Goal: Obtain resource: Obtain resource

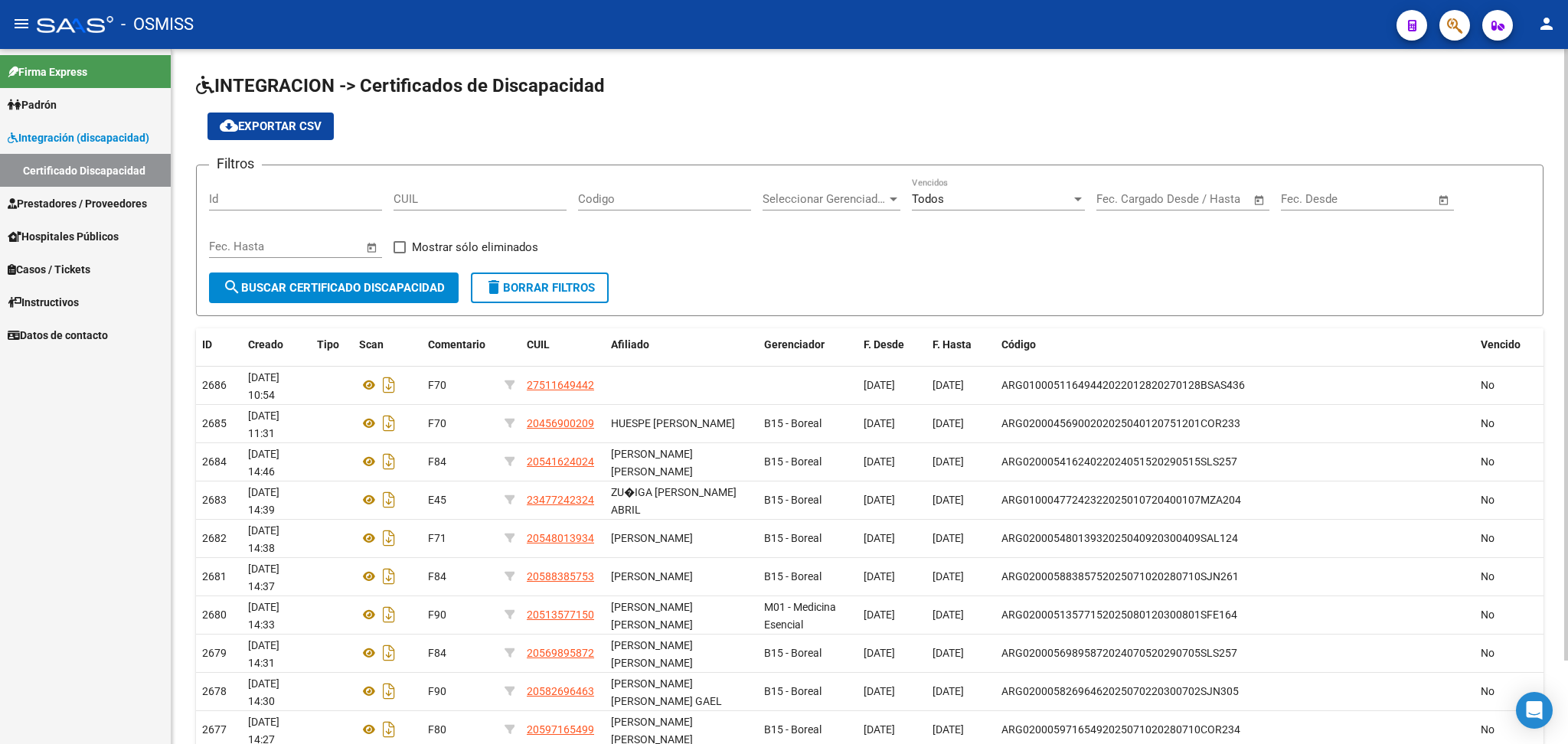
click at [414, 197] on input "CUIL" at bounding box center [480, 199] width 173 height 14
click at [411, 203] on input "CUIL" at bounding box center [480, 199] width 173 height 14
paste input "20-58415177-4"
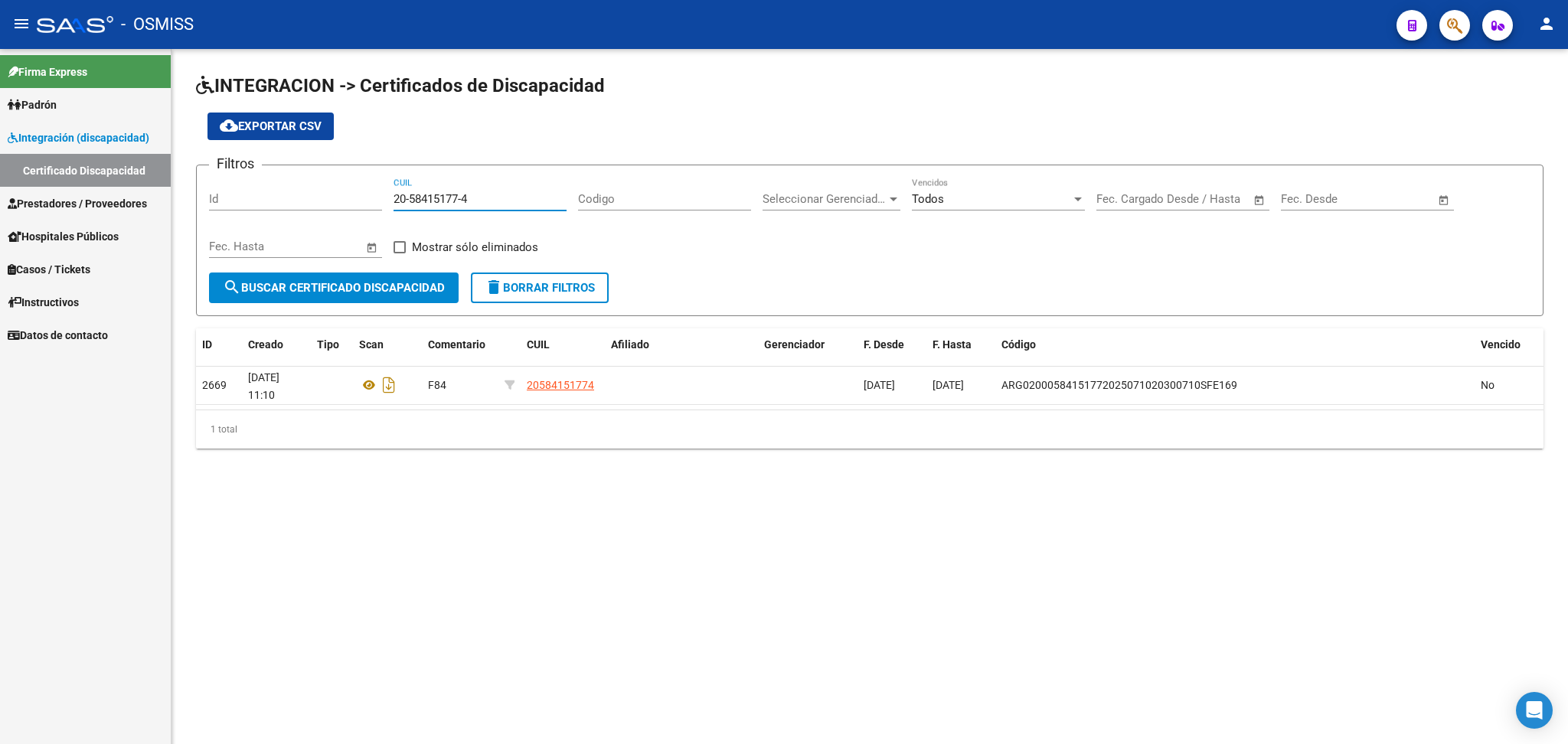
type input "20-58415177-4"
drag, startPoint x: 397, startPoint y: 193, endPoint x: 434, endPoint y: 200, distance: 37.7
click at [466, 200] on input "20-58415177-4" at bounding box center [480, 199] width 173 height 14
drag, startPoint x: 394, startPoint y: 199, endPoint x: 536, endPoint y: 200, distance: 142.0
click at [536, 200] on input "20-58415177-4" at bounding box center [480, 199] width 173 height 14
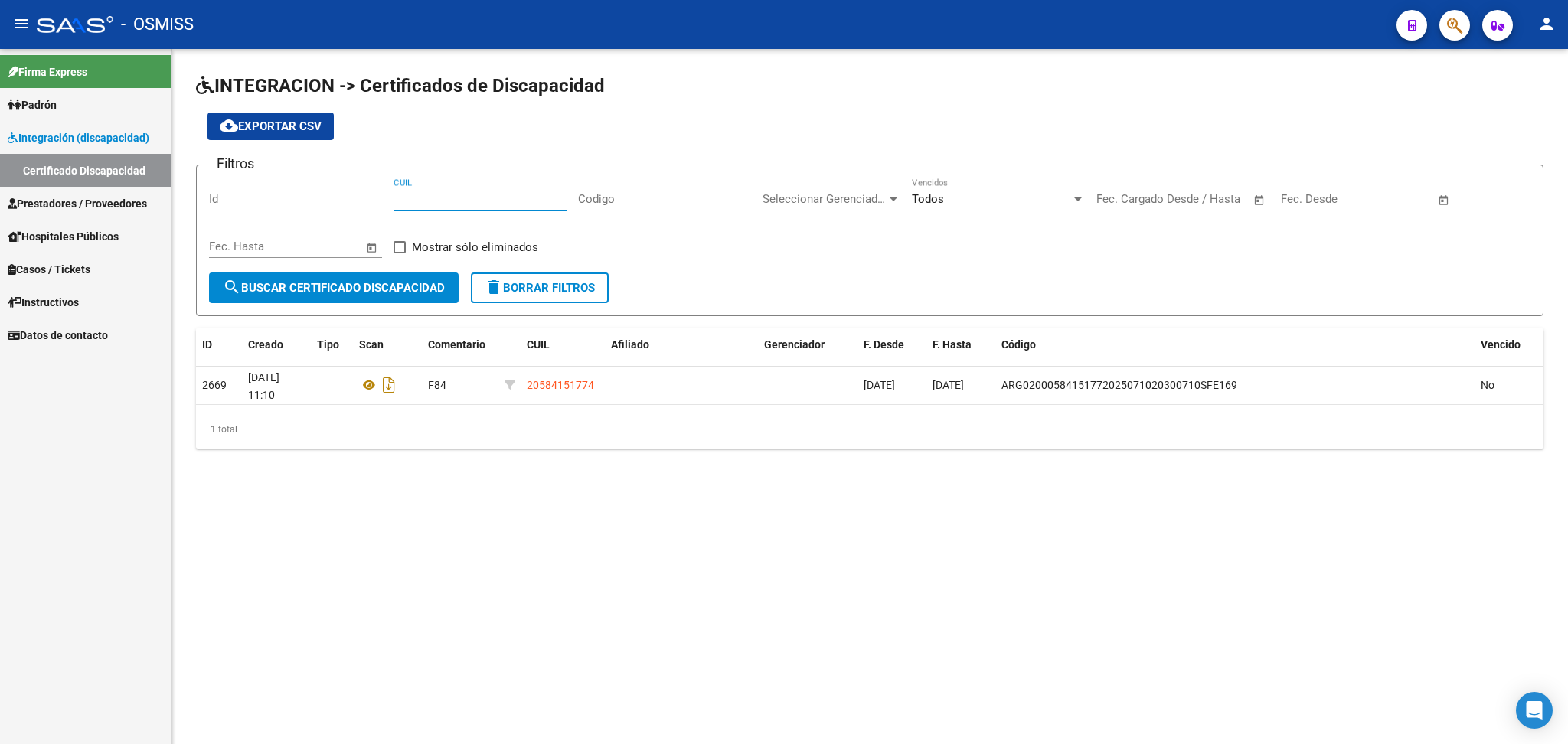
paste input "20-57322668-3"
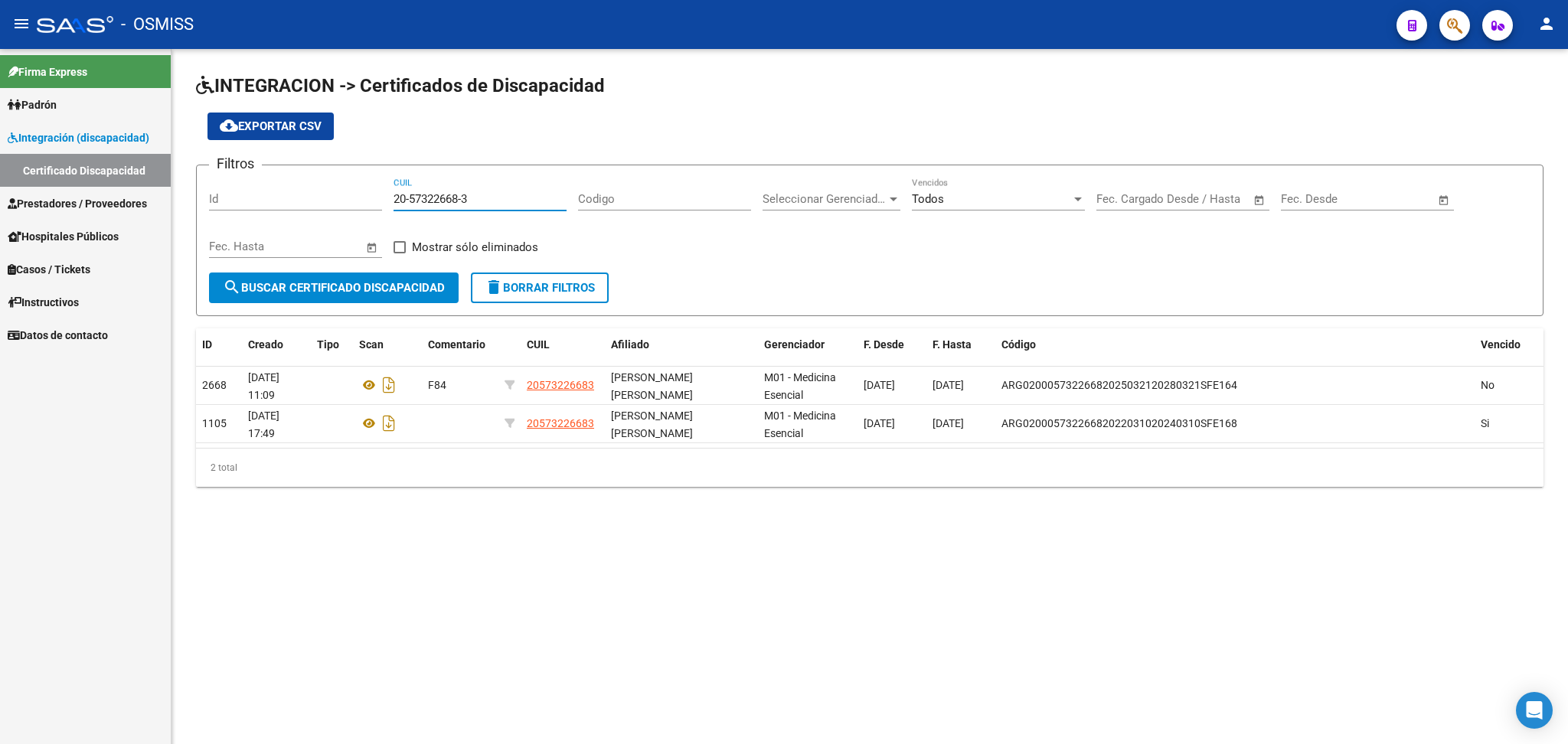
type input "20-57322668-3"
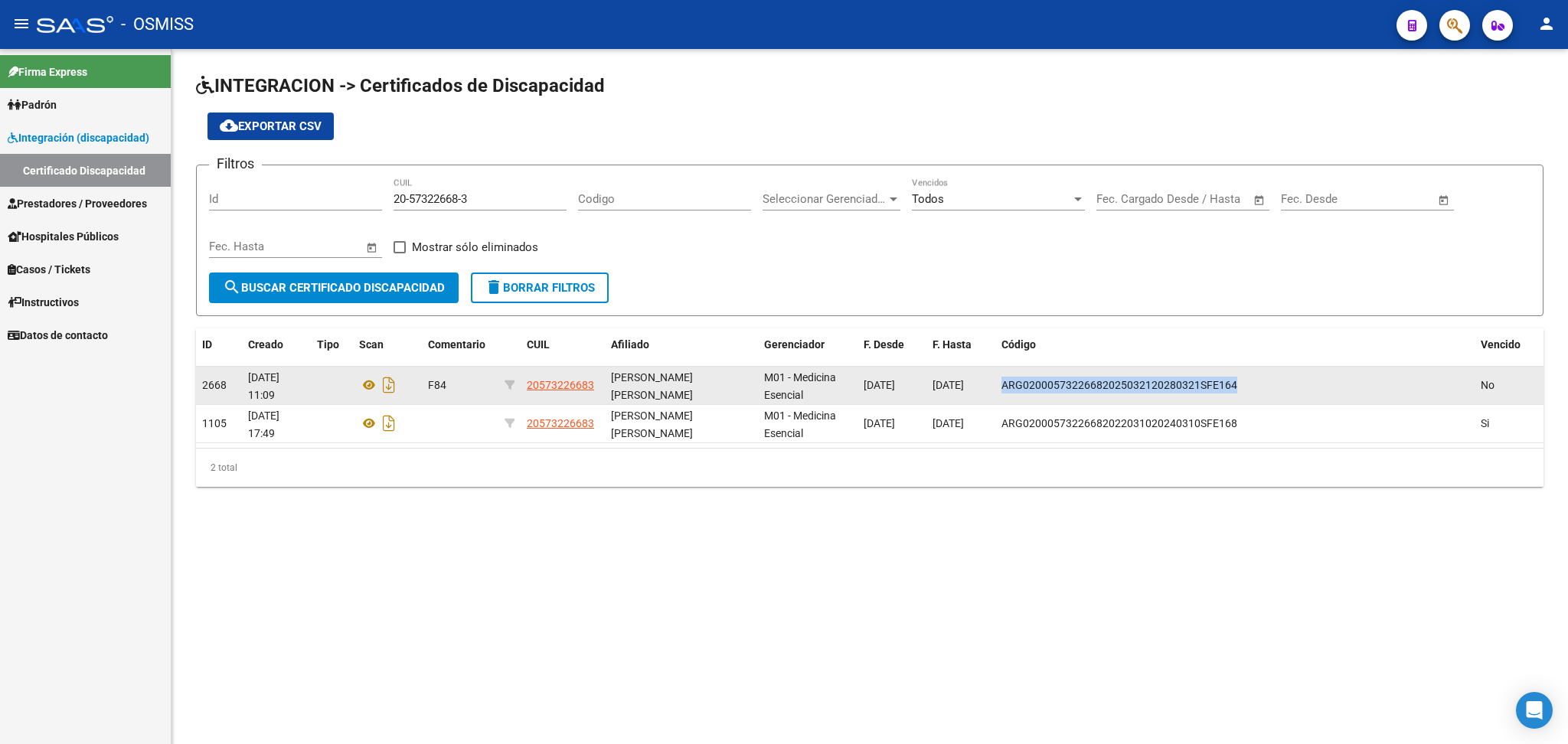
drag, startPoint x: 1006, startPoint y: 385, endPoint x: 1247, endPoint y: 384, distance: 241.0
click at [802, 384] on div "ARG02000573226682025032120280321SFE164" at bounding box center [1235, 385] width 467 height 17
copy span "ARG02000573226682025032120280321SFE164"
click at [386, 384] on icon "Descargar documento" at bounding box center [388, 385] width 20 height 24
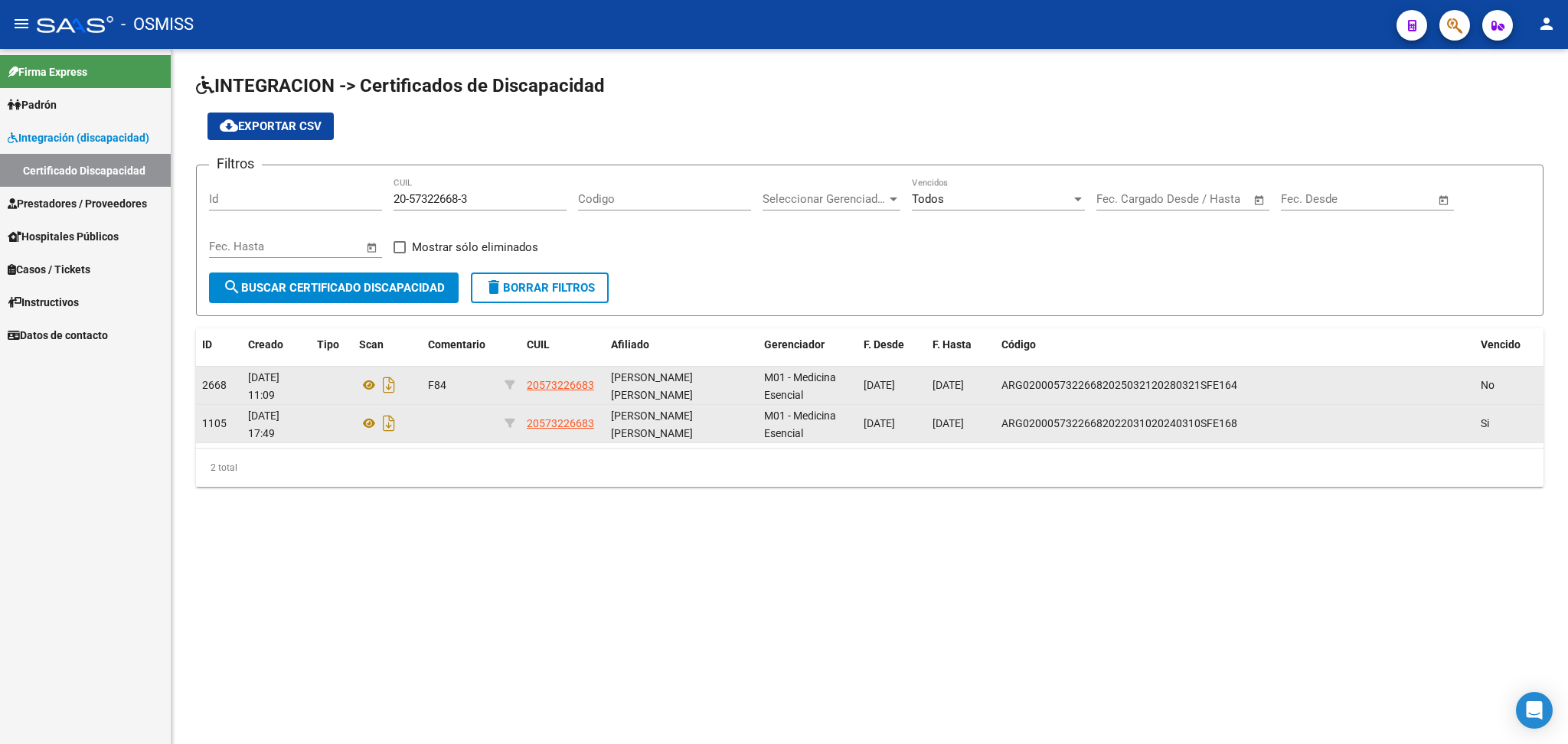
click at [802, 431] on datatable-body-cell "ARG02000573226682022031020240310SFE168" at bounding box center [1235, 423] width 479 height 37
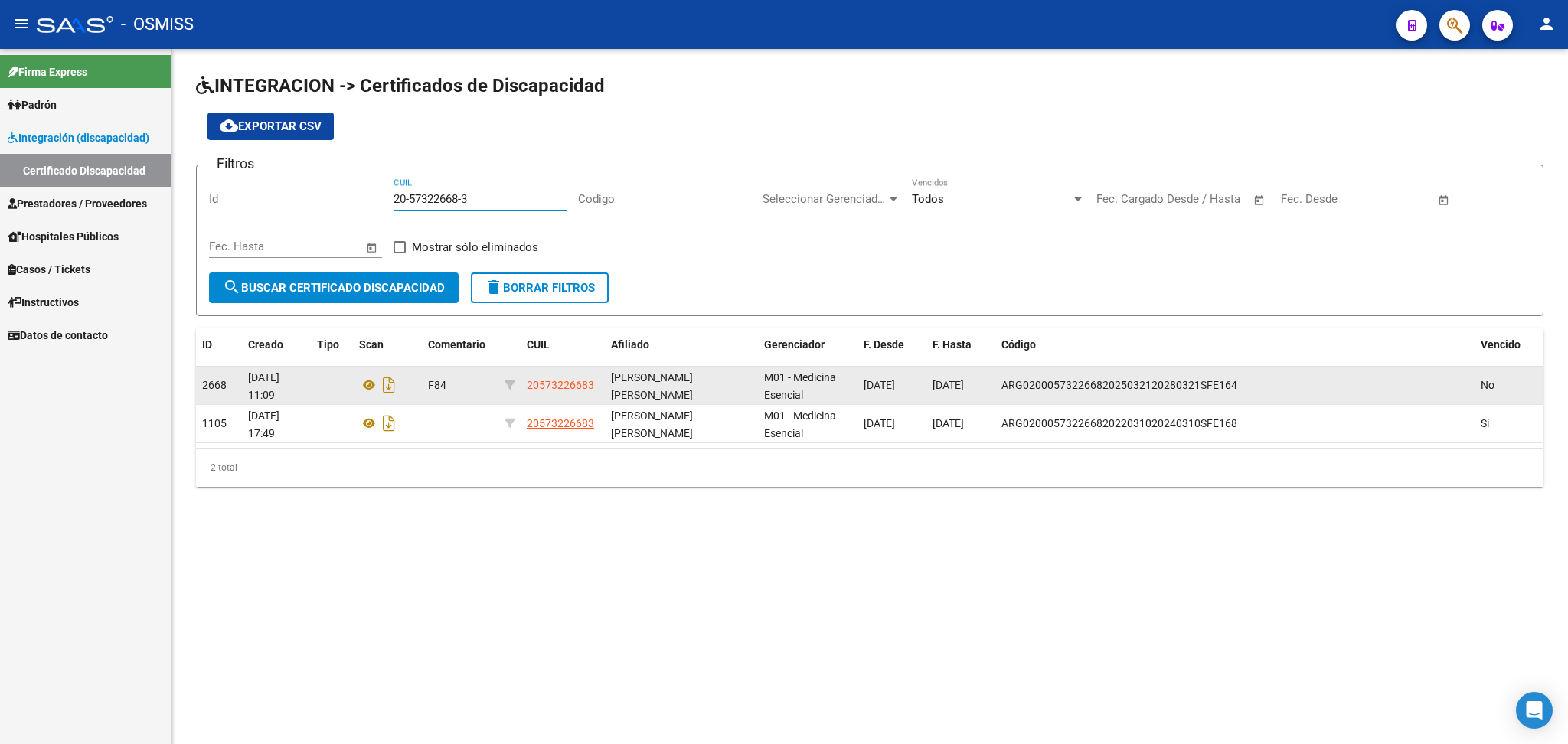
drag, startPoint x: 394, startPoint y: 195, endPoint x: 494, endPoint y: 195, distance: 100.0
click at [494, 195] on input "20-57322668-3" at bounding box center [480, 199] width 173 height 14
paste input "20-56710862-8"
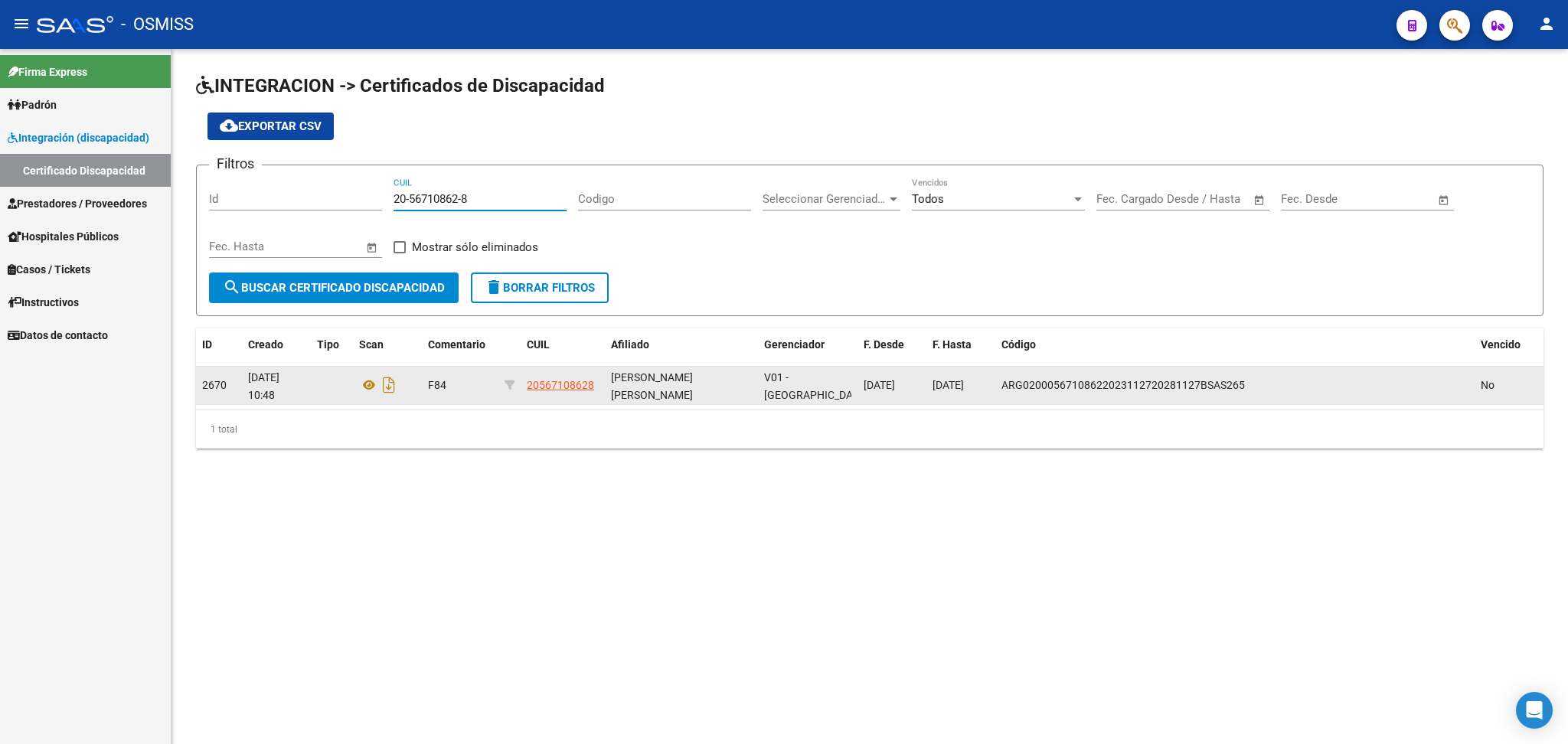
type input "20-56710862-8"
click at [802, 565] on mat-sidenav-content "INTEGRACION -> Certificados de Discapacidad cloud_download Exportar CSV Filtros…" at bounding box center [870, 396] width 1396 height 694
drag, startPoint x: 1002, startPoint y: 383, endPoint x: 1269, endPoint y: 381, distance: 267.0
click at [802, 381] on div "ARG02000567108622023112720281127BSAS265" at bounding box center [1235, 385] width 467 height 17
copy span "ARG02000567108622023112720281127BSAS265"
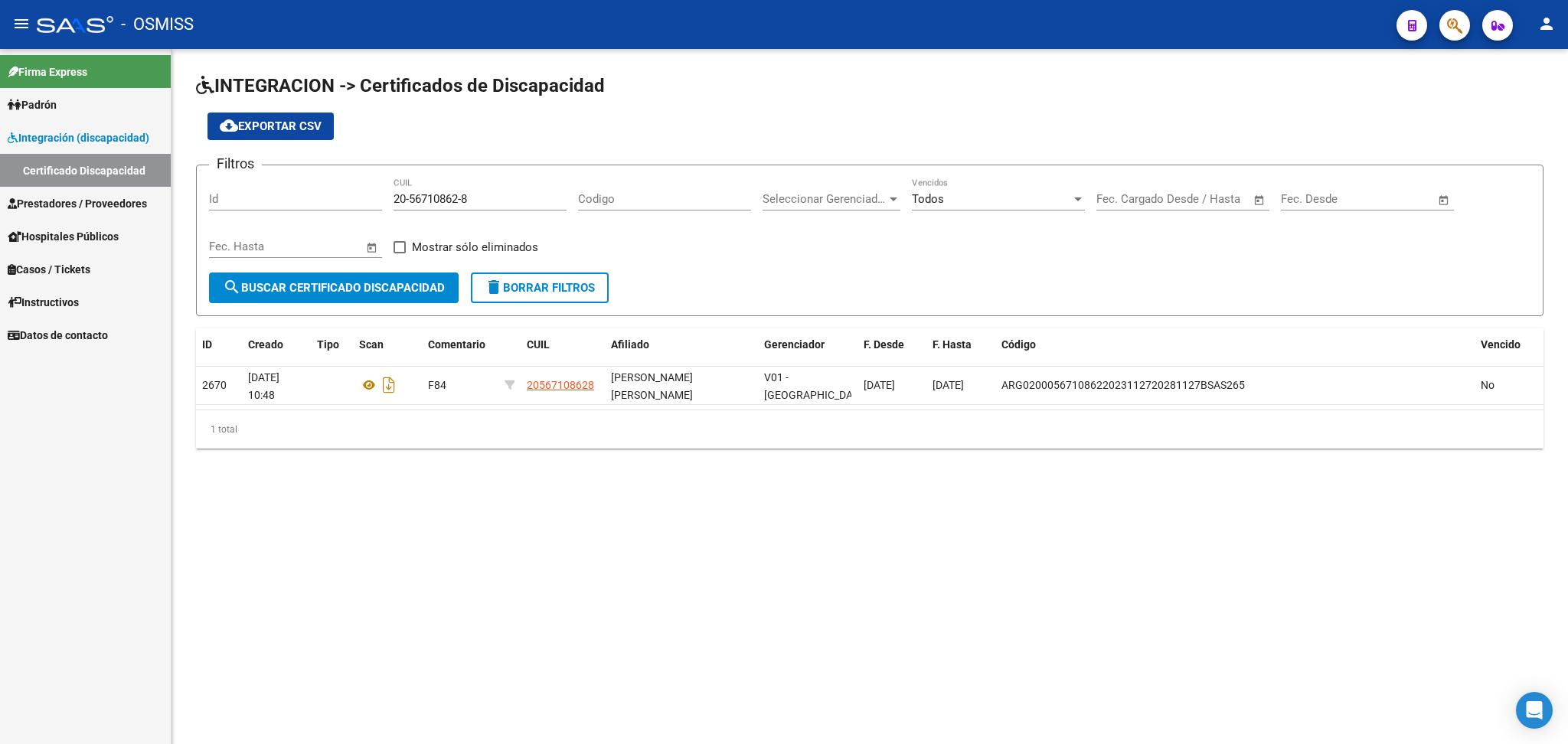
click at [802, 632] on mat-sidenav-content "INTEGRACION -> Certificados de Discapacidad cloud_download Exportar CSV Filtros…" at bounding box center [870, 396] width 1396 height 694
click at [387, 378] on icon "Descargar documento" at bounding box center [388, 385] width 20 height 24
drag, startPoint x: 393, startPoint y: 191, endPoint x: 483, endPoint y: 199, distance: 90.4
click at [483, 199] on input "20-56710862-8" at bounding box center [480, 199] width 173 height 14
paste input "20-56639163-6"
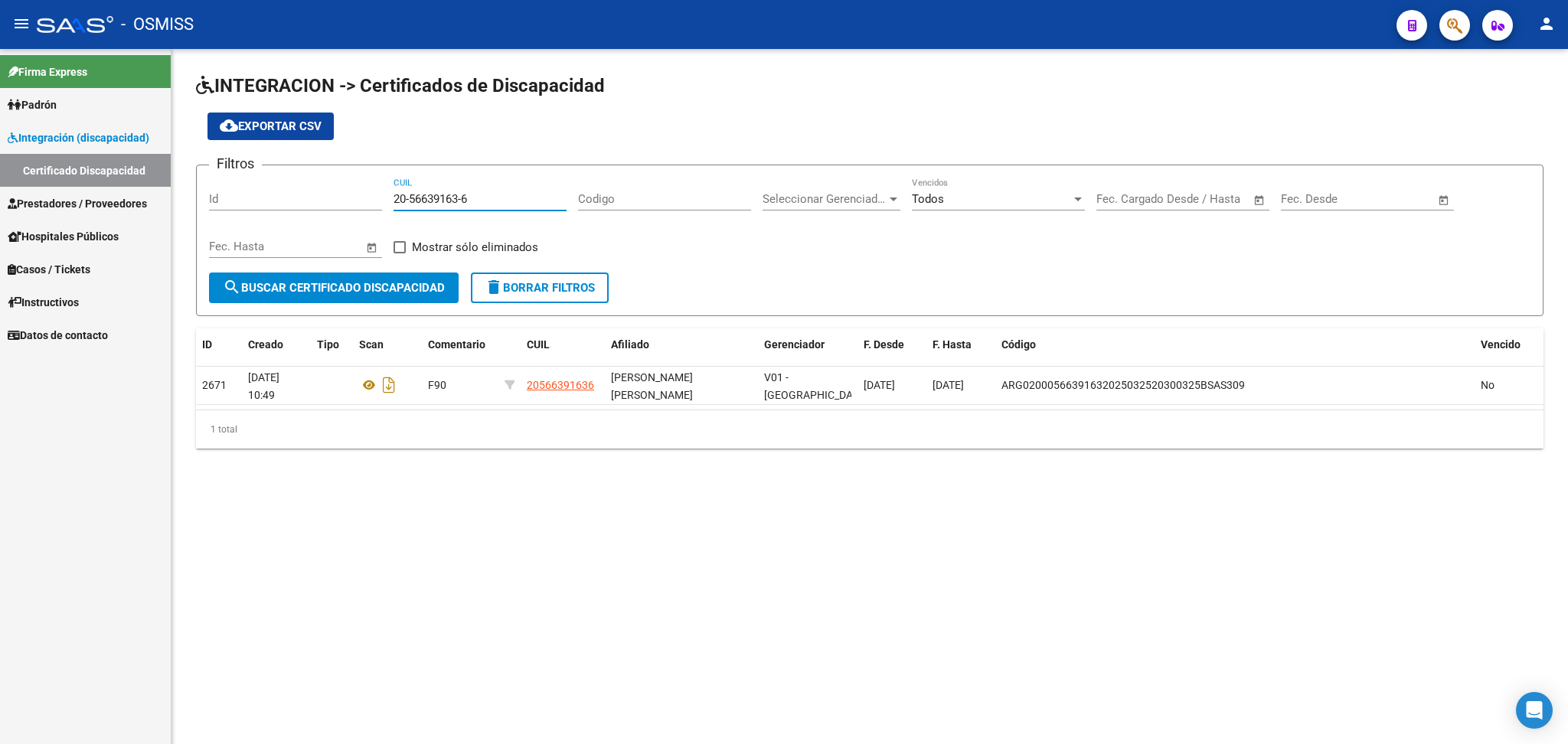
type input "20-56639163-6"
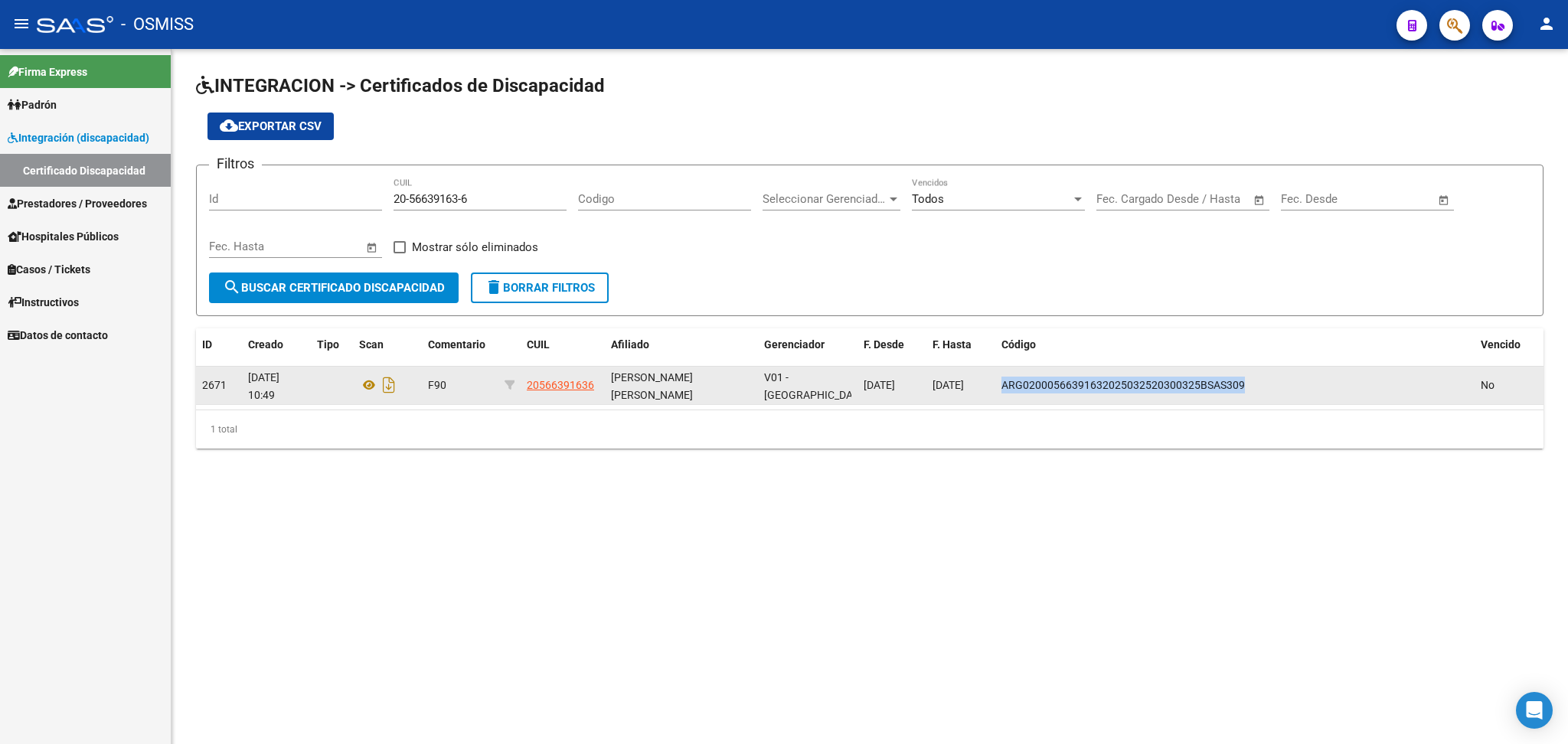
drag, startPoint x: 1002, startPoint y: 384, endPoint x: 1273, endPoint y: 384, distance: 271.0
click at [802, 384] on div "ARG02000566391632025032520300325BSAS309" at bounding box center [1235, 385] width 467 height 17
copy span "ARG02000566391632025032520300325BSAS309"
drag, startPoint x: 745, startPoint y: 418, endPoint x: 757, endPoint y: 396, distance: 25.1
click at [757, 396] on div "ID Creado Tipo Scan Comentario CUIL Afiliado Gerenciador F. Desde F. Hasta Códi…" at bounding box center [870, 388] width 1348 height 120
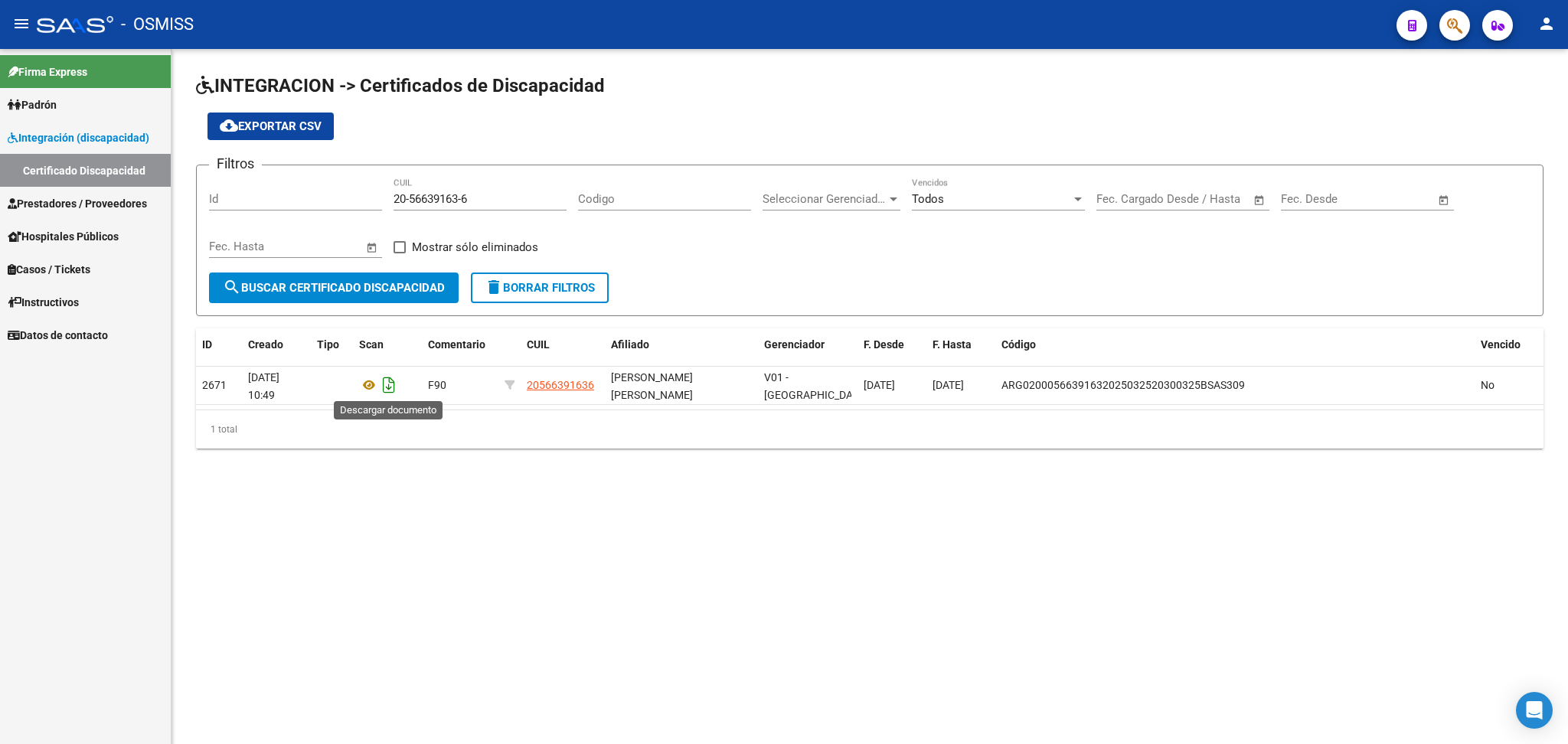
click at [392, 382] on icon "Descargar documento" at bounding box center [388, 385] width 20 height 24
drag, startPoint x: 413, startPoint y: 198, endPoint x: 506, endPoint y: 198, distance: 93.0
click at [506, 198] on input "20-56639163-6" at bounding box center [480, 199] width 173 height 14
paste input "20-55712858-2"
type input "20-55712858-2"
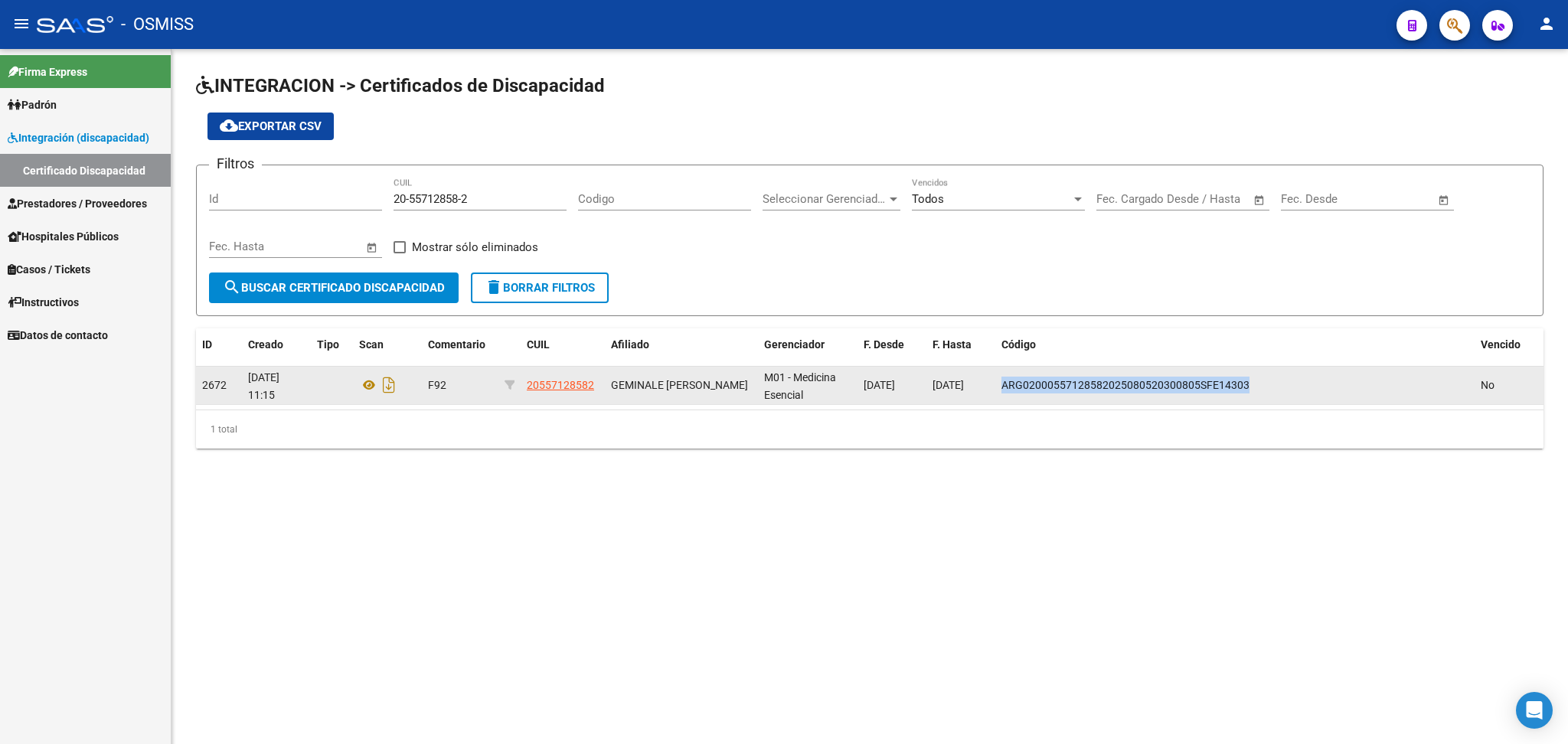
drag, startPoint x: 1003, startPoint y: 381, endPoint x: 1262, endPoint y: 380, distance: 259.0
click at [802, 380] on div "ARG02000557128582025080520300805SFE14303" at bounding box center [1235, 385] width 467 height 17
copy span "ARG02000557128582025080520300805SFE14303"
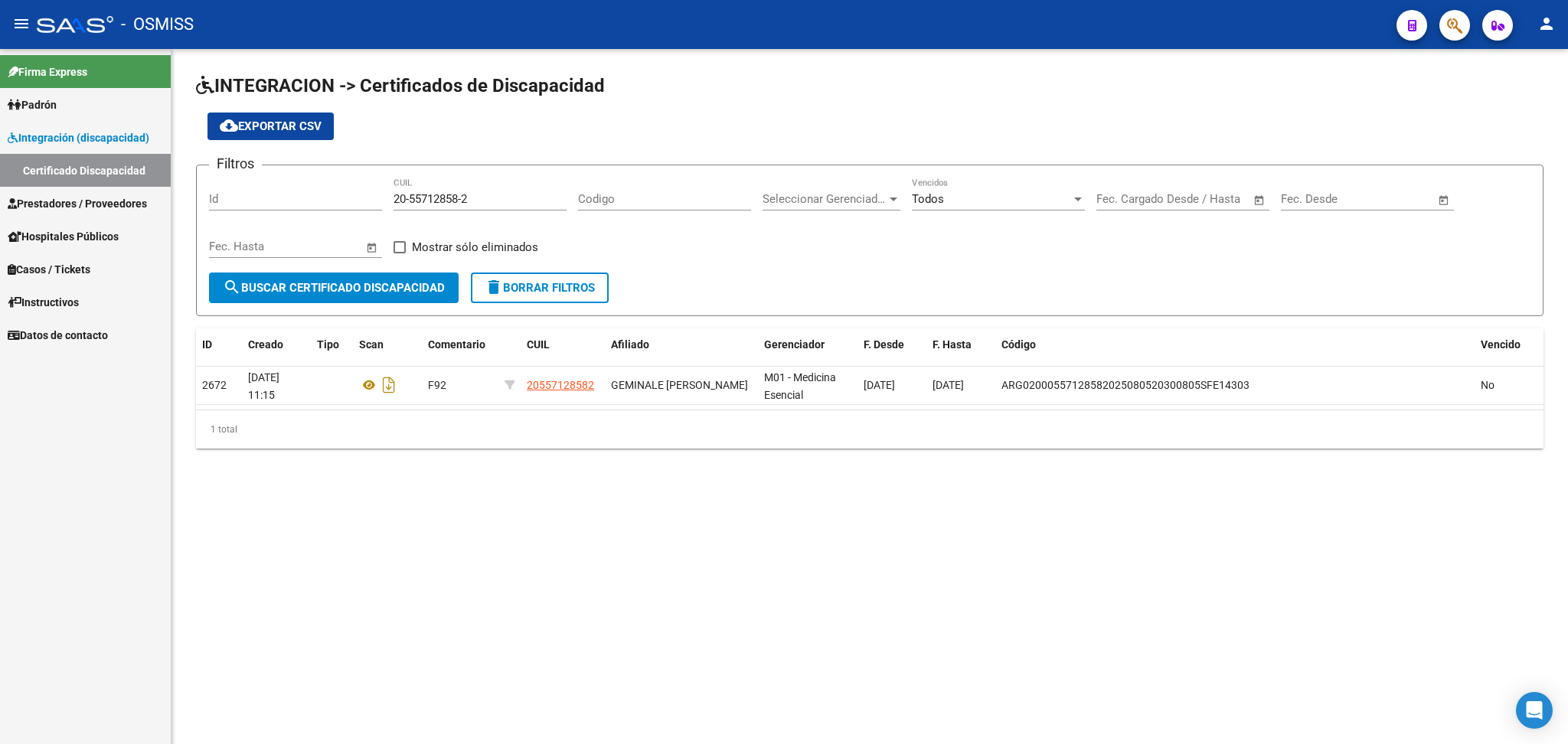
click at [392, 198] on div "Filtros Id 20-55712858-2 CUIL Codigo Seleccionar Gerenciador Seleccionar Gerenc…" at bounding box center [870, 225] width 1322 height 95
drag, startPoint x: 395, startPoint y: 193, endPoint x: 530, endPoint y: 193, distance: 135.0
click at [530, 193] on input "20-55712858-2" at bounding box center [480, 199] width 173 height 14
paste input "20-54910515-8"
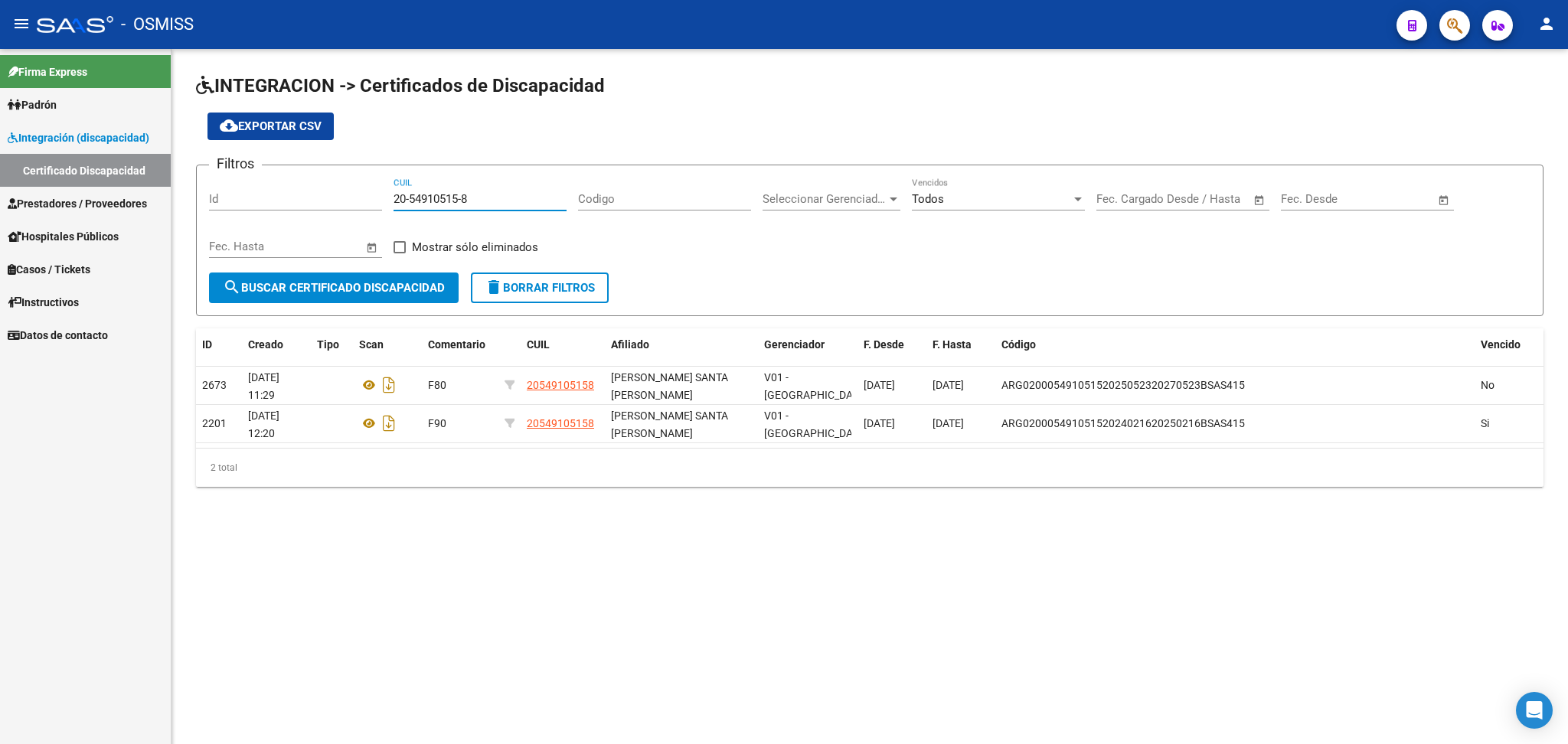
type input "20-54910515-8"
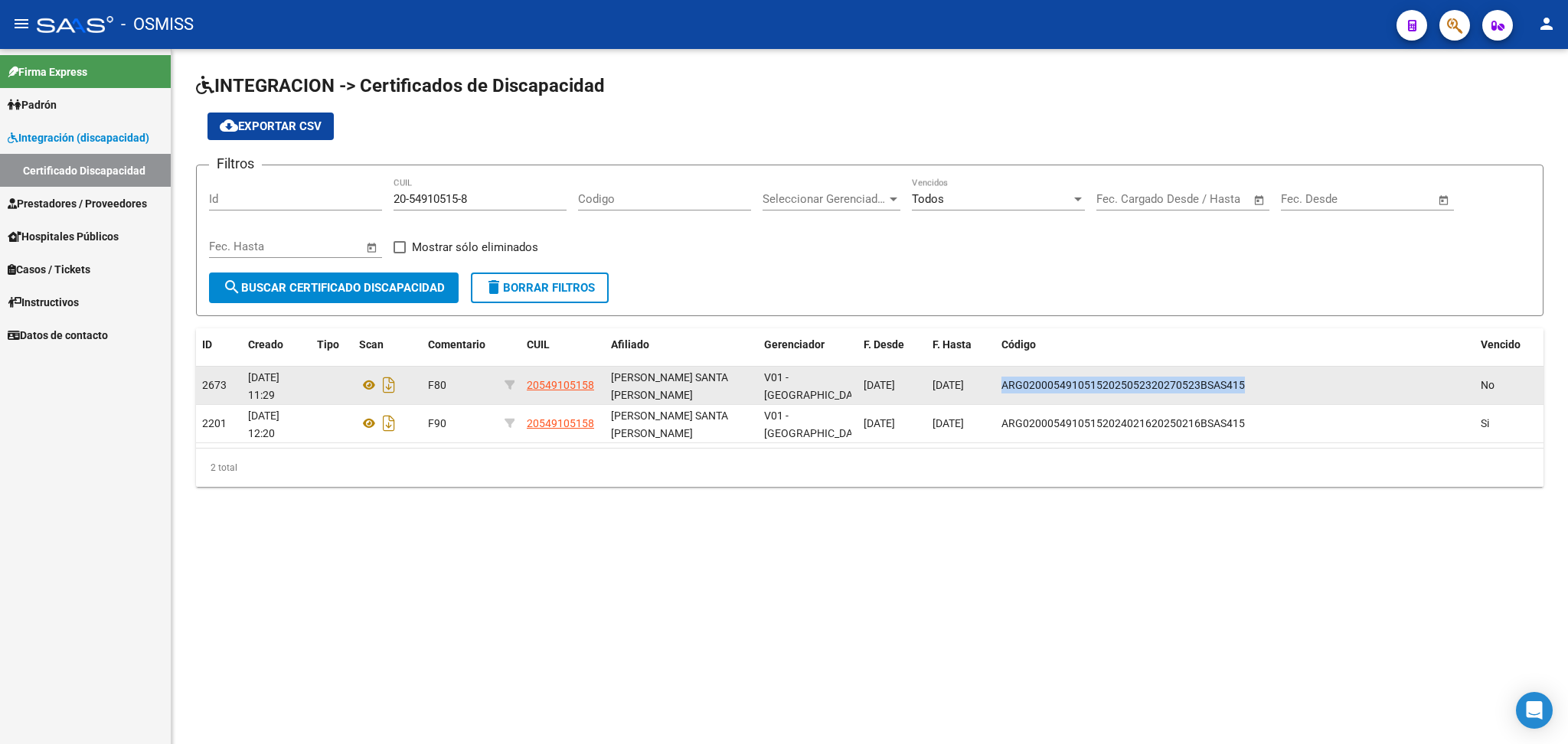
drag, startPoint x: 1001, startPoint y: 380, endPoint x: 1269, endPoint y: 380, distance: 268.0
click at [802, 380] on div "ARG02000549105152025052320270523BSAS415" at bounding box center [1235, 385] width 467 height 17
copy span "ARG02000549105152025052320270523BSAS415"
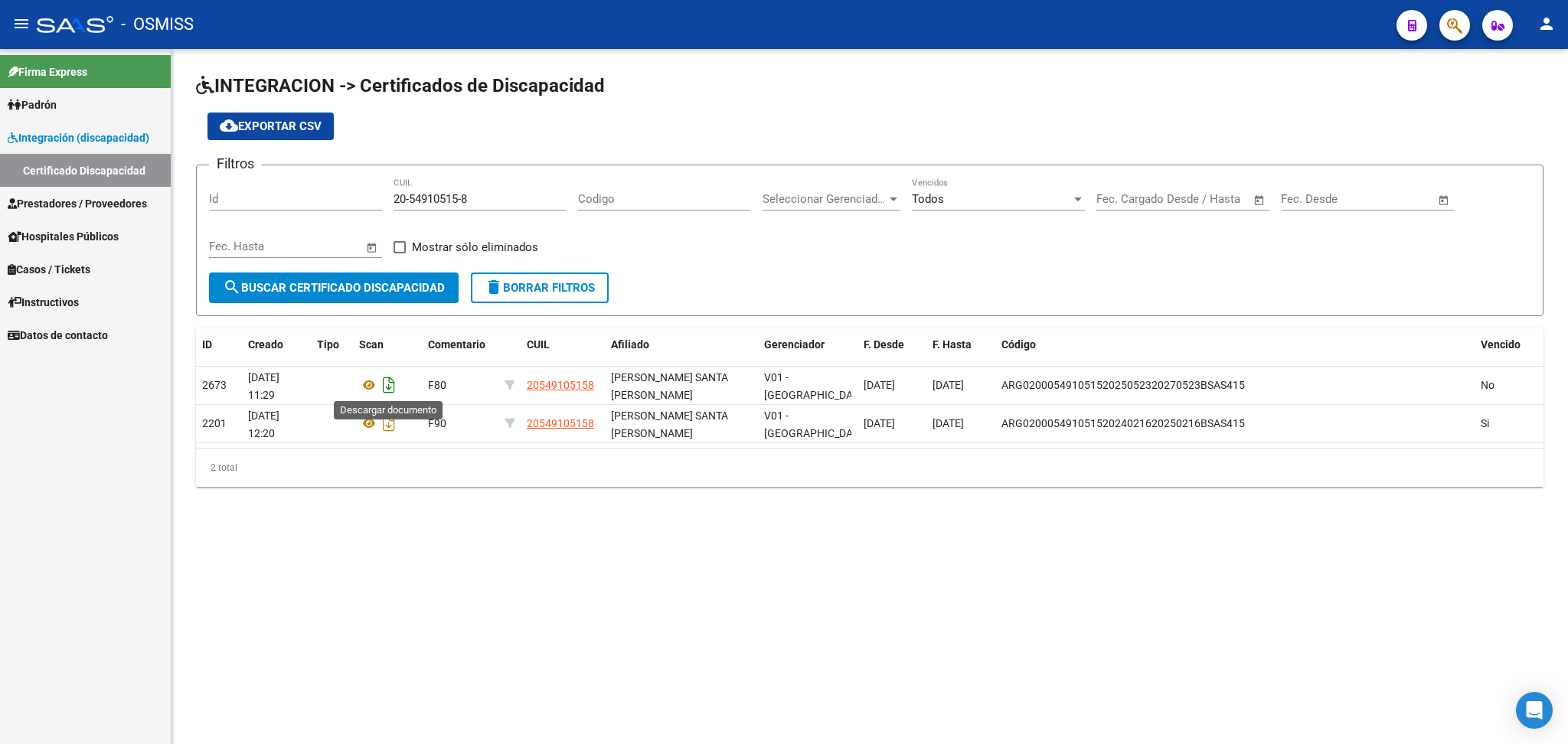
click at [385, 384] on icon "Descargar documento" at bounding box center [388, 385] width 20 height 24
drag, startPoint x: 397, startPoint y: 198, endPoint x: 568, endPoint y: 198, distance: 171.0
click at [568, 198] on div "Filtros Id 20-54910515-8 CUIL Codigo Seleccionar Gerenciador Seleccionar Gerenc…" at bounding box center [870, 225] width 1322 height 95
paste input "20-58415177-4"
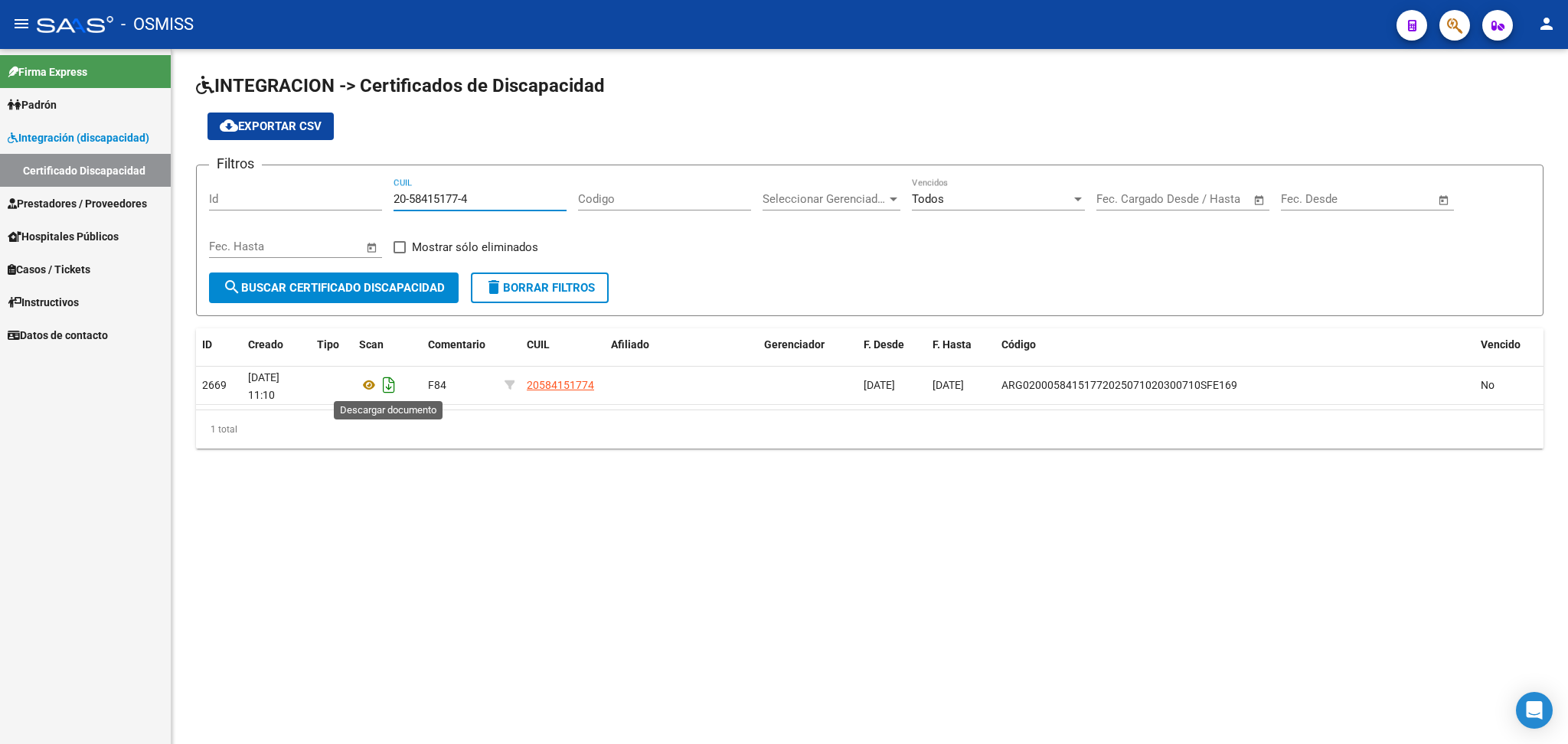
type input "20-58415177-4"
click at [390, 389] on icon "Descargar documento" at bounding box center [388, 385] width 20 height 24
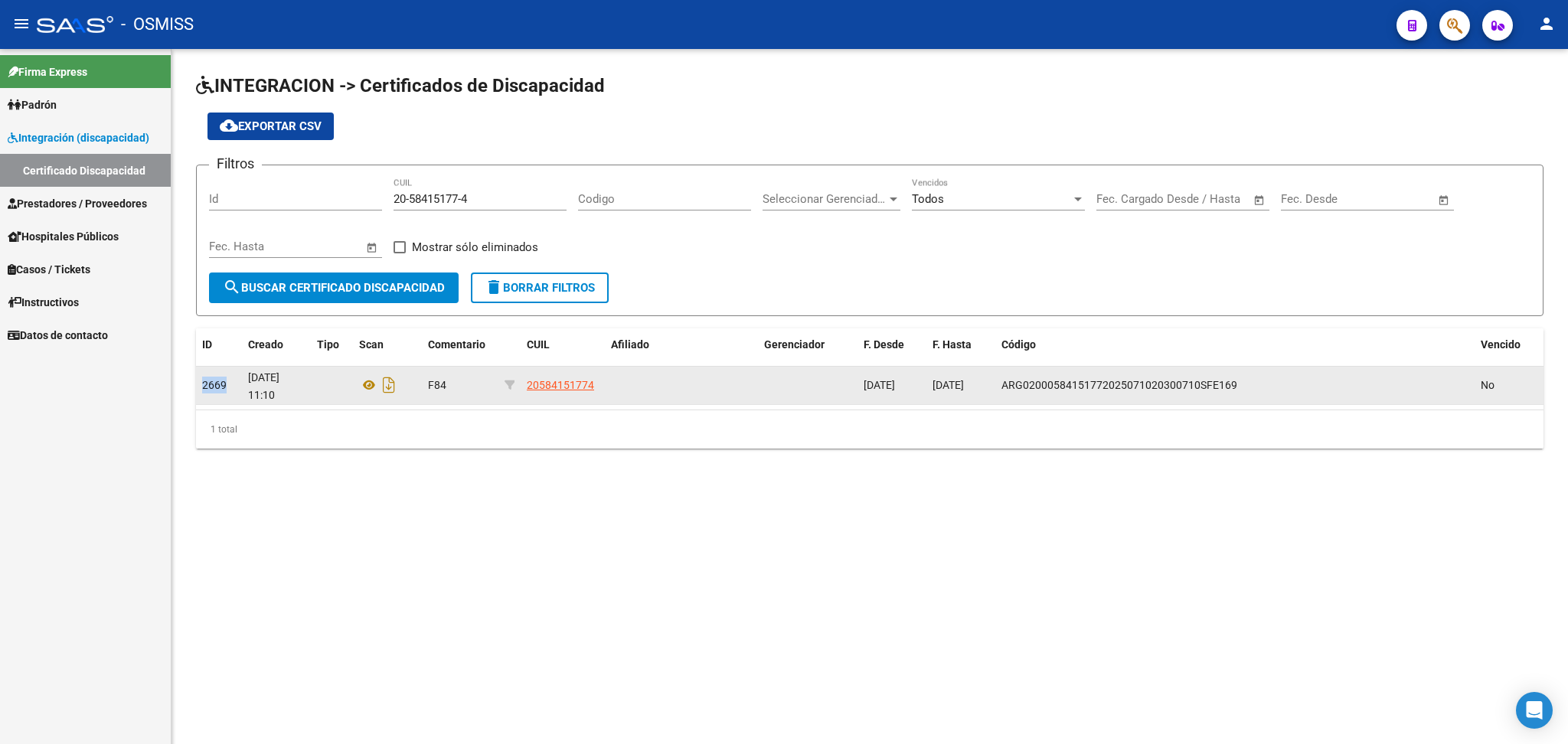
drag, startPoint x: 204, startPoint y: 385, endPoint x: 225, endPoint y: 384, distance: 21.0
click at [225, 384] on div "2669" at bounding box center [219, 385] width 34 height 17
copy span "2669"
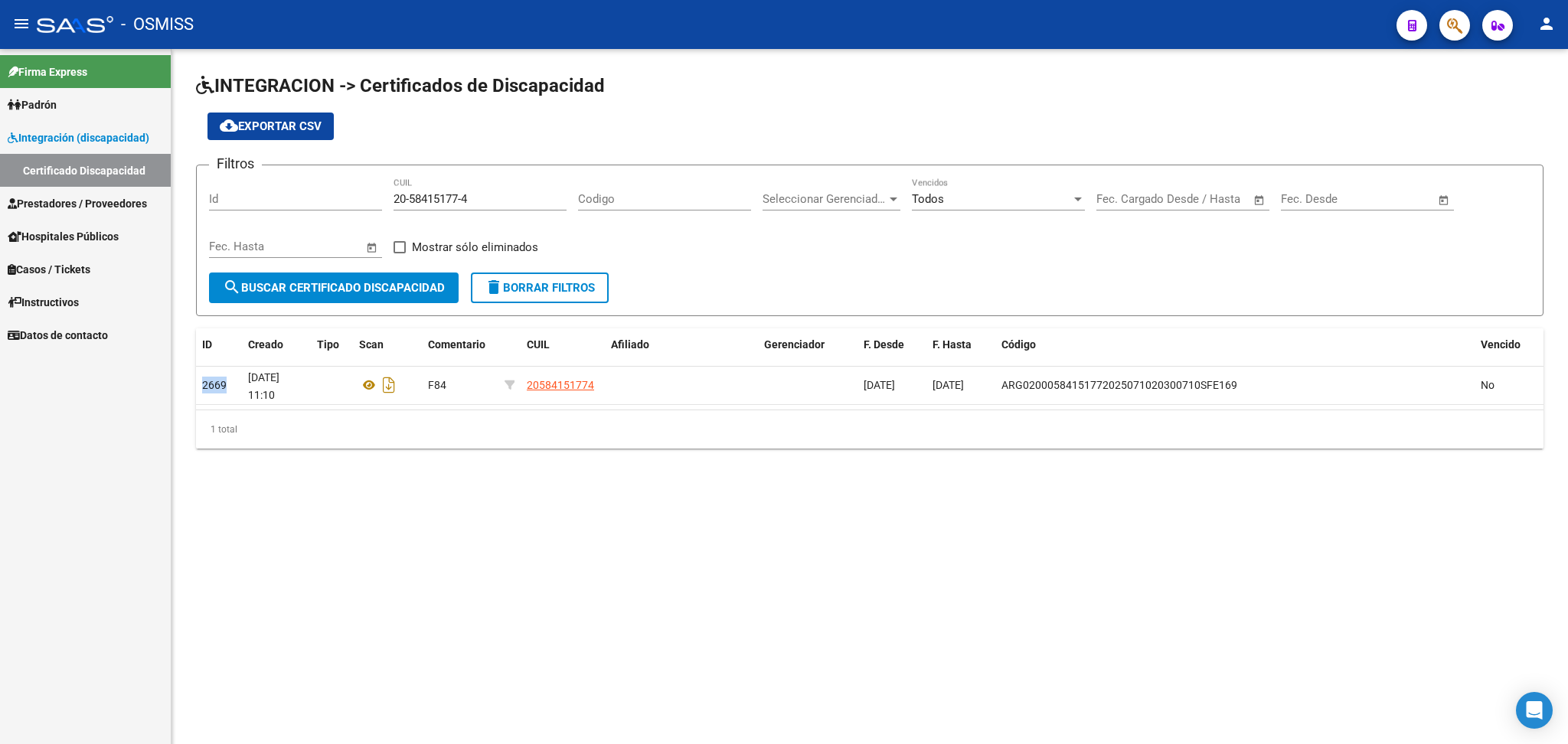
click at [413, 193] on input "20-58415177-4" at bounding box center [480, 199] width 173 height 14
drag, startPoint x: 392, startPoint y: 195, endPoint x: 413, endPoint y: 198, distance: 21.2
click at [445, 196] on div "Filtros Id 20-58415177-4 CUIL Codigo Seleccionar Gerenciador Seleccionar Gerenc…" at bounding box center [870, 225] width 1322 height 95
drag, startPoint x: 394, startPoint y: 198, endPoint x: 507, endPoint y: 193, distance: 113.1
click at [508, 197] on input "20-58415177-4" at bounding box center [480, 199] width 173 height 14
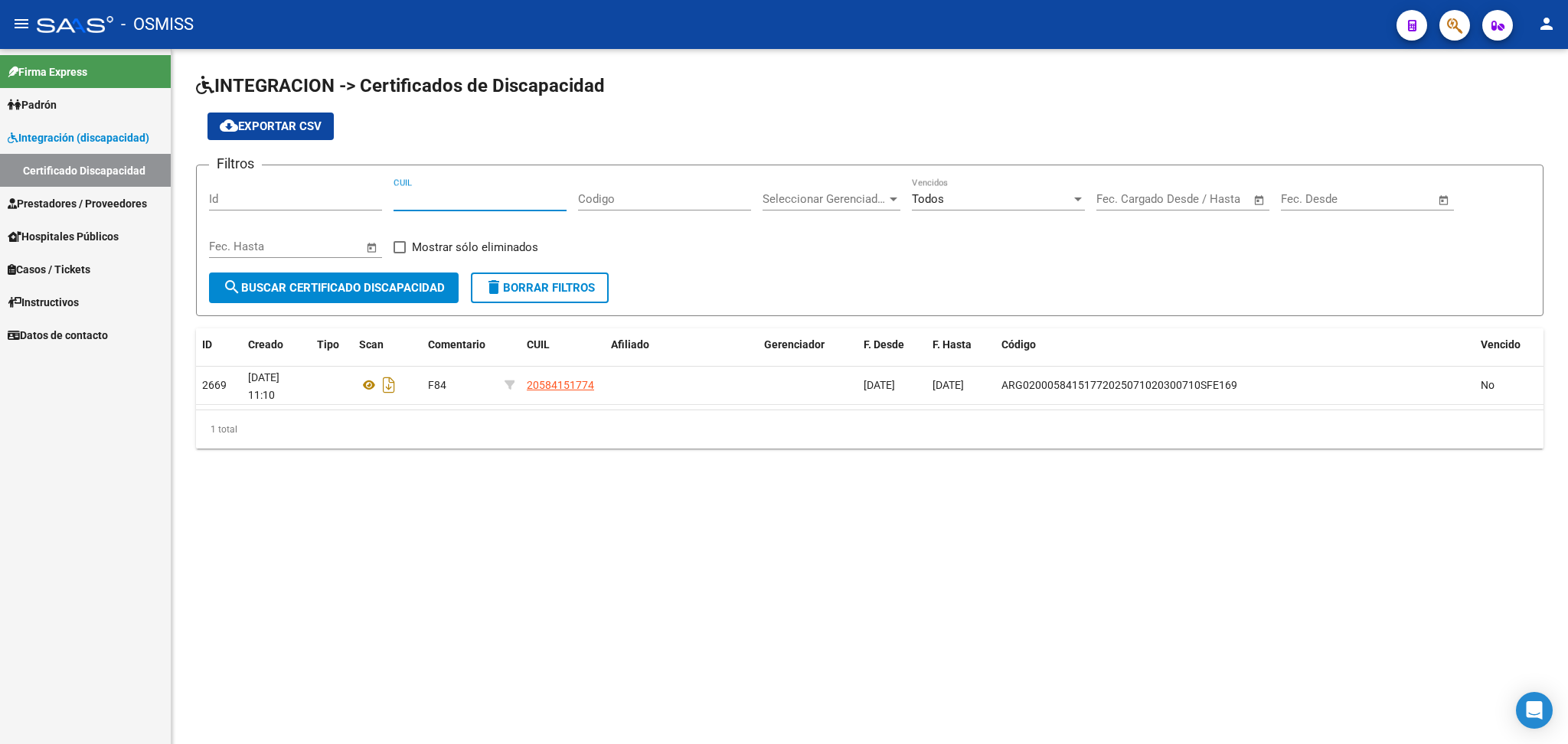
paste input "20-58844113-0"
type input "20-58844113-0"
click at [390, 384] on icon "Descargar documento" at bounding box center [388, 385] width 20 height 24
click at [75, 162] on link "Certificado Discapacidad" at bounding box center [85, 171] width 171 height 33
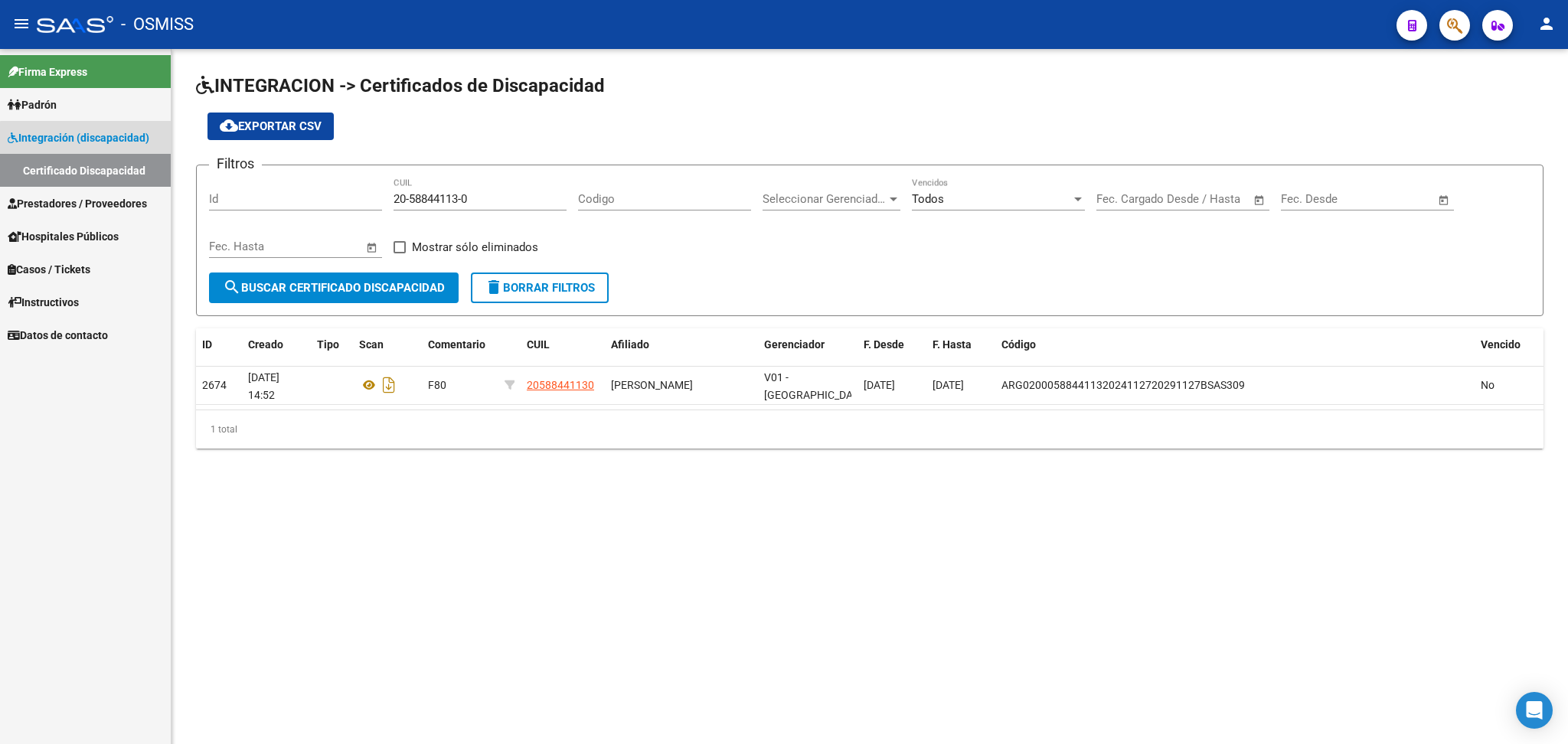
click at [87, 175] on link "Certificado Discapacidad" at bounding box center [85, 171] width 171 height 33
click at [87, 130] on span "Integración (discapacidad)" at bounding box center [78, 137] width 142 height 17
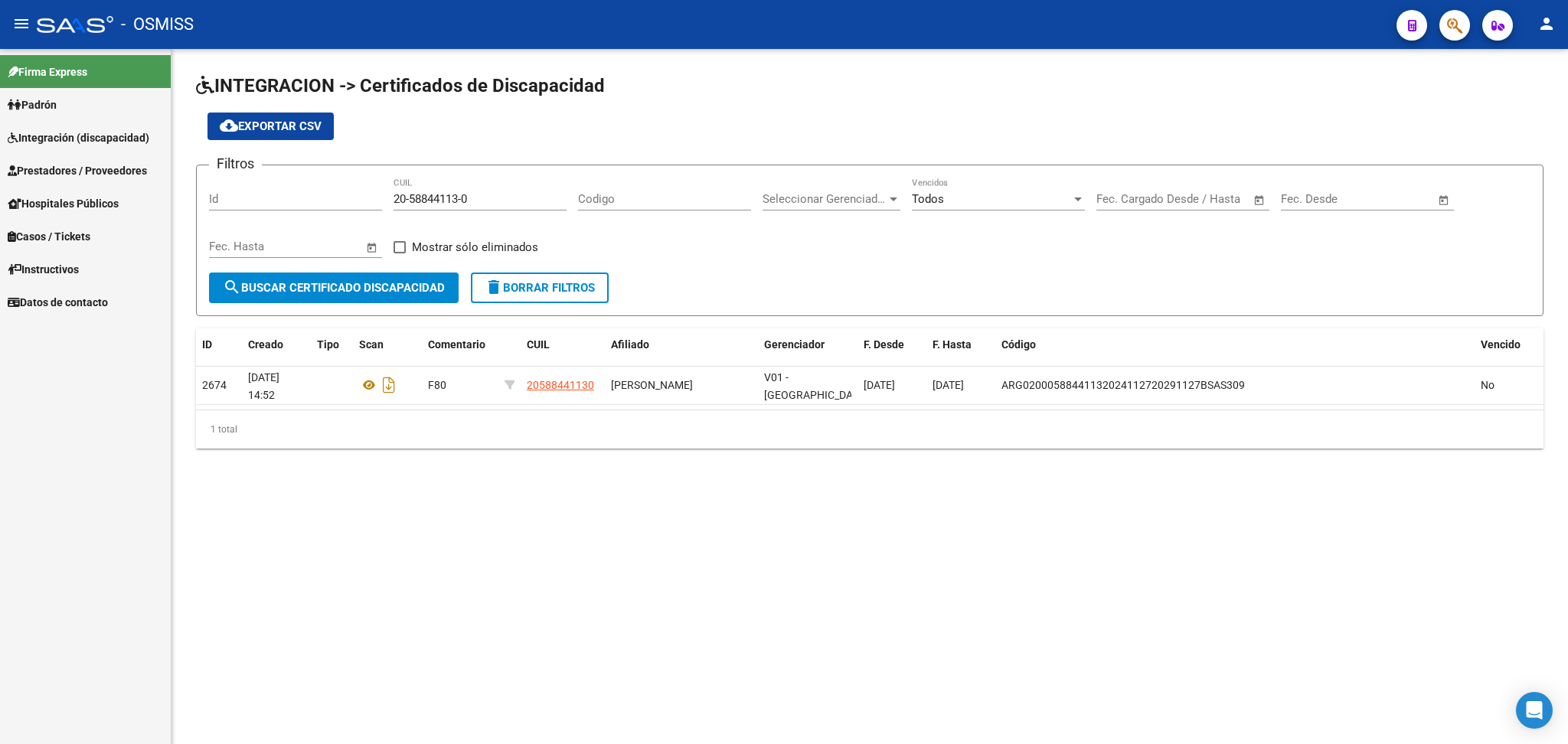
click at [59, 138] on span "Integración (discapacidad)" at bounding box center [78, 137] width 142 height 17
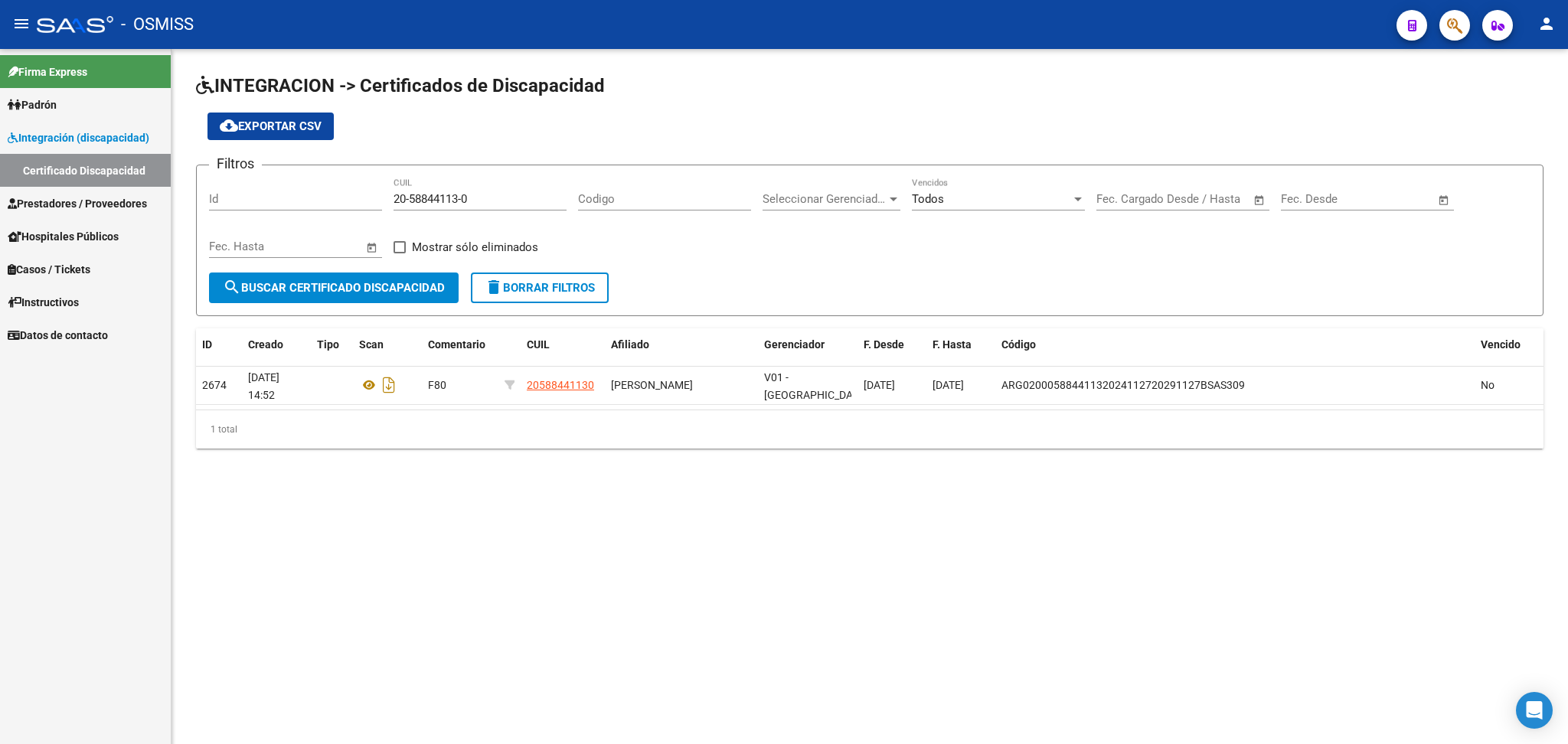
click at [59, 170] on link "Certificado Discapacidad" at bounding box center [85, 171] width 171 height 33
drag, startPoint x: 394, startPoint y: 198, endPoint x: 524, endPoint y: 198, distance: 130.0
click at [524, 198] on input "20-58844113-0" at bounding box center [480, 199] width 173 height 14
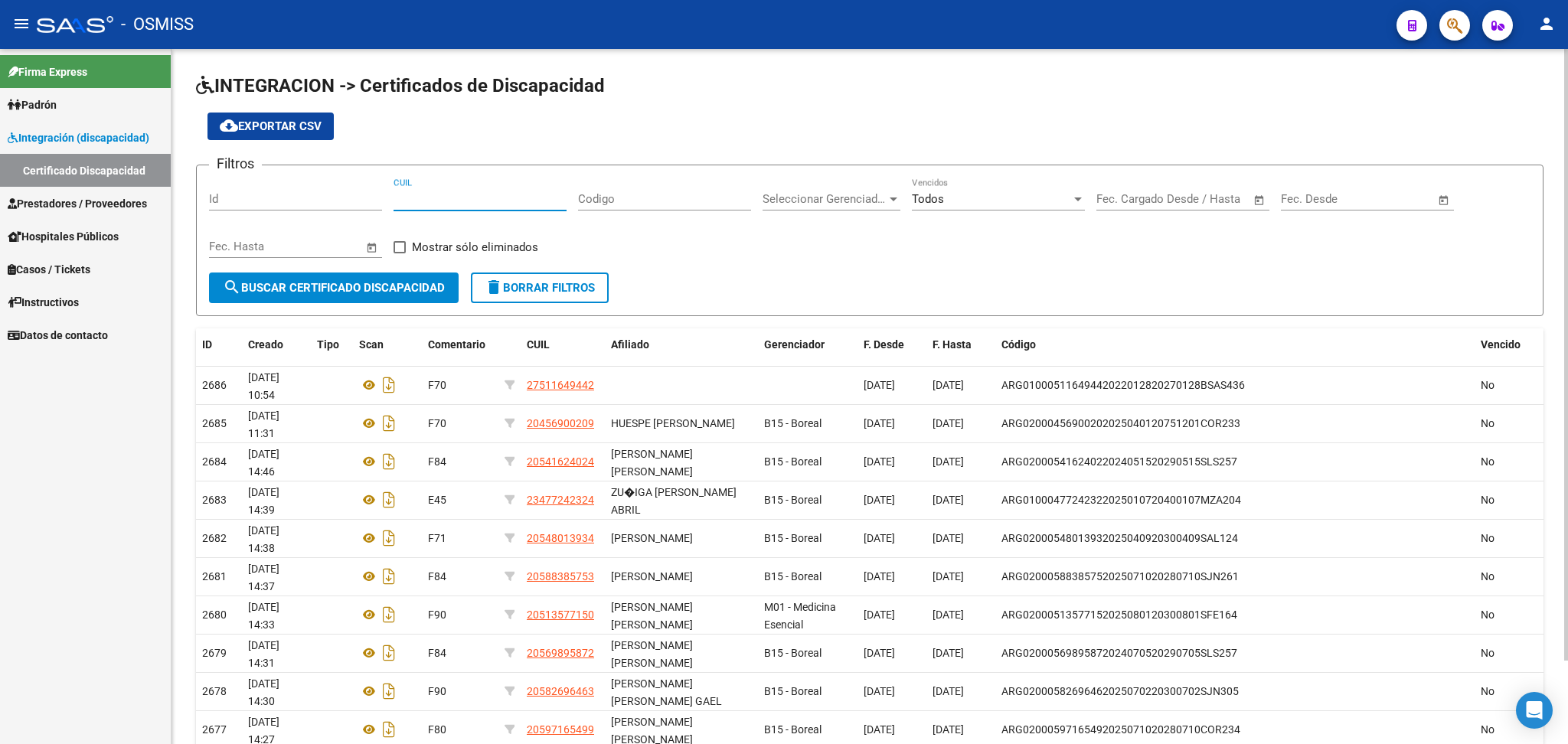
paste input "20-58844113-0"
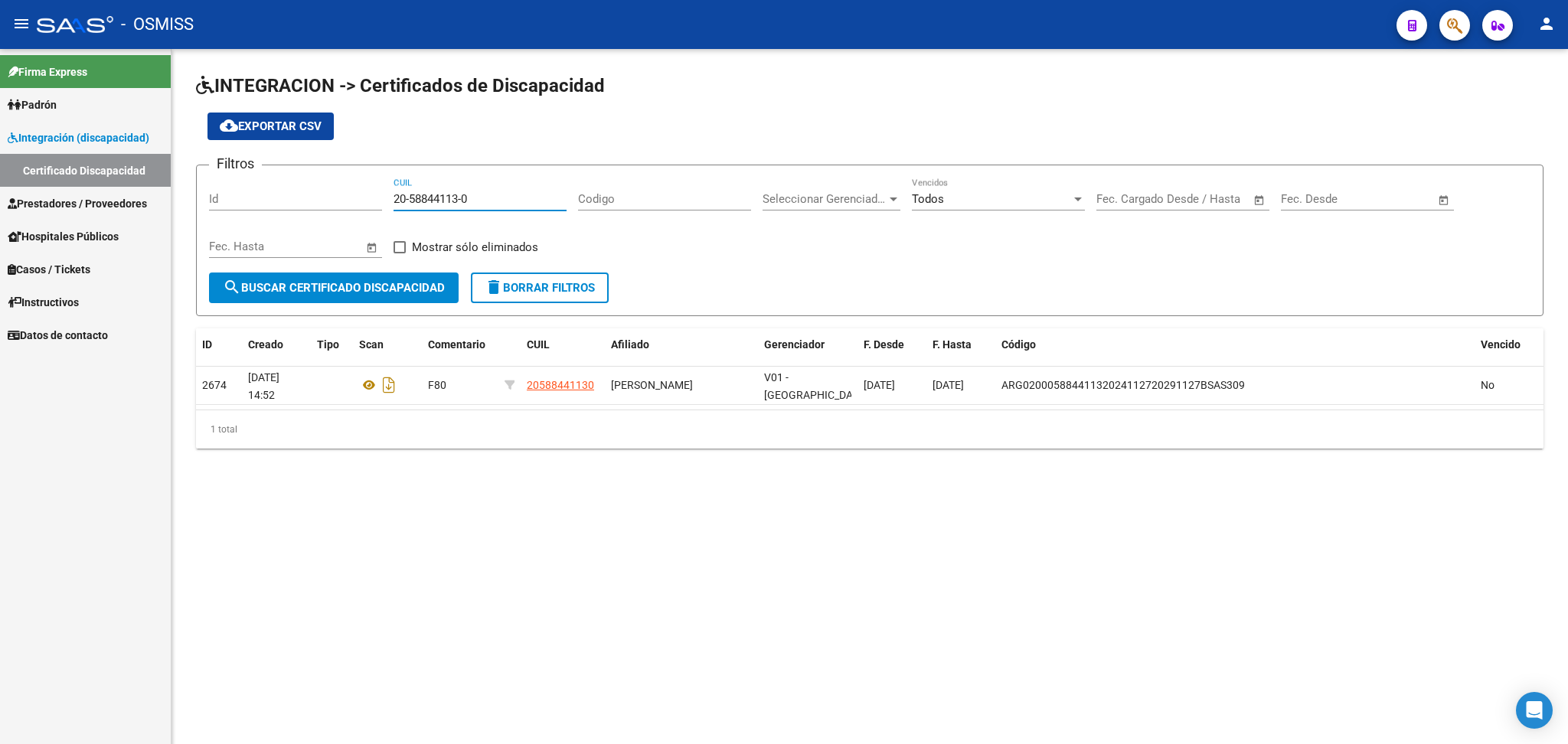
type input "20-58844113-0"
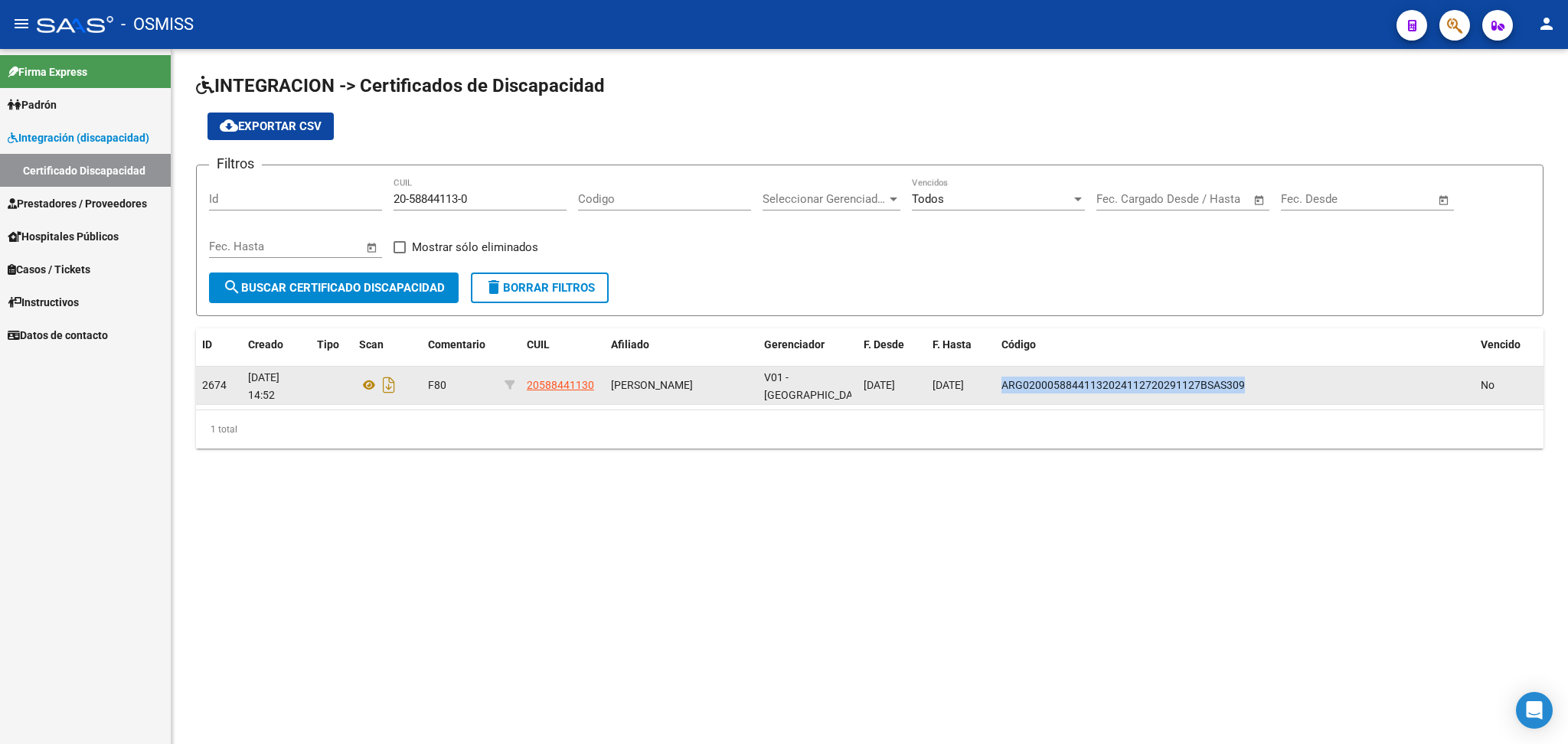
drag, startPoint x: 1001, startPoint y: 381, endPoint x: 1274, endPoint y: 381, distance: 273.0
click at [802, 381] on div "ARG02000588441132024112720291127BSAS309" at bounding box center [1235, 385] width 467 height 17
copy span "ARG02000588441132024112720291127BSAS309"
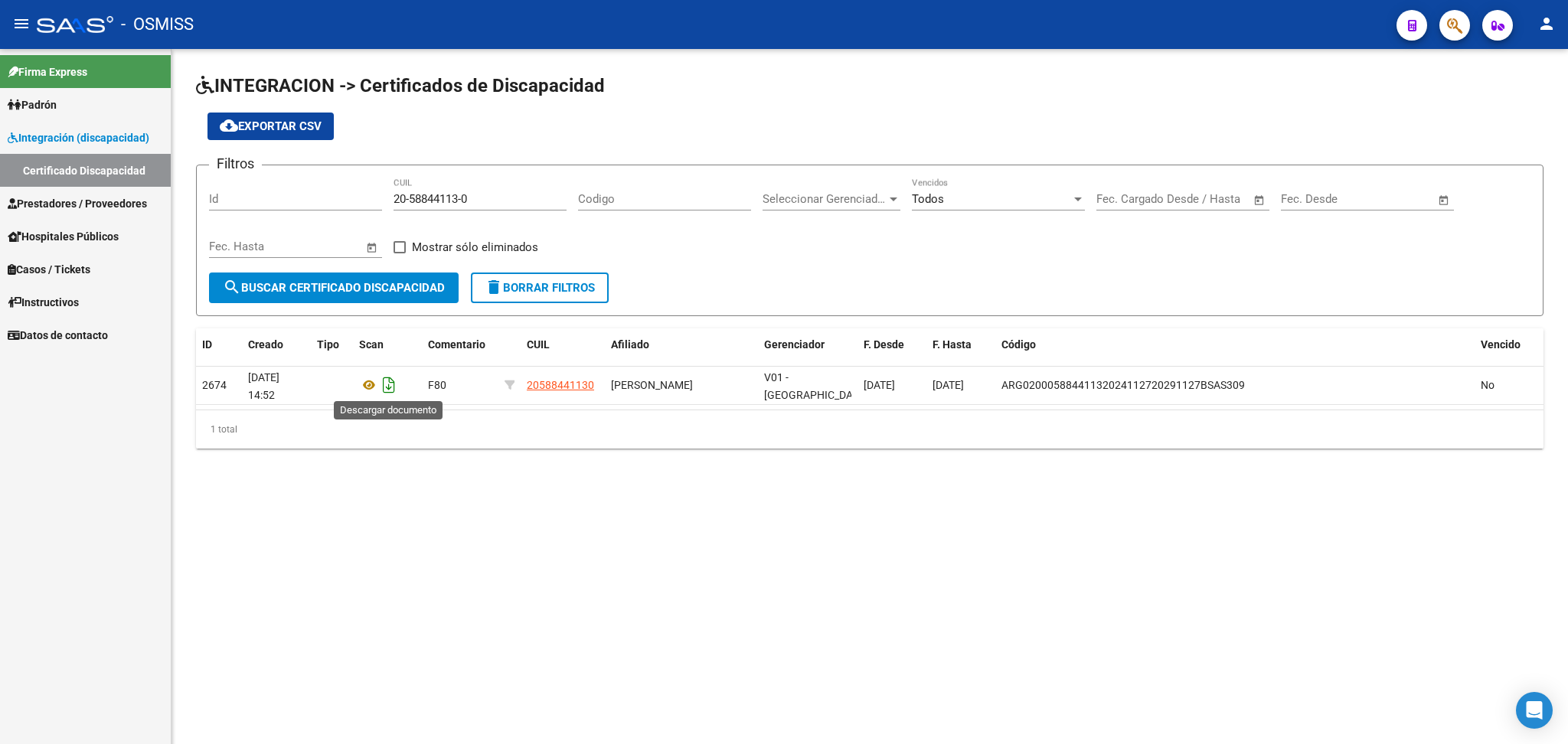
click at [395, 379] on icon "Descargar documento" at bounding box center [388, 385] width 20 height 24
drag, startPoint x: 394, startPoint y: 193, endPoint x: 502, endPoint y: 193, distance: 108.0
click at [502, 193] on input "20-58844113-0" at bounding box center [480, 199] width 173 height 14
paste input "20-59093429-2"
type input "20-59093429-2"
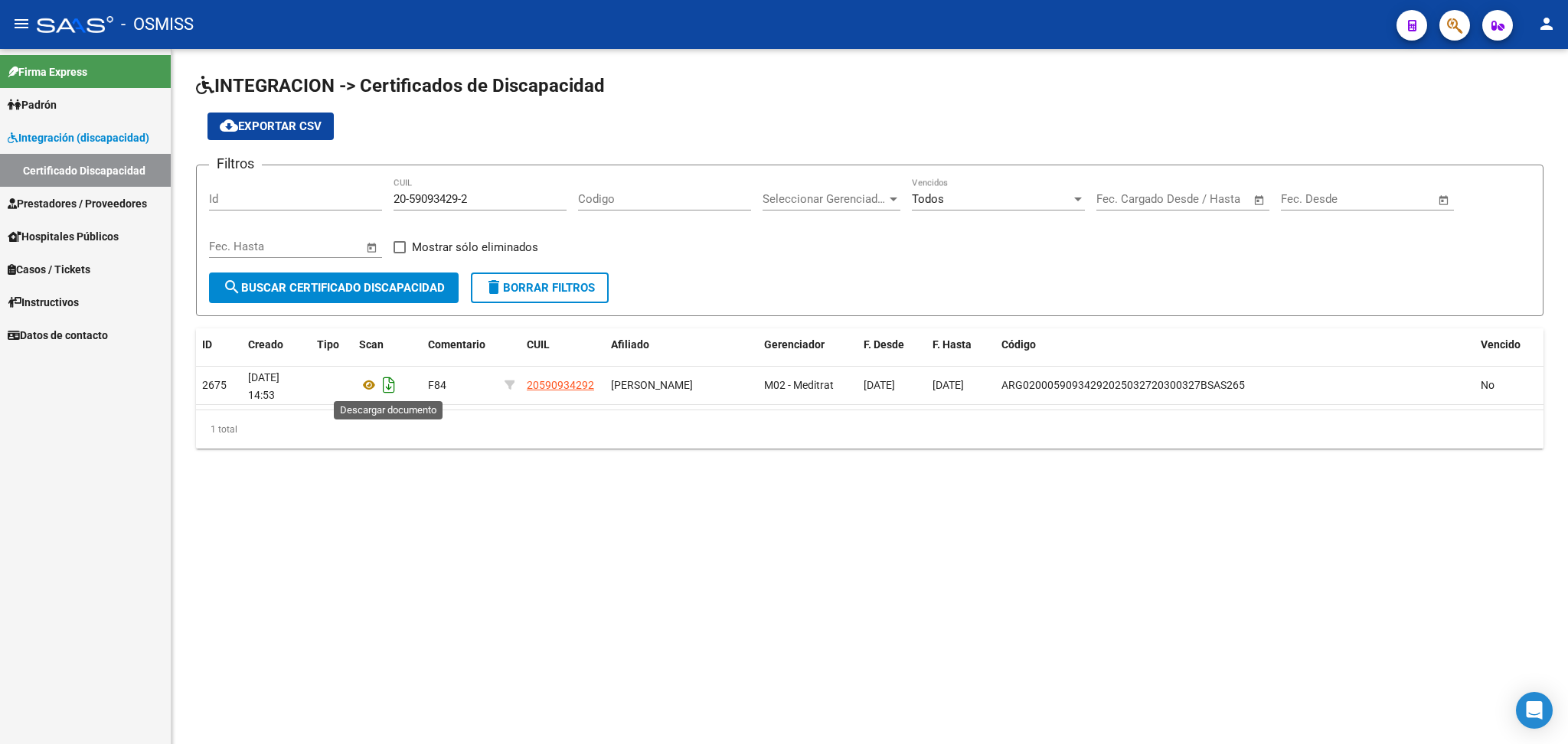
click at [387, 372] on icon "Descargar documento" at bounding box center [388, 385] width 20 height 24
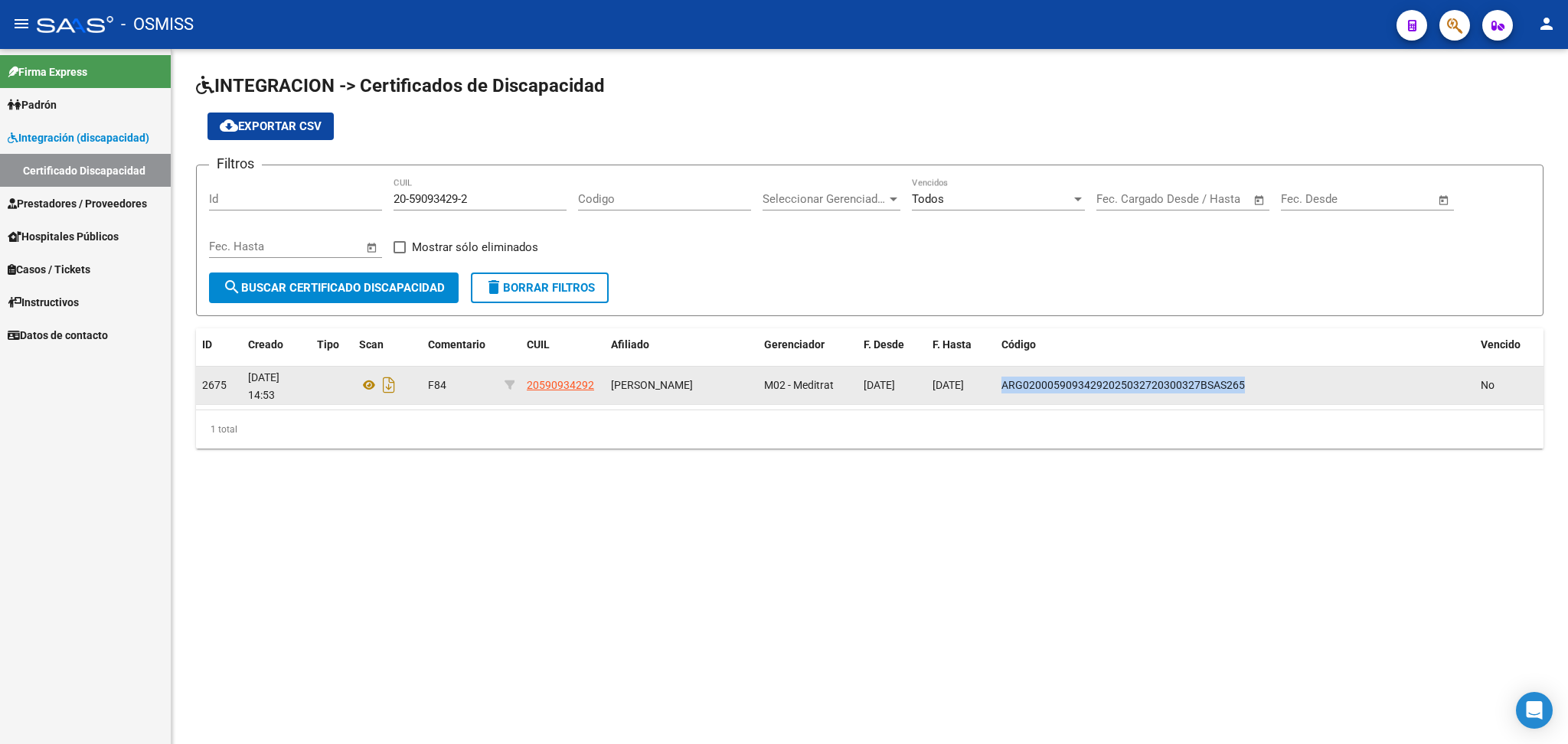
drag, startPoint x: 999, startPoint y: 379, endPoint x: 1243, endPoint y: 382, distance: 244.0
click at [802, 382] on datatable-body-cell "ARG02000590934292025032720300327BSAS265" at bounding box center [1235, 385] width 479 height 37
copy span "ARG02000590934292025032720300327BSAS265"
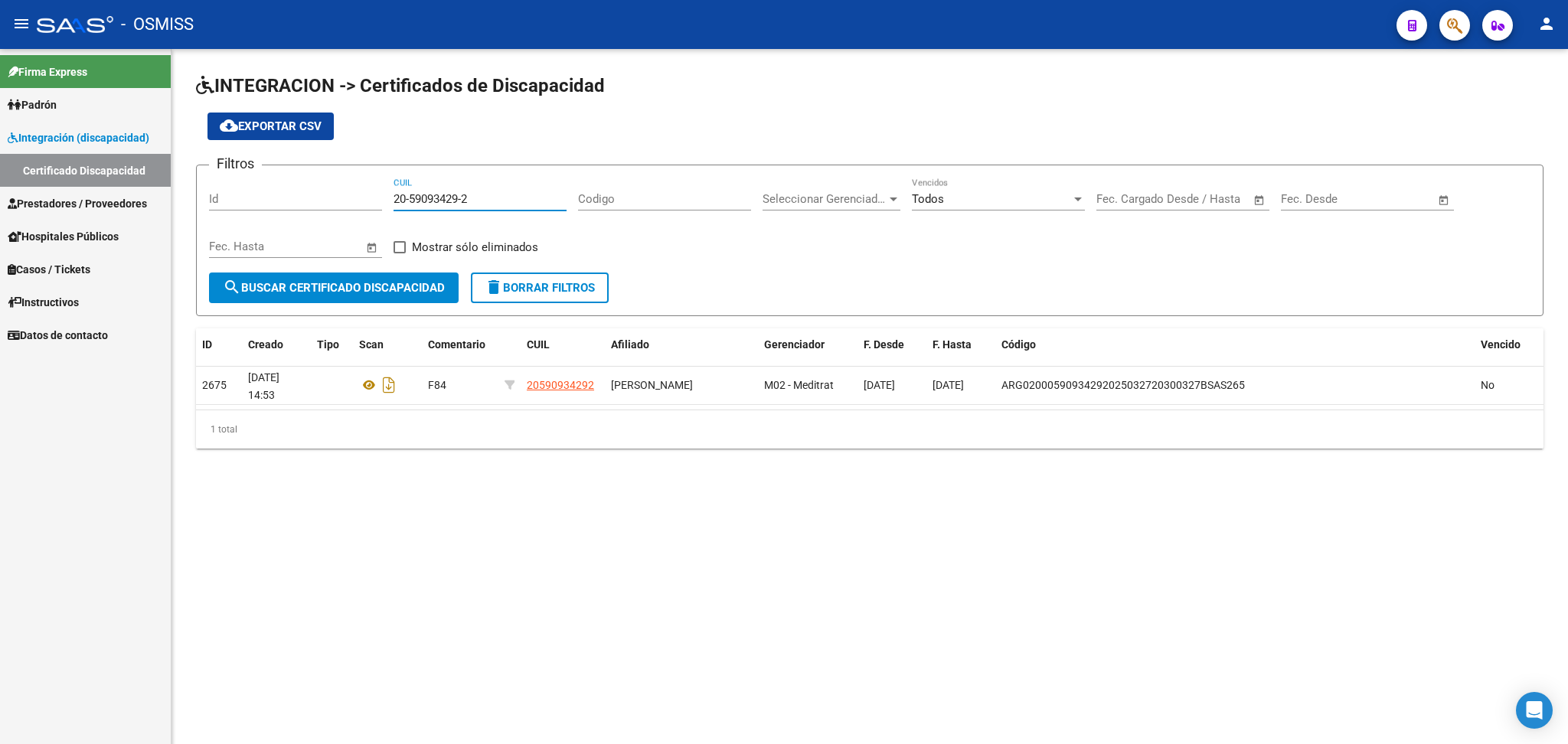
click at [397, 196] on input "20-59093429-2" at bounding box center [480, 199] width 173 height 14
drag, startPoint x: 395, startPoint y: 196, endPoint x: 510, endPoint y: 191, distance: 115.1
click at [510, 192] on input "20-59093429-2" at bounding box center [480, 199] width 173 height 14
paste input "20-58415177-4"
type input "20-58415177-4"
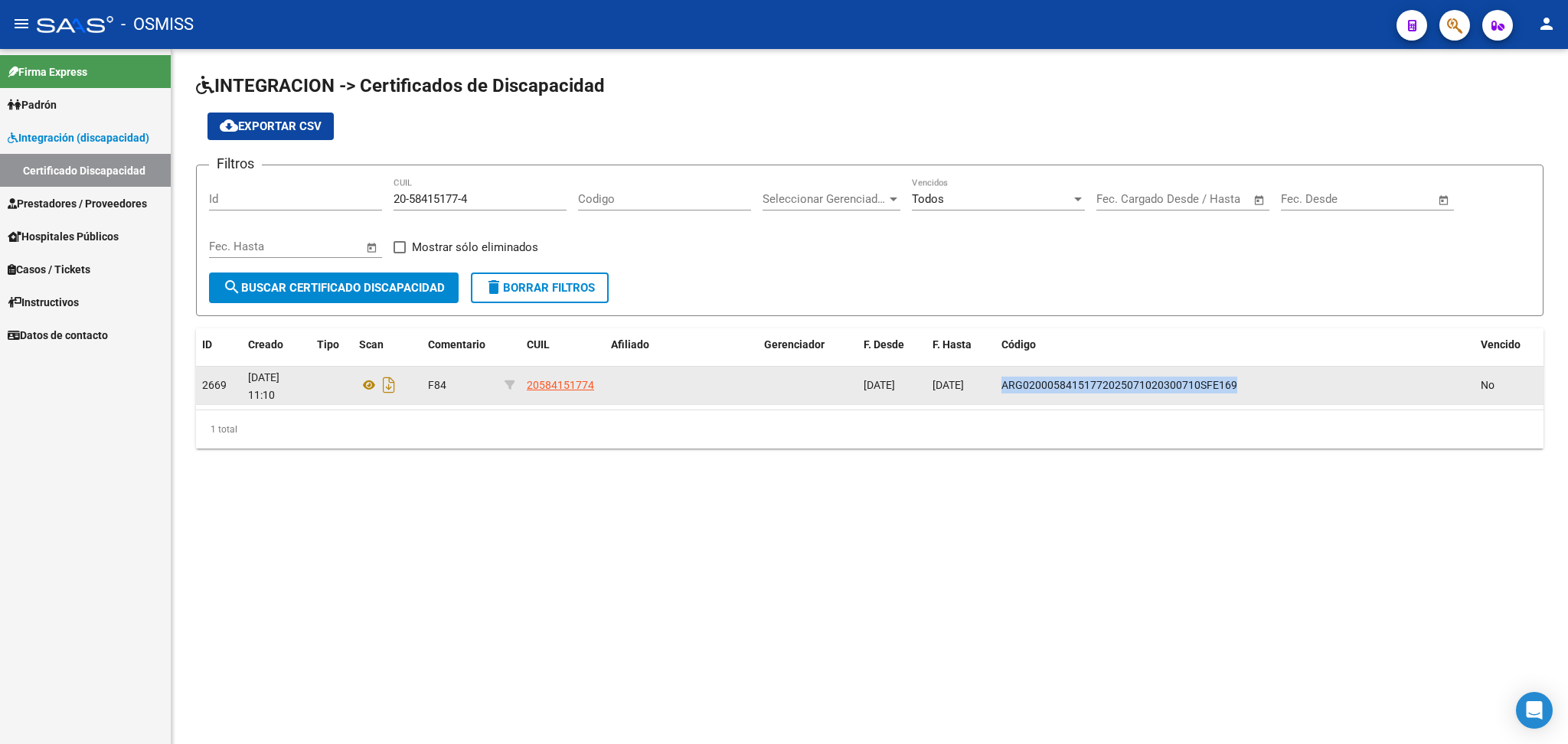
drag, startPoint x: 999, startPoint y: 381, endPoint x: 1263, endPoint y: 381, distance: 264.0
click at [802, 381] on div "ARG02000584151772025071020300710SFE169" at bounding box center [1235, 385] width 467 height 17
copy span "ARG02000584151772025071020300710SFE169"
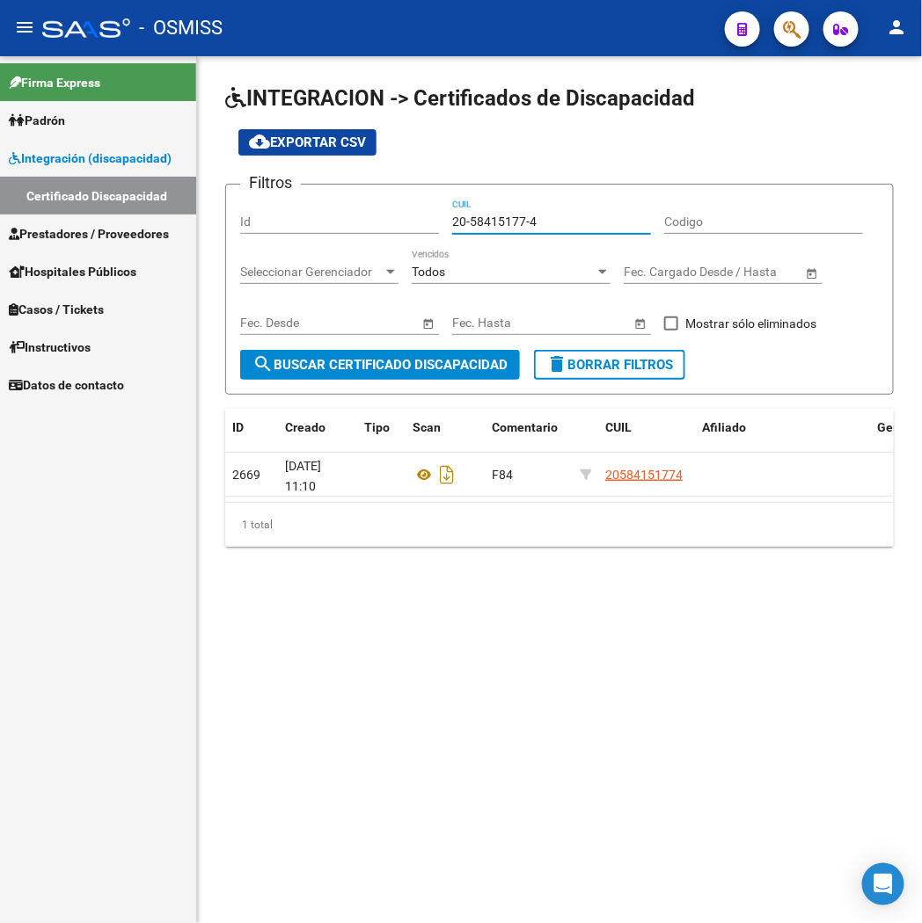
drag, startPoint x: 456, startPoint y: 218, endPoint x: 539, endPoint y: 218, distance: 83.5
click at [539, 218] on input "20-58415177-4" at bounding box center [551, 222] width 199 height 15
paste input "20-59093429-2"
type input "20-59093429-2"
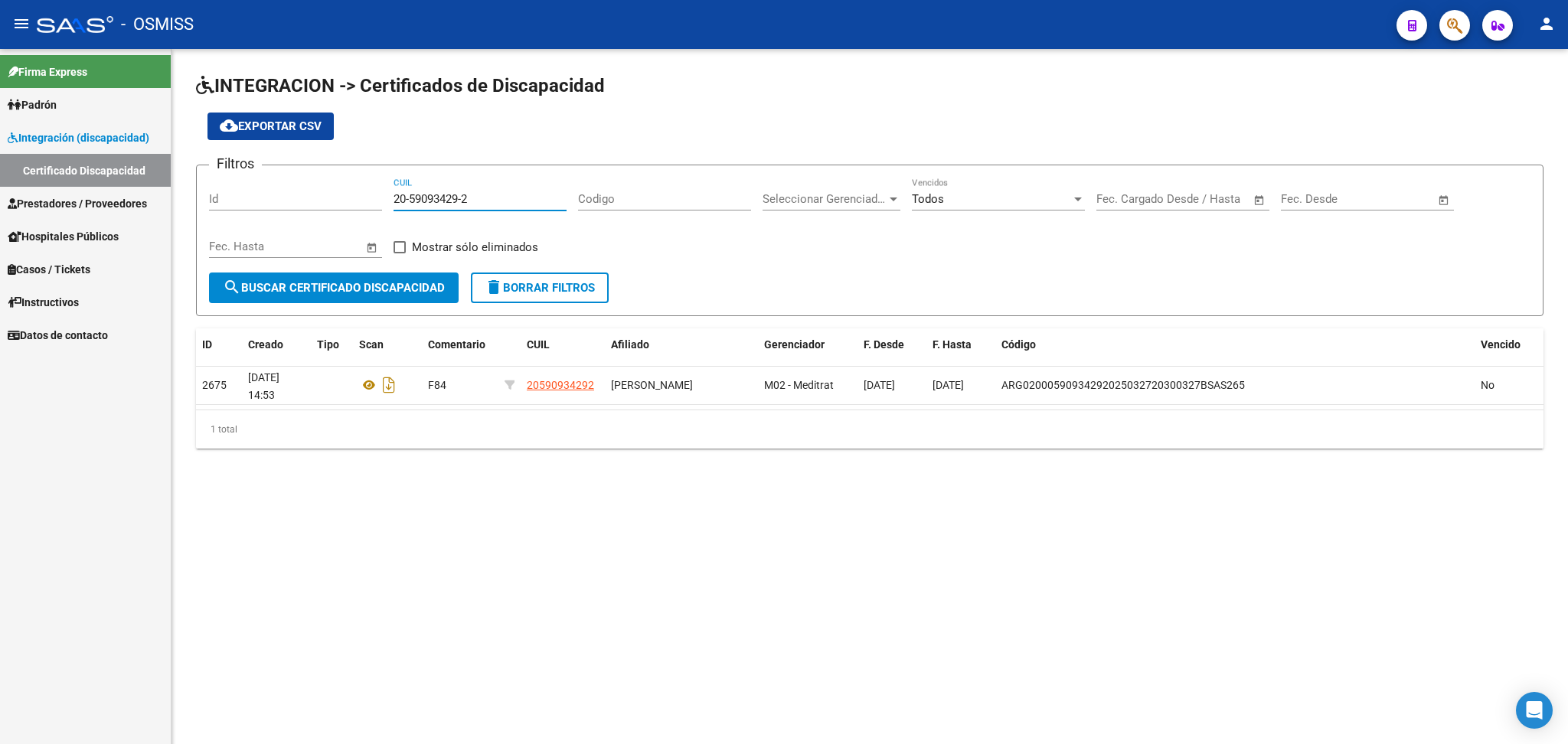
click at [394, 200] on input "20-59093429-2" at bounding box center [480, 199] width 173 height 14
drag, startPoint x: 394, startPoint y: 199, endPoint x: 501, endPoint y: 199, distance: 107.0
click at [501, 199] on input "20-59093429-2" at bounding box center [480, 199] width 173 height 14
paste input "20-58906478-0"
type input "20-58906478-0"
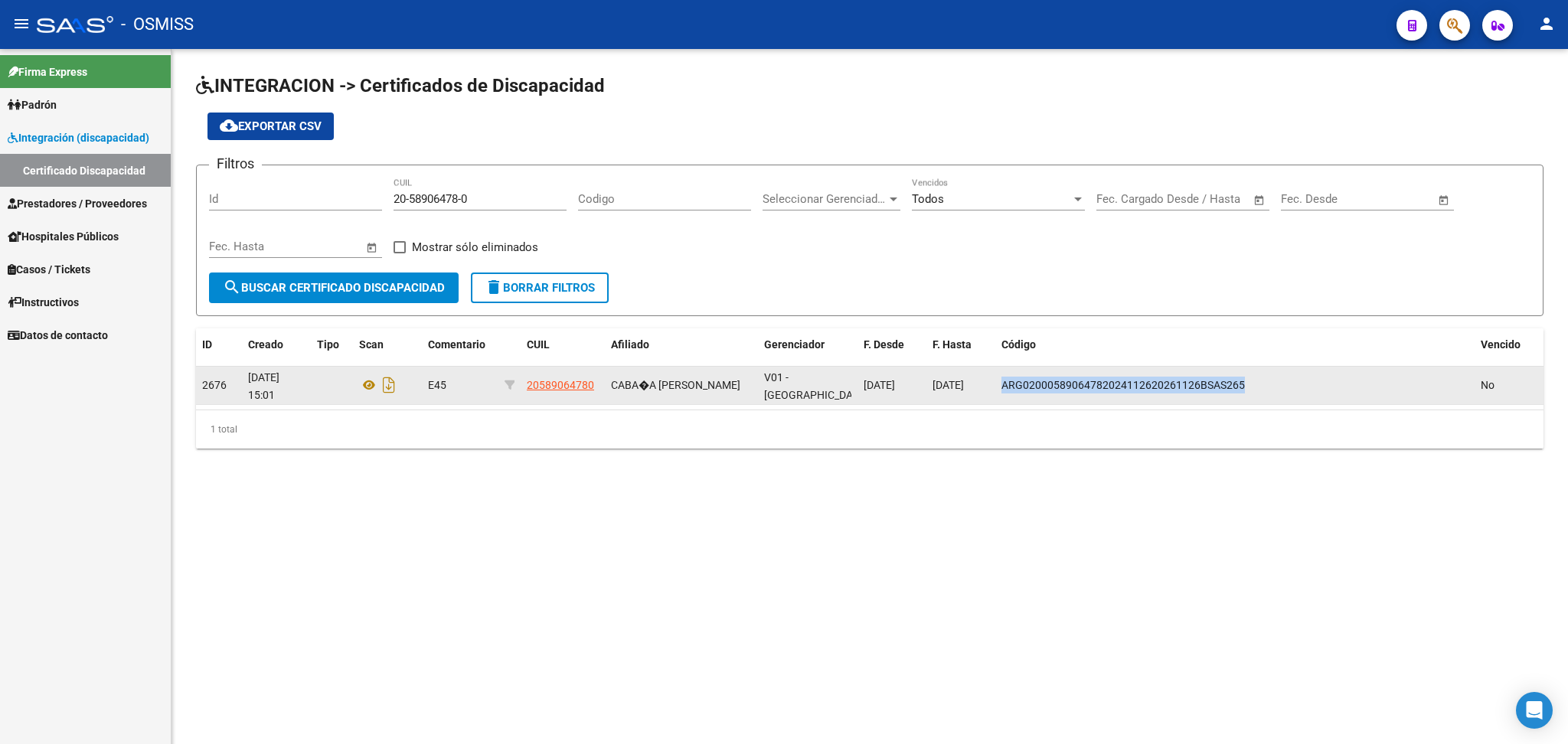
drag, startPoint x: 1002, startPoint y: 383, endPoint x: 1264, endPoint y: 363, distance: 262.8
click at [802, 366] on datatable-body-cell "ARG02000589064782024112620261126BSAS265" at bounding box center [1235, 385] width 479 height 37
copy span "ARG02000589064782024112620261126BSAS265"
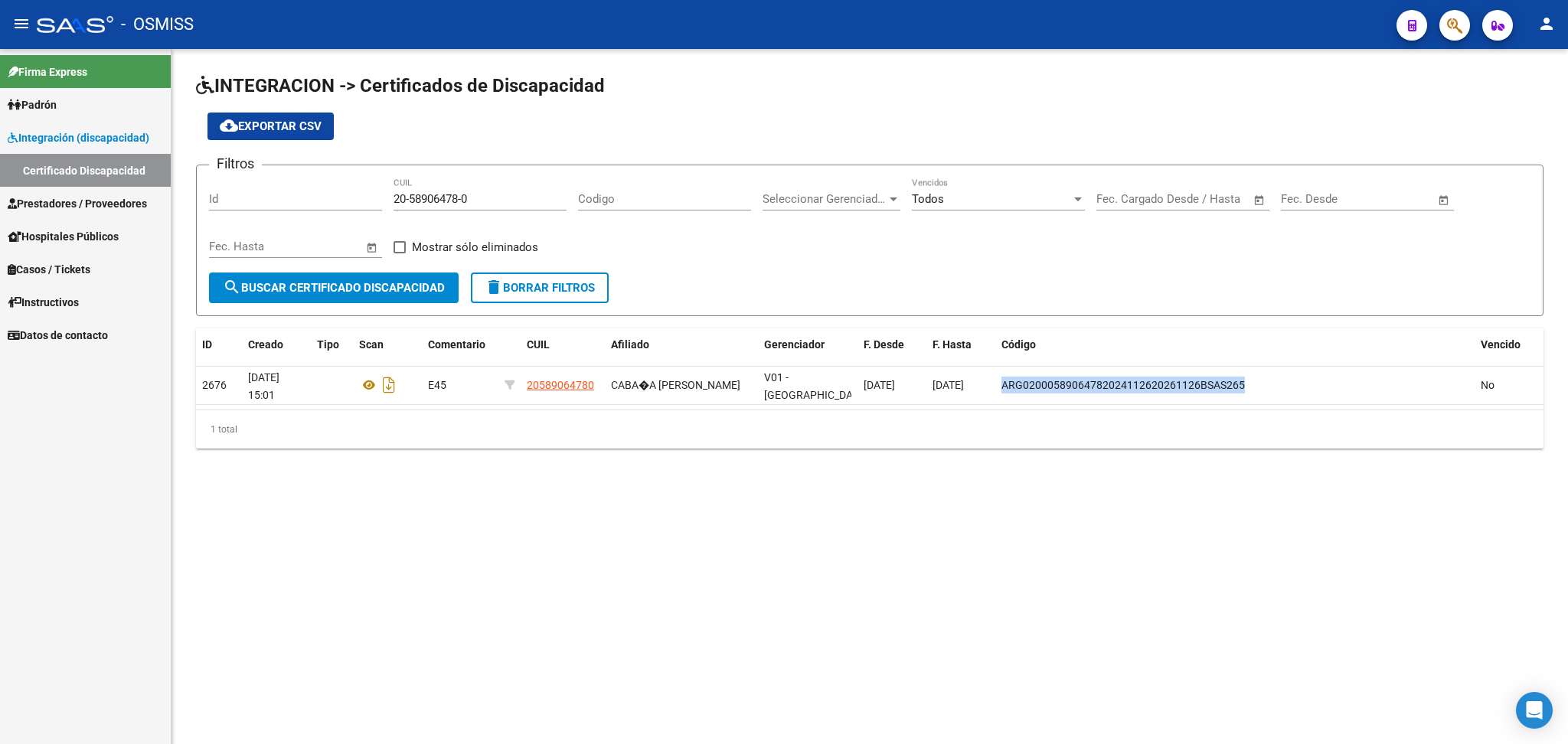
click at [394, 314] on div "INTEGRACION -> Certificados de Discapacidad cloud_download Exportar CSV Filtros…" at bounding box center [870, 260] width 1348 height 375
click at [802, 441] on div "1 total" at bounding box center [870, 429] width 1348 height 38
drag, startPoint x: 394, startPoint y: 193, endPoint x: 521, endPoint y: 196, distance: 127.0
click at [521, 196] on input "20-58906478-0" at bounding box center [480, 199] width 173 height 14
paste input "20-59716549-9"
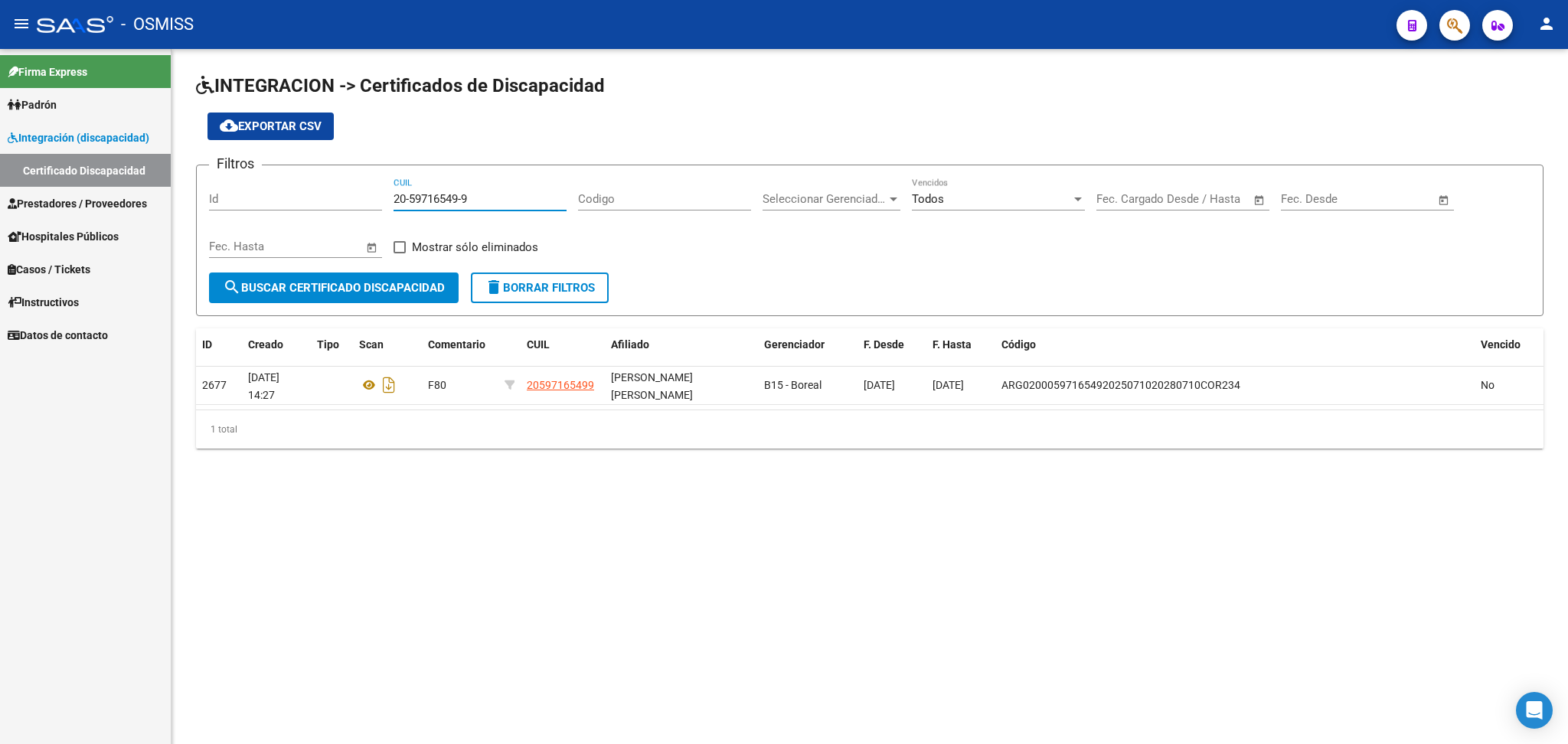
type input "20-59716549-9"
click at [382, 385] on icon "Descargar documento" at bounding box center [388, 385] width 20 height 24
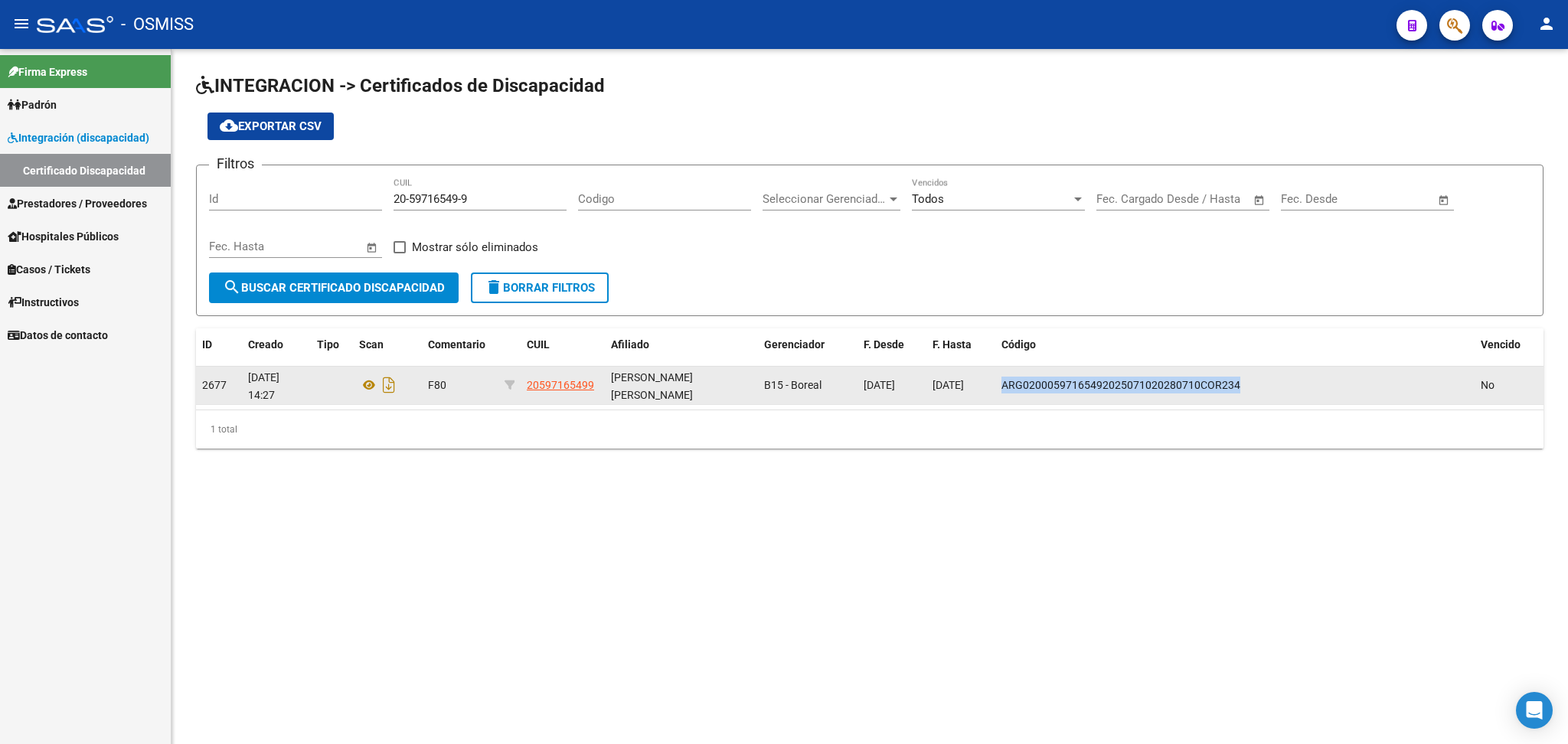
drag, startPoint x: 1002, startPoint y: 384, endPoint x: 1278, endPoint y: 384, distance: 276.0
click at [802, 384] on div "ARG02000597165492025071020280710COR234" at bounding box center [1235, 385] width 467 height 17
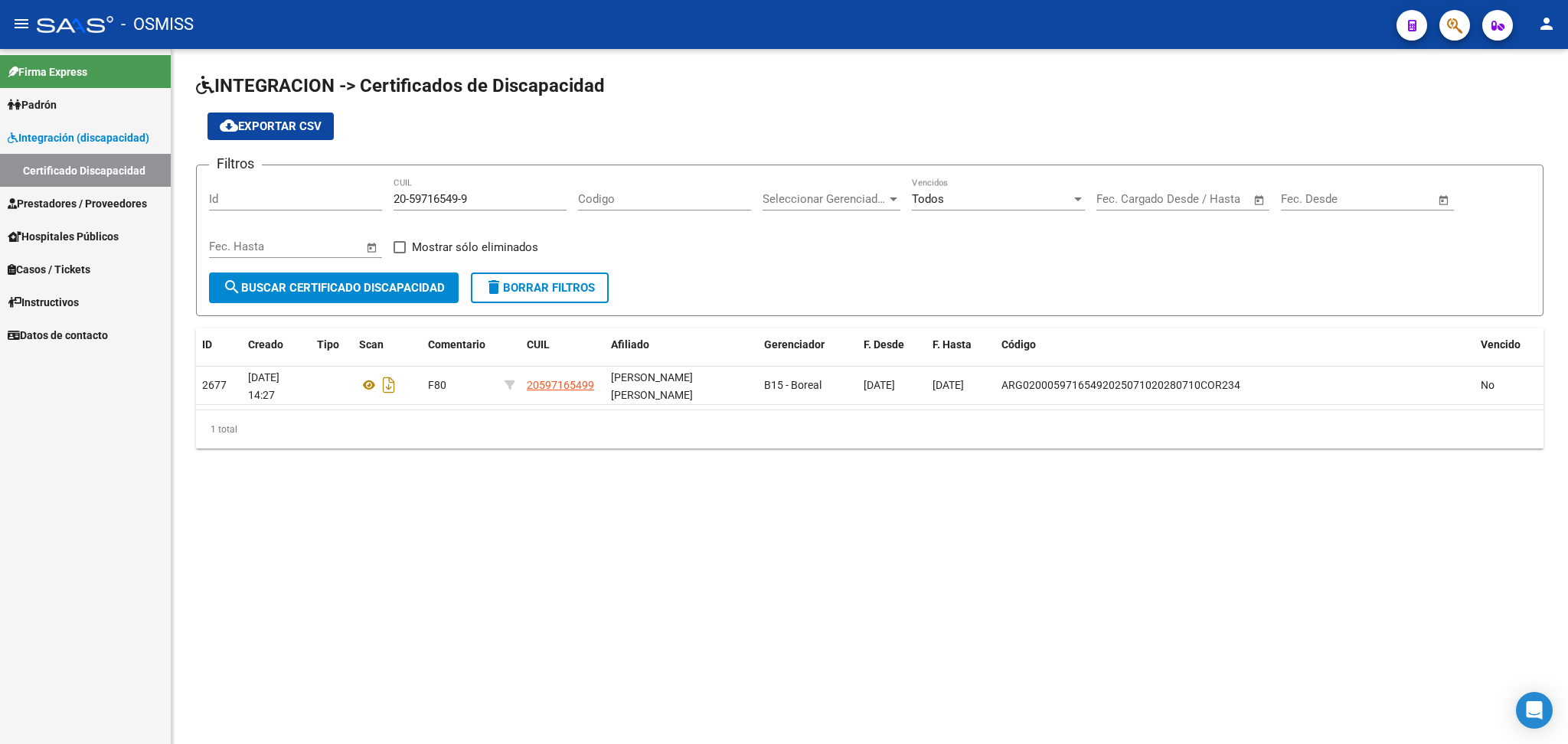
click at [582, 206] on div "Codigo" at bounding box center [664, 194] width 173 height 33
drag, startPoint x: 395, startPoint y: 197, endPoint x: 513, endPoint y: 197, distance: 118.0
click at [513, 197] on input "20-59716549-9" at bounding box center [480, 199] width 173 height 14
paste input "20-58269646-3"
type input "20-58269646-3"
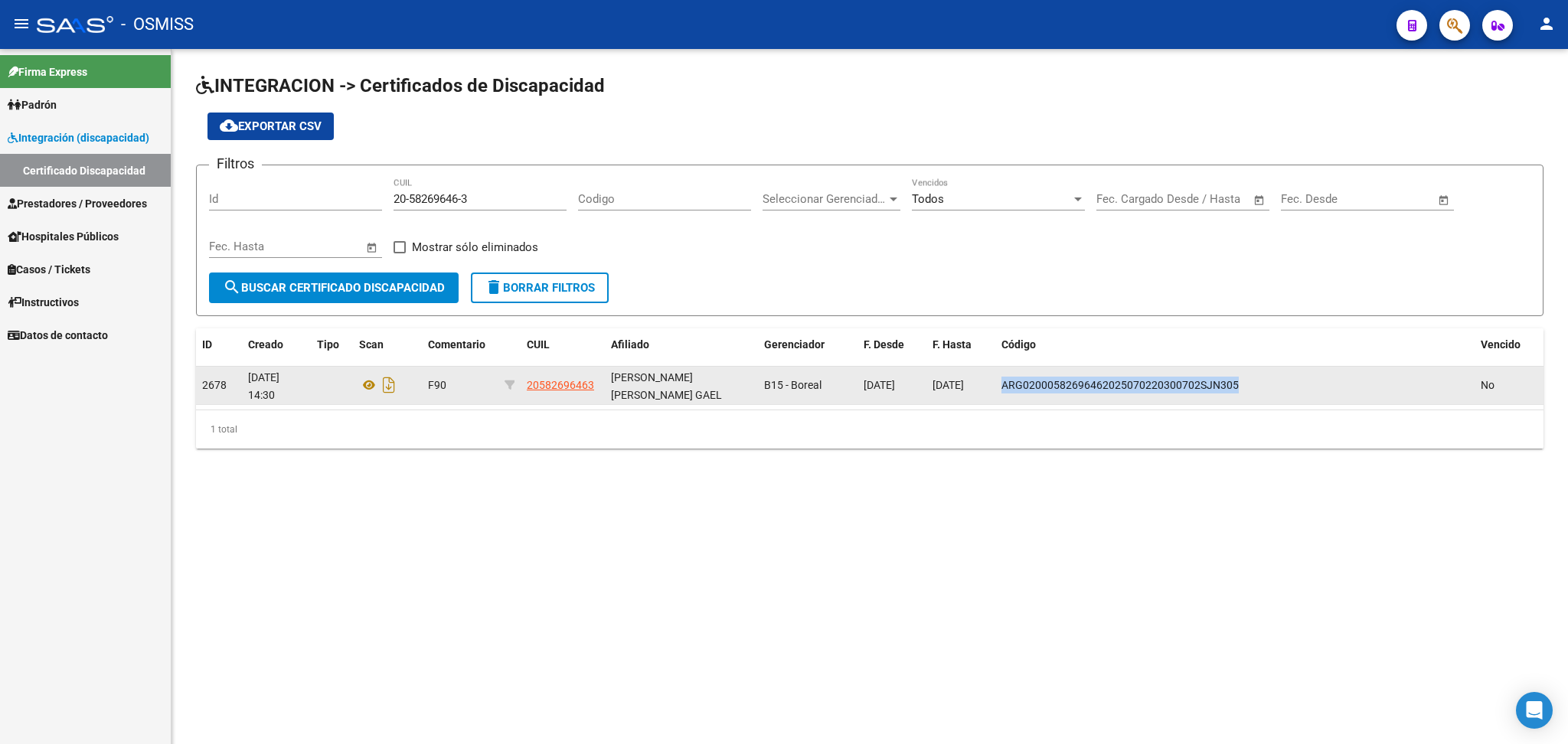
drag, startPoint x: 1001, startPoint y: 379, endPoint x: 1274, endPoint y: 381, distance: 273.0
click at [802, 381] on div "ARG02000582696462025070220300702SJN305" at bounding box center [1235, 385] width 467 height 17
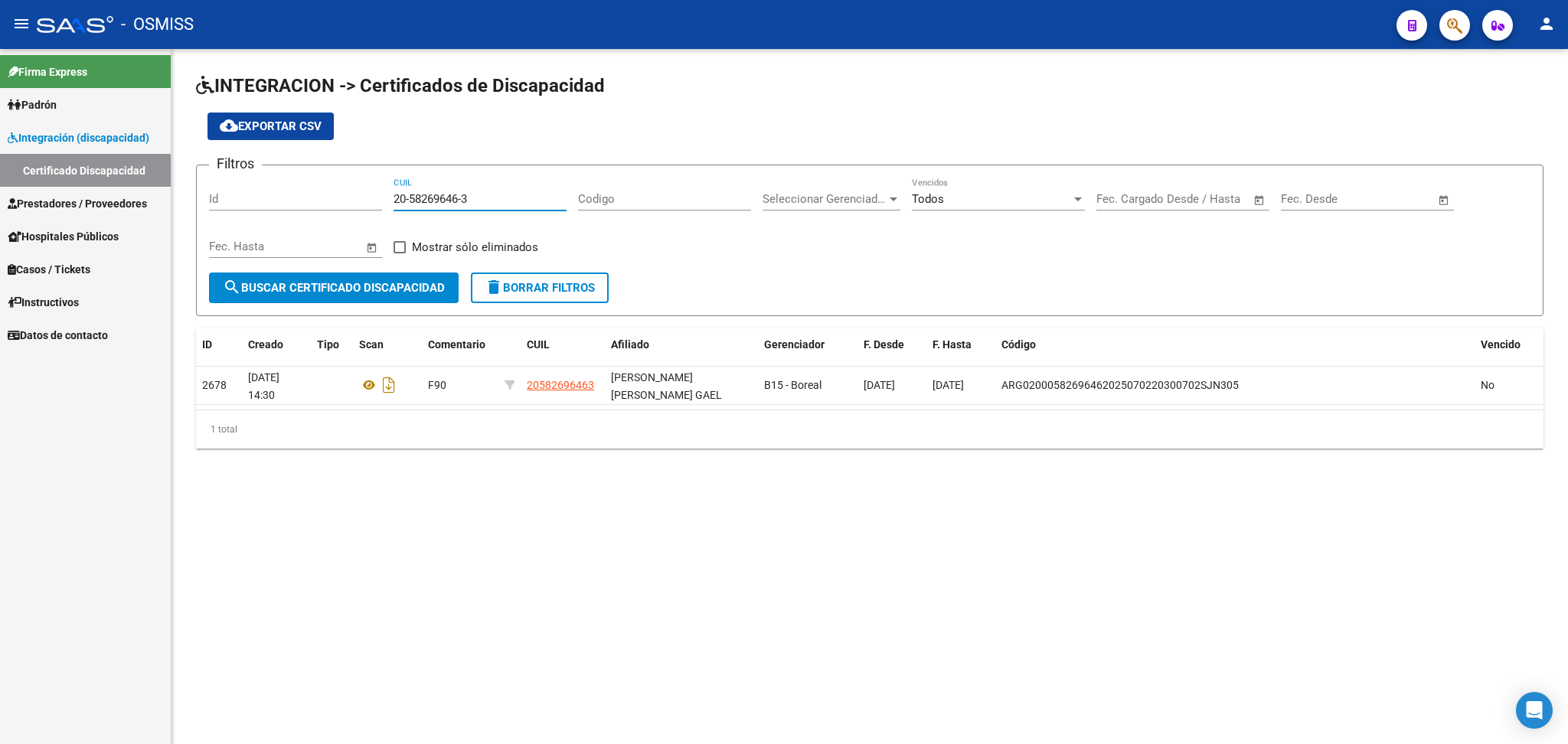
drag, startPoint x: 394, startPoint y: 197, endPoint x: 543, endPoint y: 198, distance: 149.0
click at [543, 198] on input "20-58269646-3" at bounding box center [480, 199] width 173 height 14
paste input "20-56989587-2"
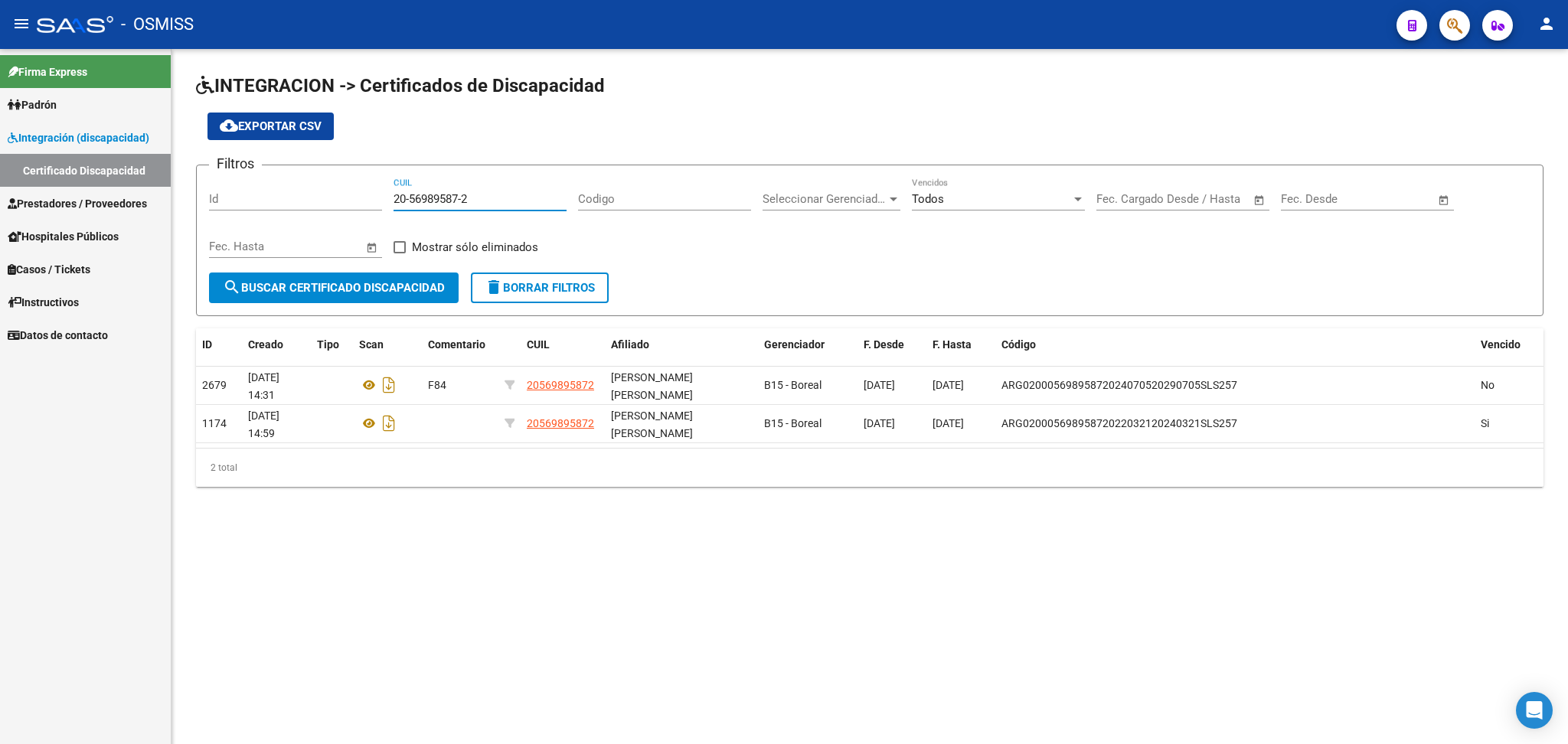
type input "20-56989587-2"
click at [385, 379] on icon "Descargar documento" at bounding box center [388, 385] width 20 height 24
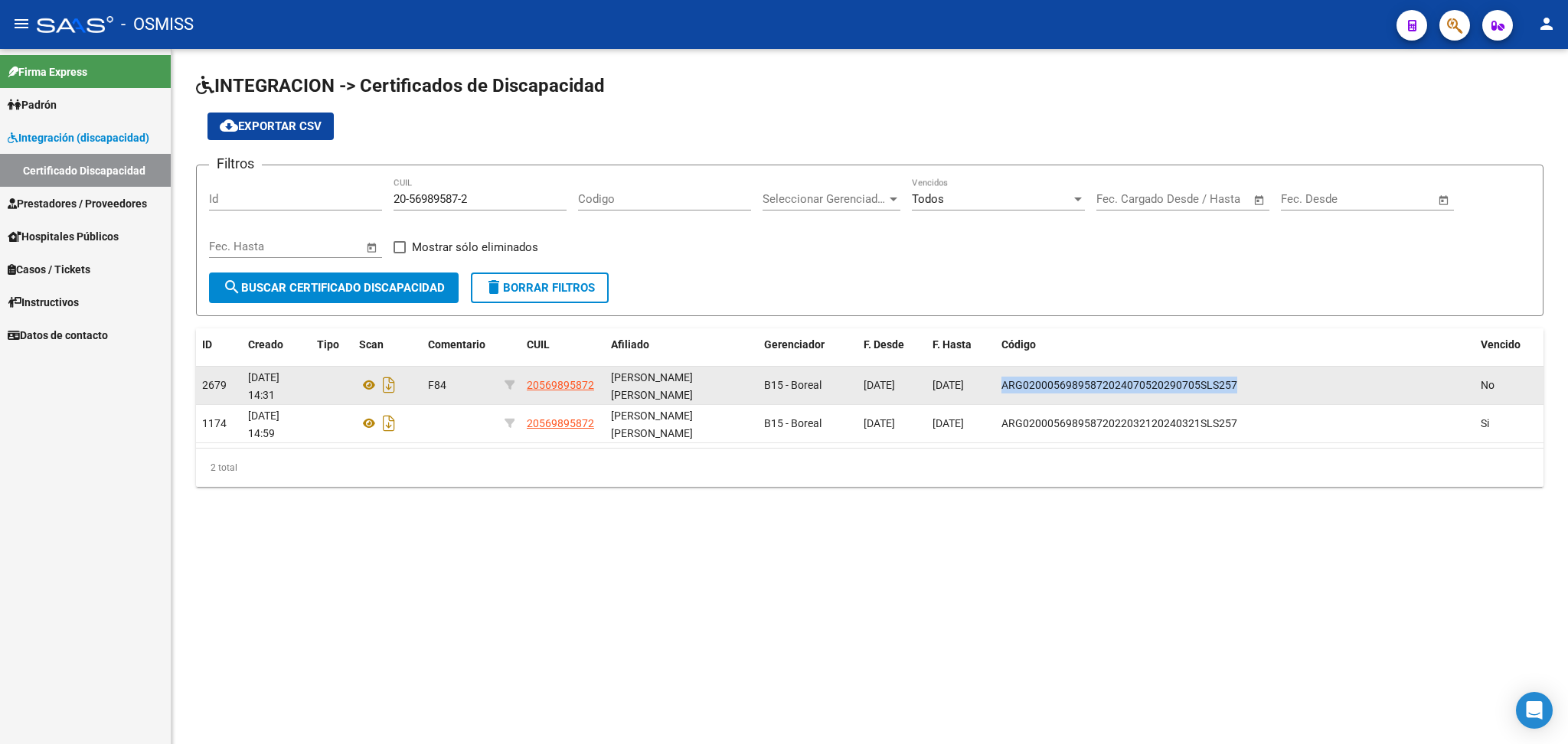
drag, startPoint x: 1006, startPoint y: 384, endPoint x: 1244, endPoint y: 384, distance: 238.0
click at [802, 384] on div "ARG02000569895872024070520290705SLS257" at bounding box center [1235, 385] width 467 height 17
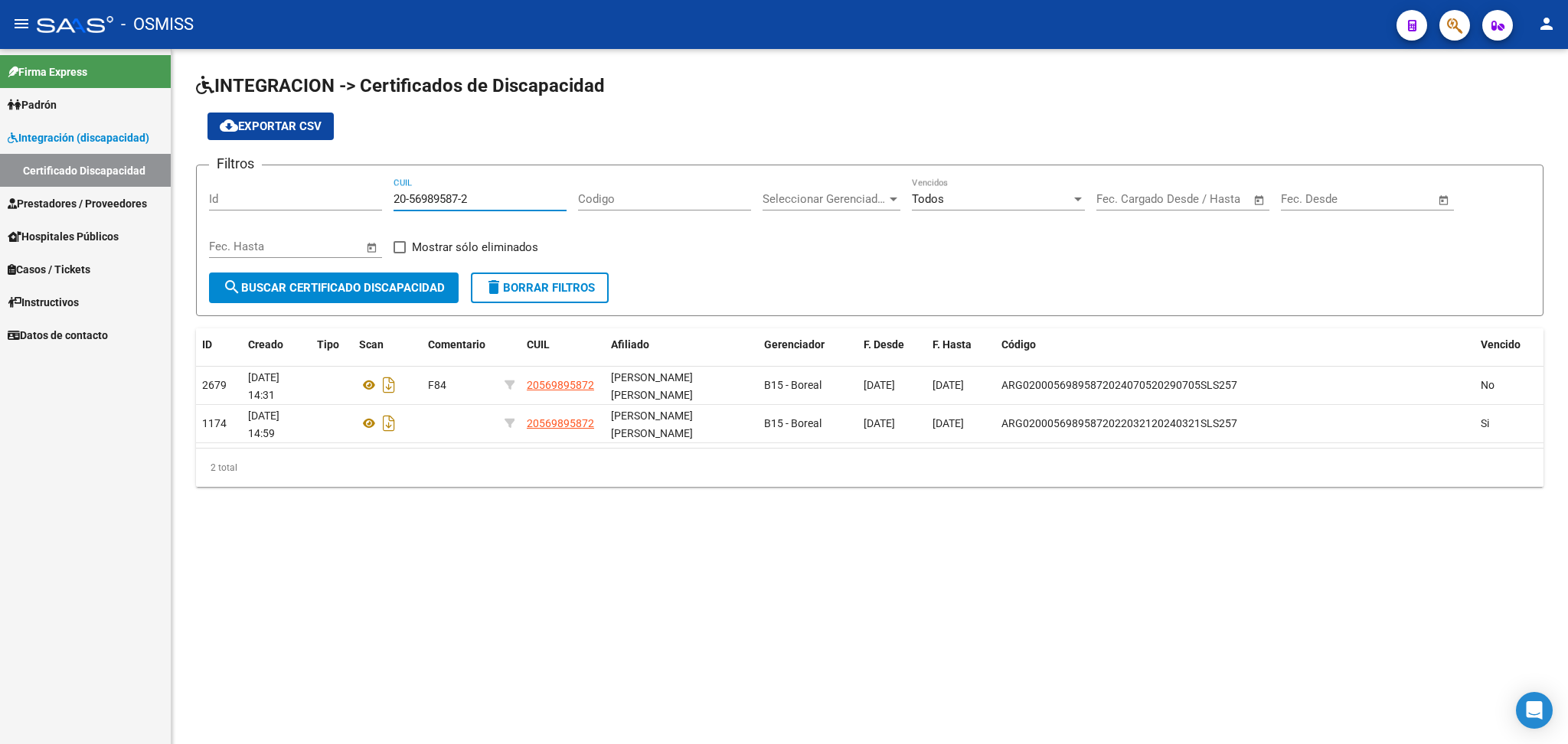
drag, startPoint x: 393, startPoint y: 194, endPoint x: 515, endPoint y: 195, distance: 122.0
click at [515, 195] on input "20-56989587-2" at bounding box center [480, 199] width 173 height 14
paste input "20-51357715-0"
type input "20-51357715-0"
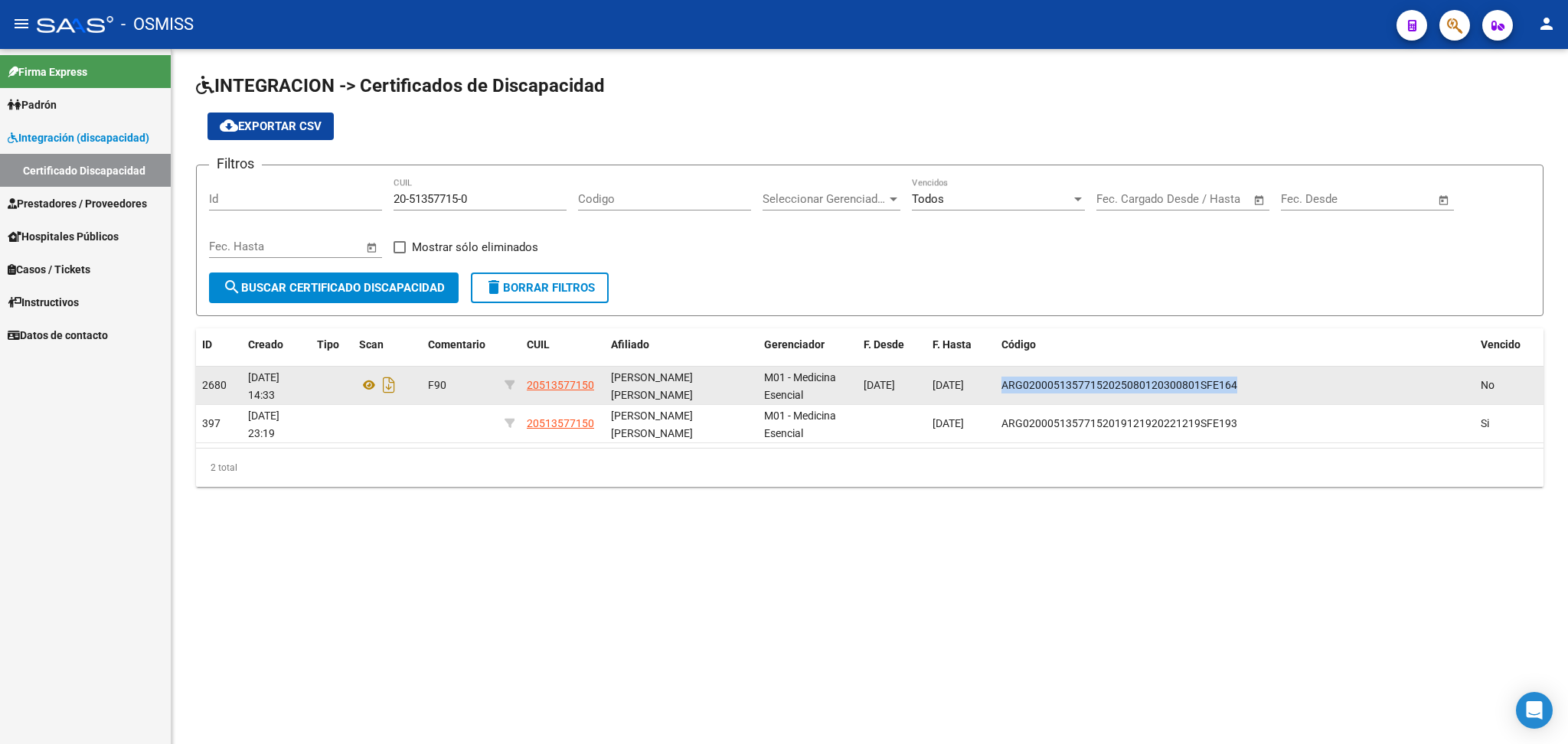
drag, startPoint x: 1001, startPoint y: 384, endPoint x: 1255, endPoint y: 384, distance: 254.0
click at [802, 384] on div "ARG02000513577152025080120300801SFE164" at bounding box center [1235, 385] width 467 height 17
drag, startPoint x: 1220, startPoint y: 390, endPoint x: 968, endPoint y: 397, distance: 252.1
click at [802, 397] on datatable-body-cell "[DATE]" at bounding box center [960, 385] width 69 height 37
drag, startPoint x: 1002, startPoint y: 382, endPoint x: 1266, endPoint y: 384, distance: 264.0
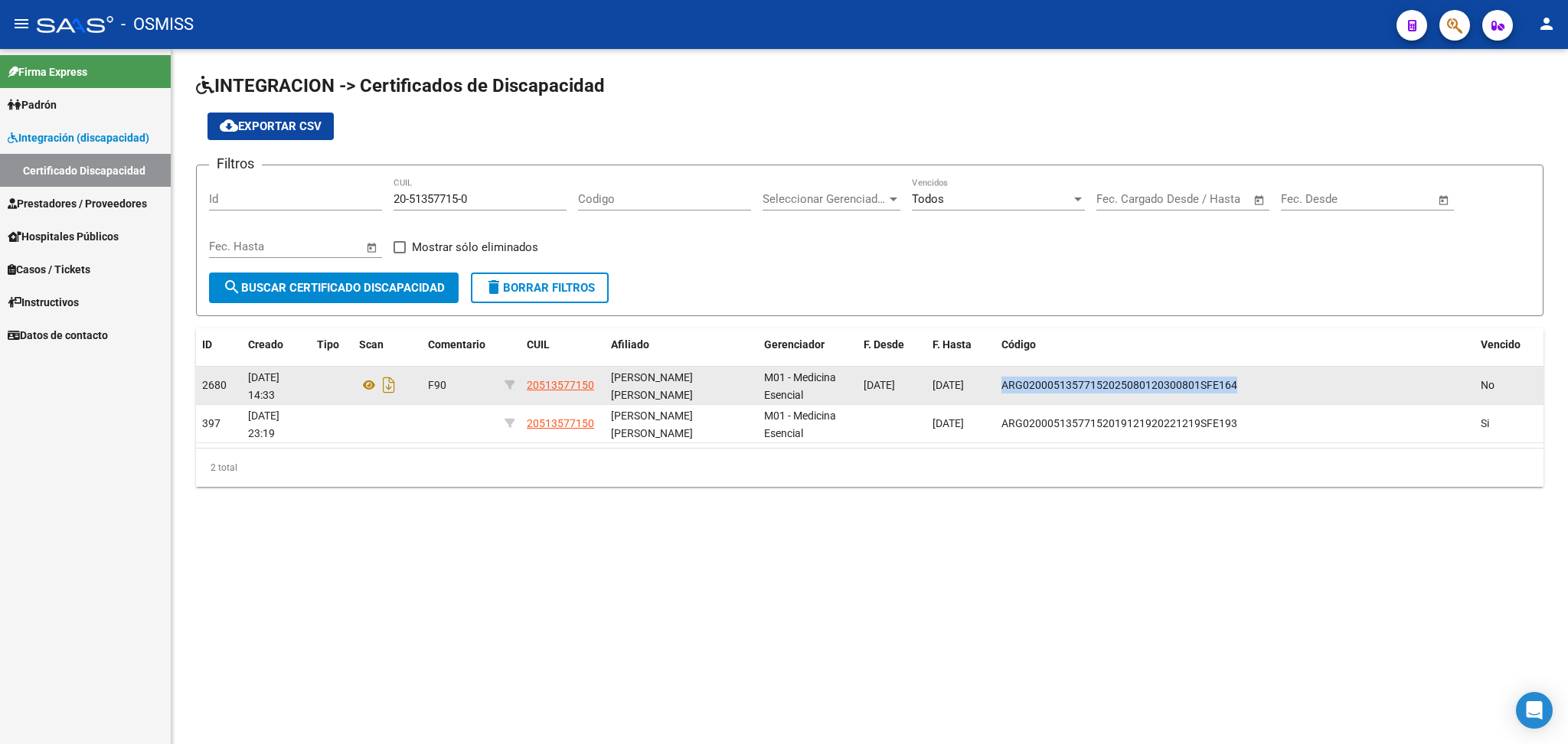
click at [802, 384] on div "ARG02000513577152025080120300801SFE164" at bounding box center [1235, 385] width 467 height 17
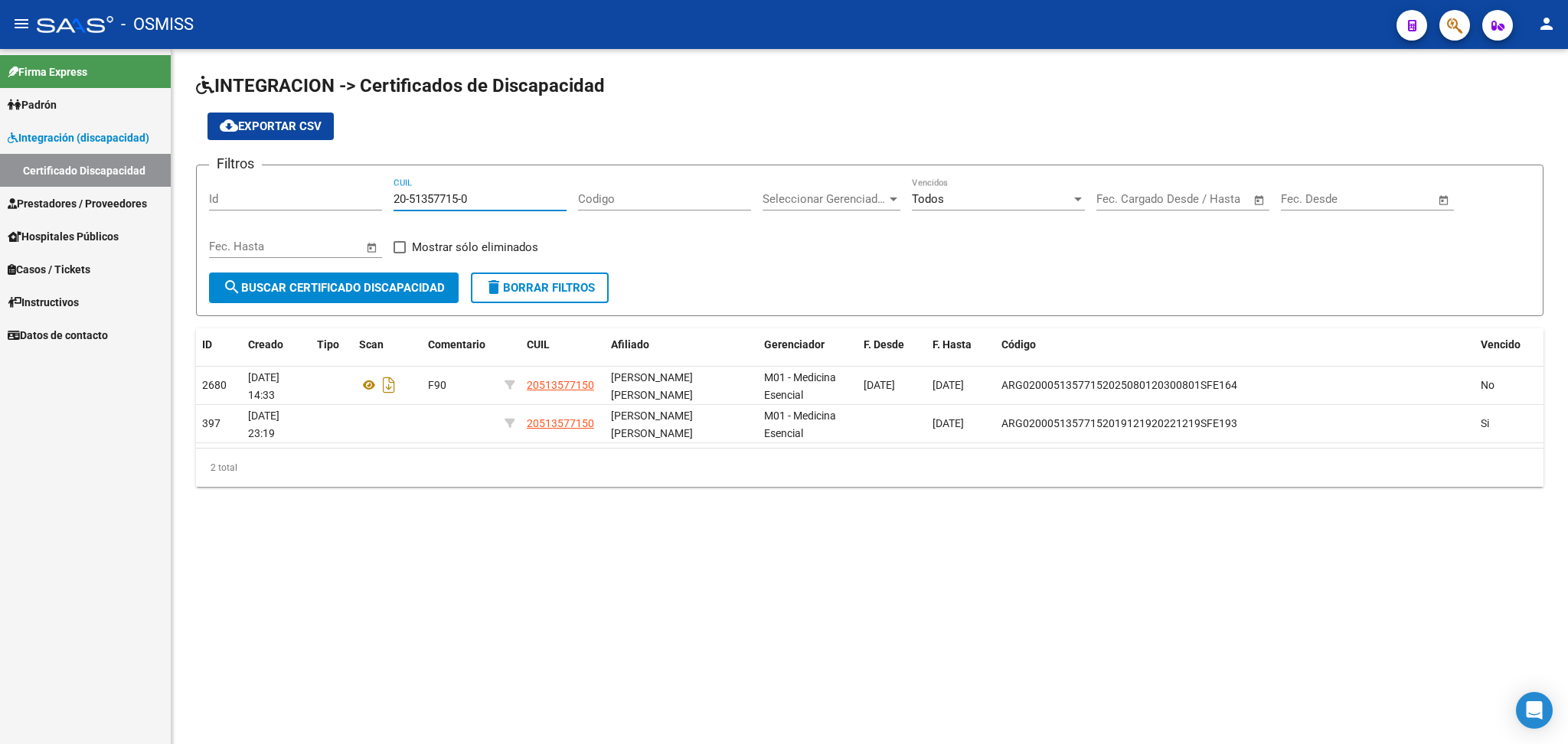
drag, startPoint x: 394, startPoint y: 193, endPoint x: 500, endPoint y: 197, distance: 106.1
click at [500, 197] on input "20-51357715-0" at bounding box center [480, 199] width 173 height 14
paste input "20-58838575-3"
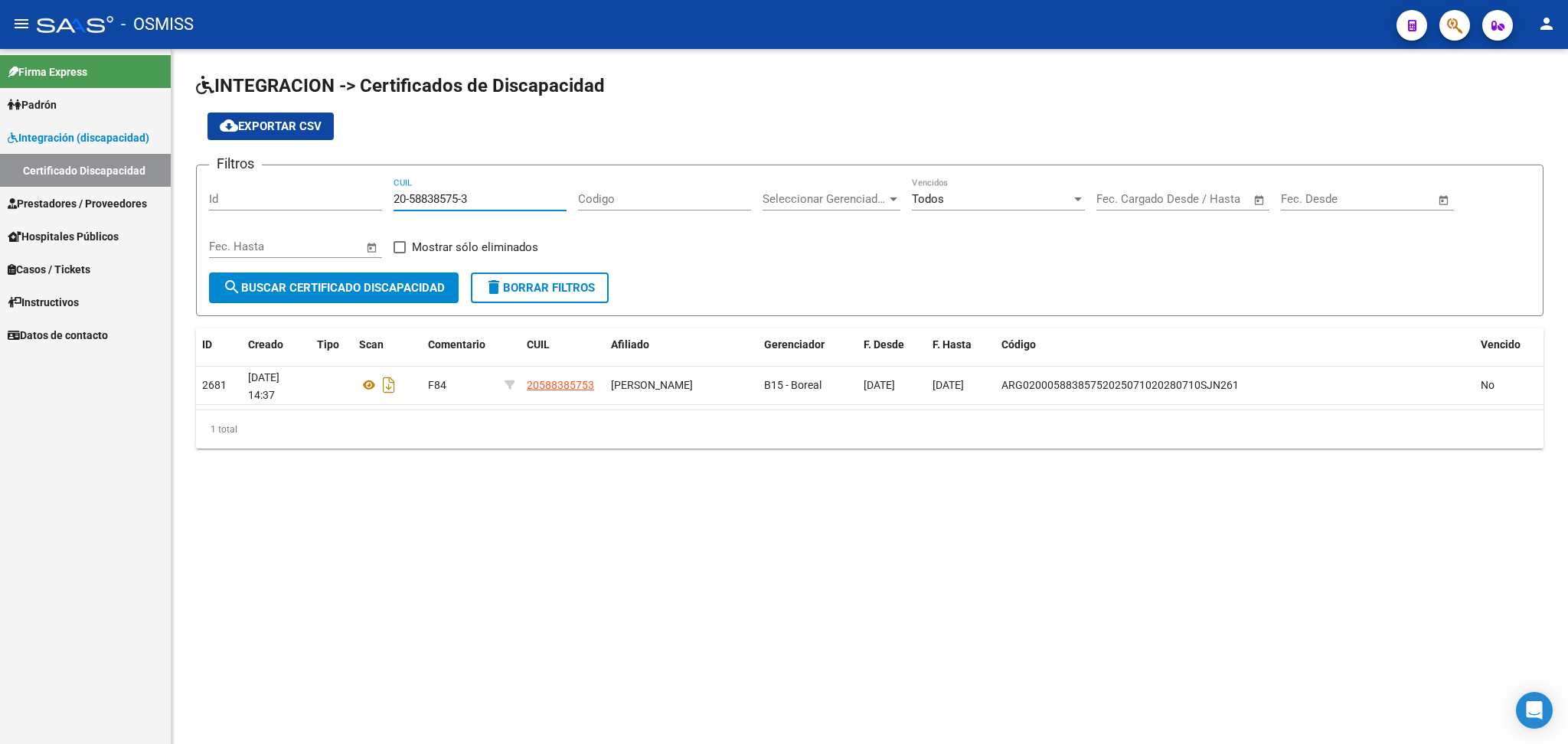
type input "20-58838575-3"
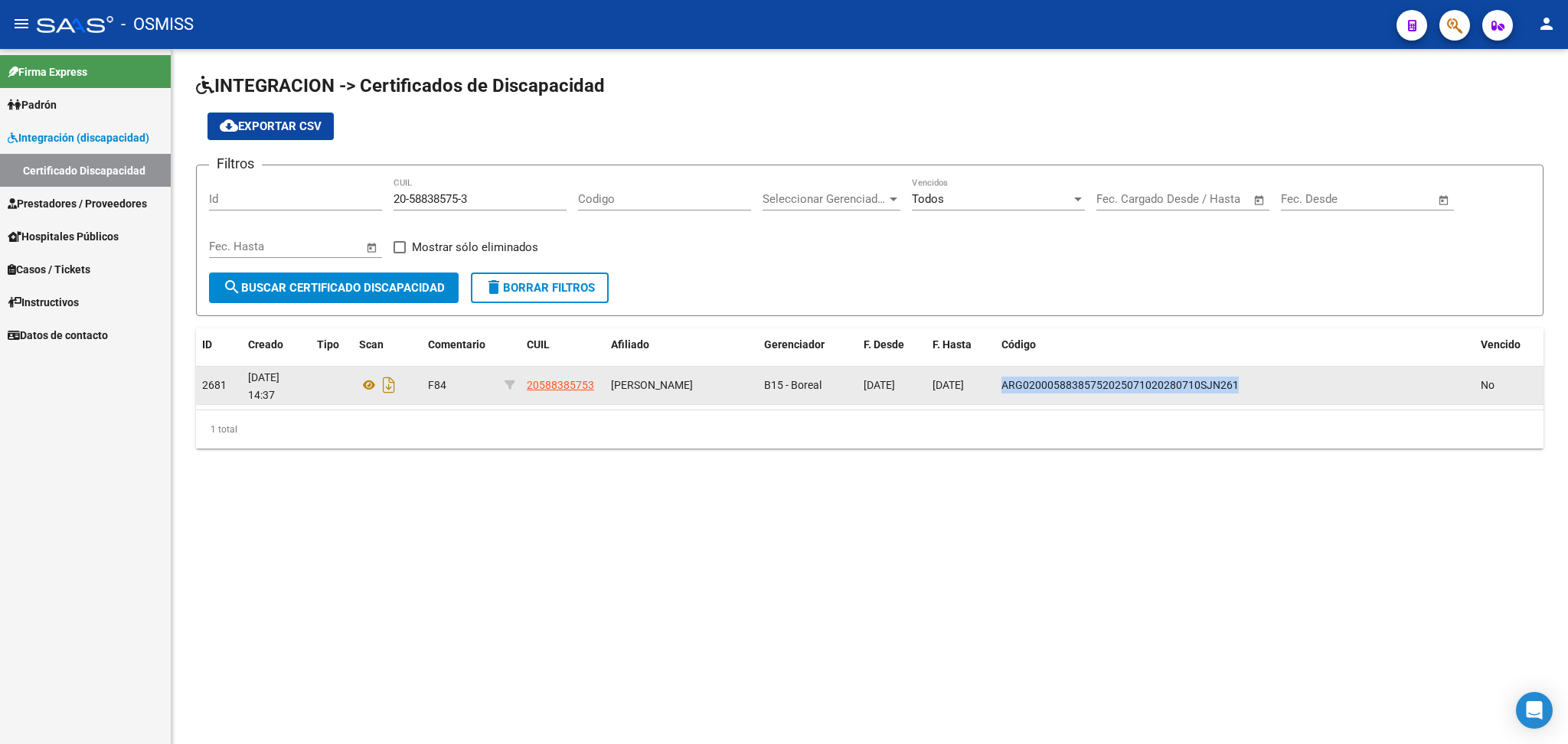
drag, startPoint x: 1001, startPoint y: 383, endPoint x: 1258, endPoint y: 387, distance: 257.0
click at [802, 387] on div "ARG02000588385752025071020280710SJN261" at bounding box center [1235, 385] width 467 height 17
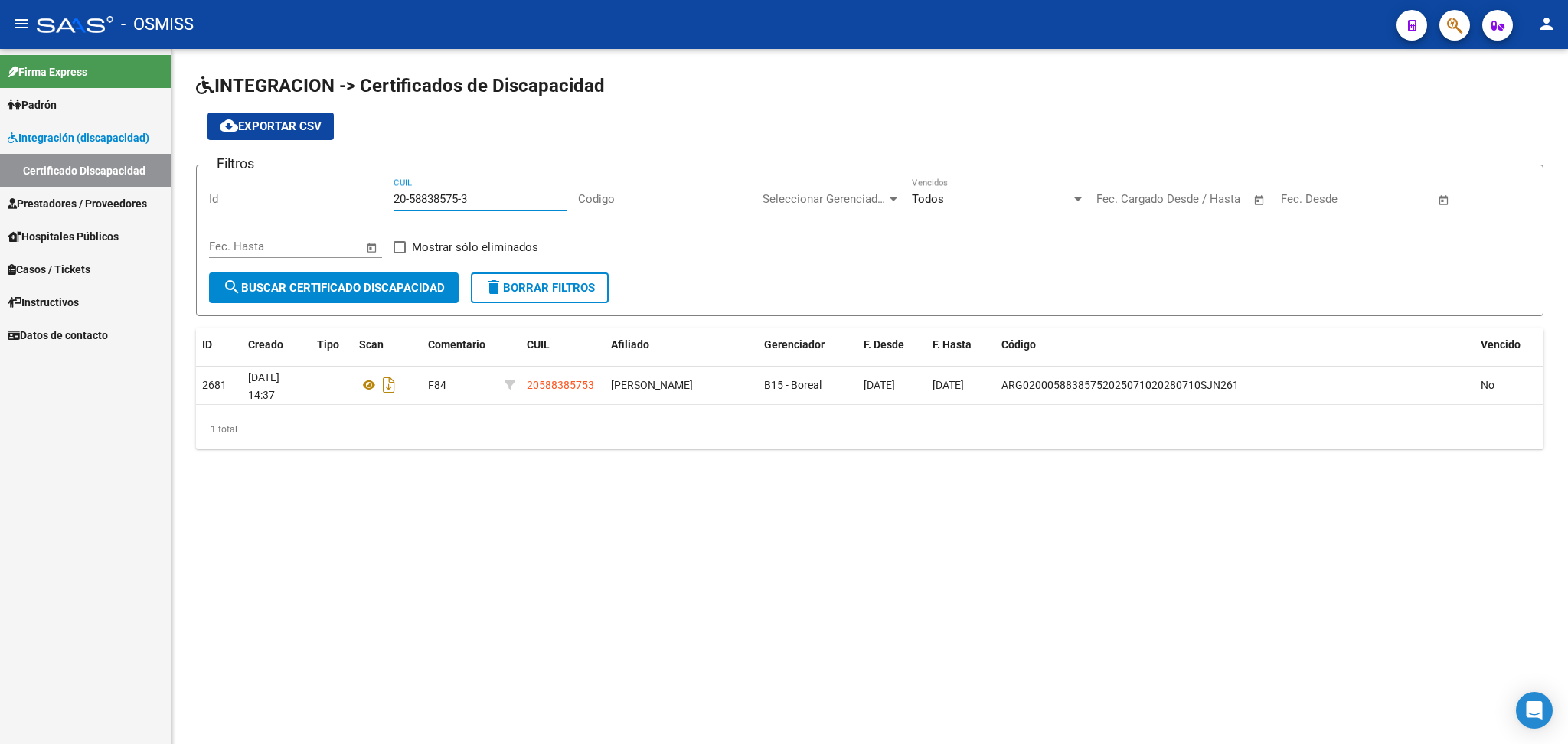
drag, startPoint x: 396, startPoint y: 198, endPoint x: 480, endPoint y: 198, distance: 84.0
click at [480, 198] on input "20-58838575-3" at bounding box center [480, 199] width 173 height 14
paste input "20-54801393-4"
type input "20-54801393-4"
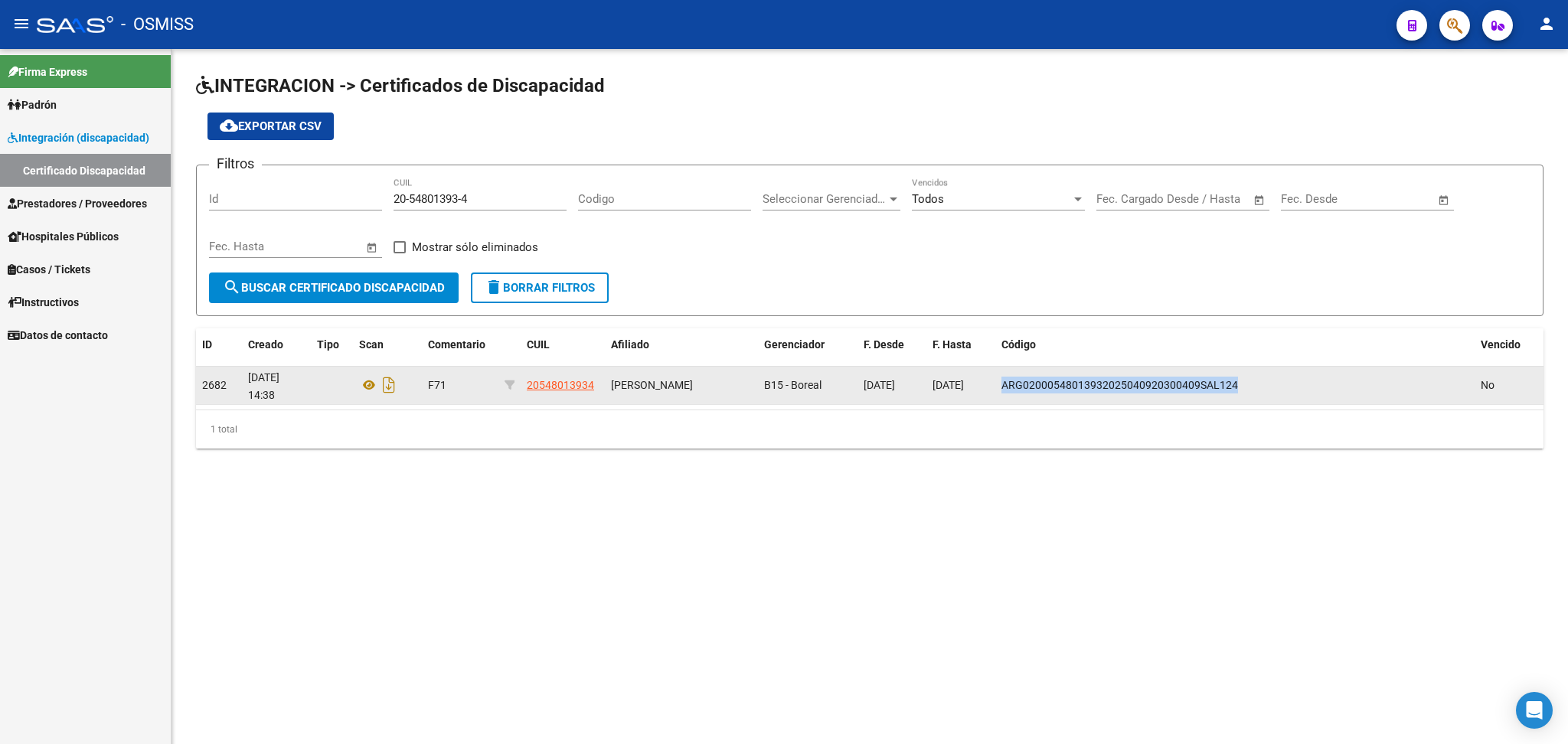
drag, startPoint x: 1003, startPoint y: 381, endPoint x: 1290, endPoint y: 381, distance: 287.0
click at [802, 381] on div "ARG02000548013932025040920300409SAL124" at bounding box center [1235, 385] width 467 height 17
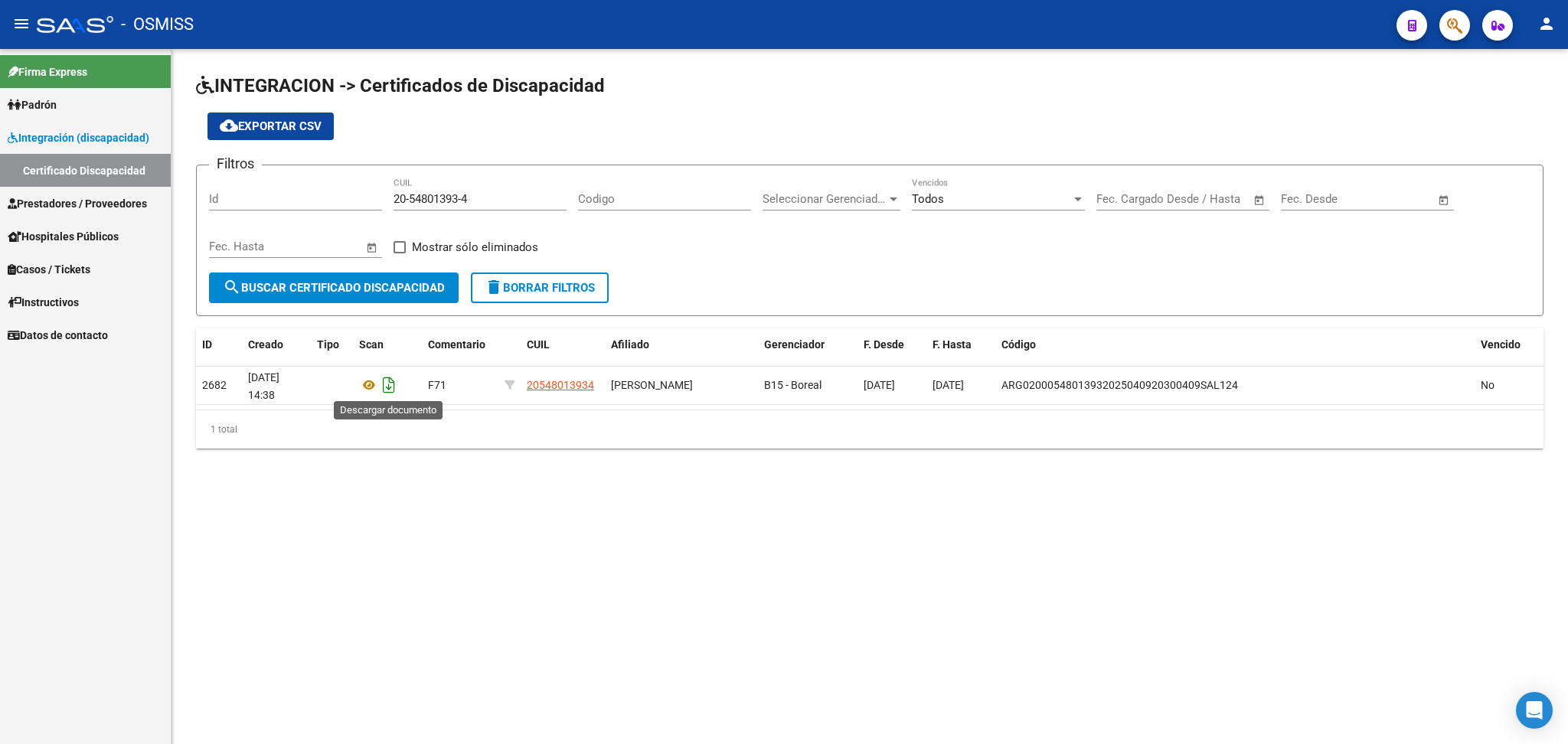
click at [384, 377] on icon "Descargar documento" at bounding box center [388, 385] width 20 height 24
click at [390, 379] on icon "Descargar documento" at bounding box center [388, 385] width 20 height 24
click at [616, 542] on mat-sidenav-content "INTEGRACION -> Certificados de Discapacidad cloud_download Exportar CSV Filtros…" at bounding box center [870, 396] width 1396 height 694
drag, startPoint x: 397, startPoint y: 197, endPoint x: 528, endPoint y: 197, distance: 131.0
click at [528, 197] on input "20-54801393-4" at bounding box center [480, 199] width 173 height 14
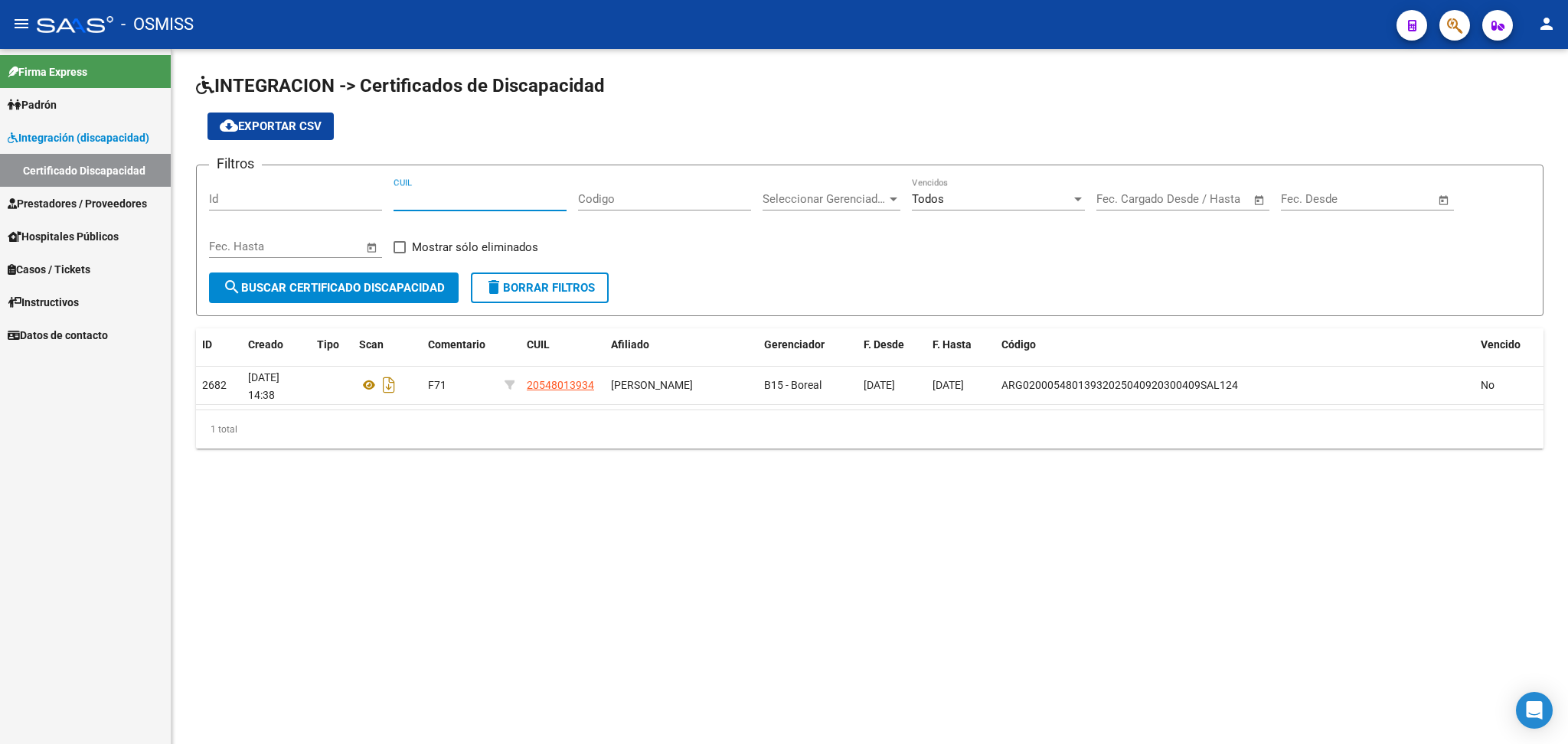
paste input "23-47724232-4"
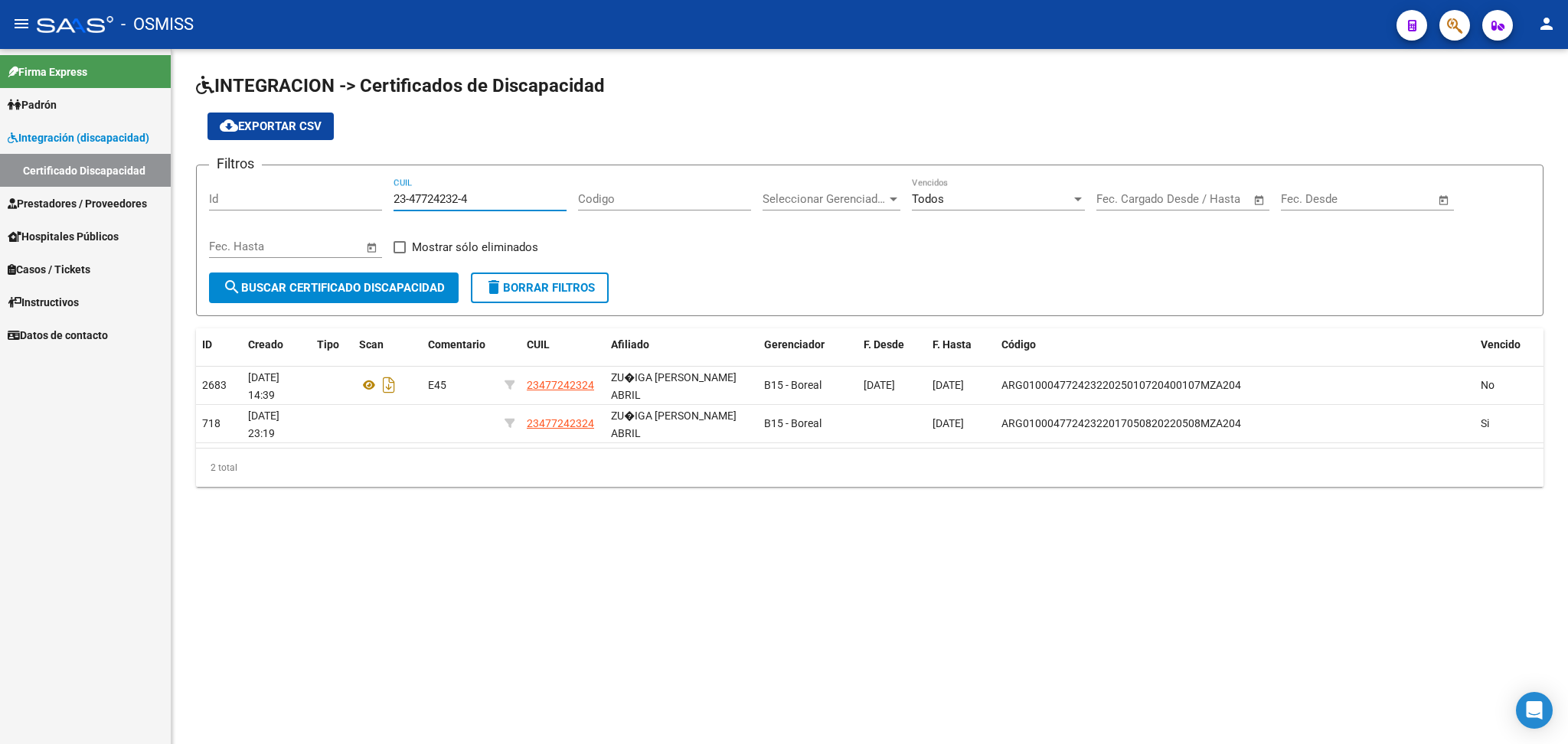
type input "23-47724232-4"
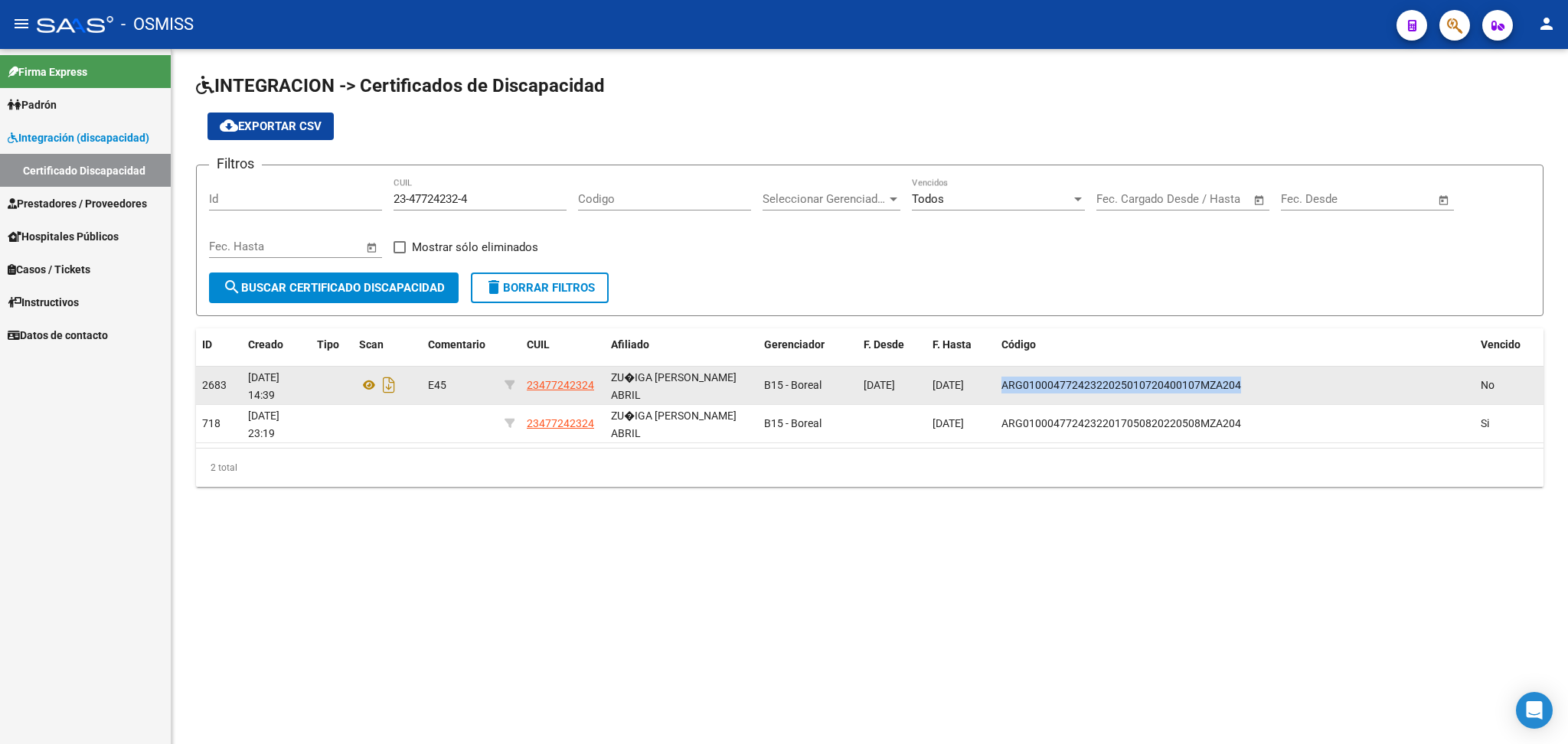
drag, startPoint x: 1005, startPoint y: 384, endPoint x: 1282, endPoint y: 391, distance: 277.1
click at [802, 391] on div "ARG01000477242322025010720400107MZA204" at bounding box center [1235, 385] width 467 height 17
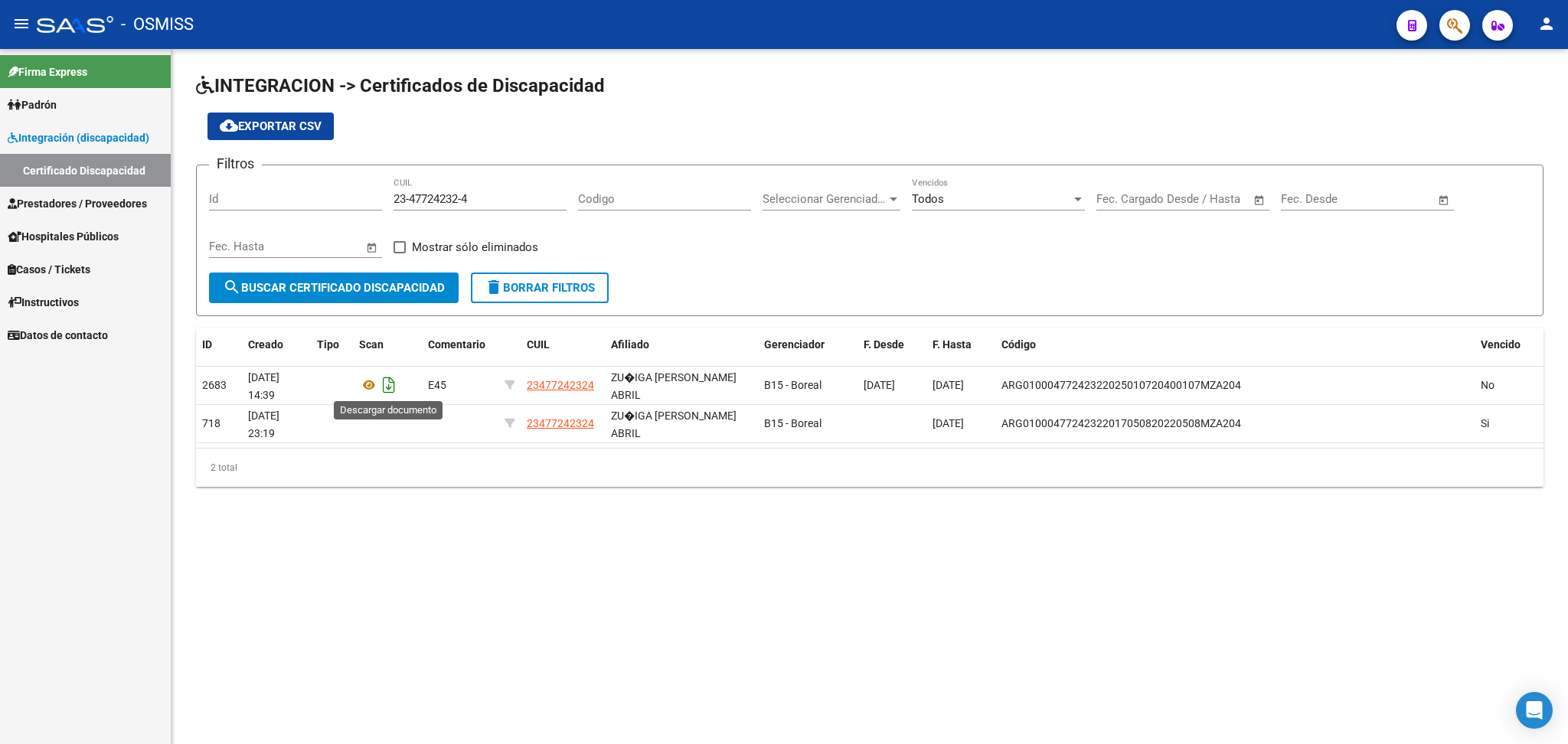
click at [382, 384] on icon "Descargar documento" at bounding box center [388, 385] width 20 height 24
click at [220, 613] on mat-sidenav-content "INTEGRACION -> Certificados de Discapacidad cloud_download Exportar CSV Filtros…" at bounding box center [870, 396] width 1396 height 694
drag, startPoint x: 394, startPoint y: 198, endPoint x: 528, endPoint y: 198, distance: 134.0
click at [528, 198] on input "23-47724232-4" at bounding box center [480, 199] width 173 height 14
paste input "20-54162402-4"
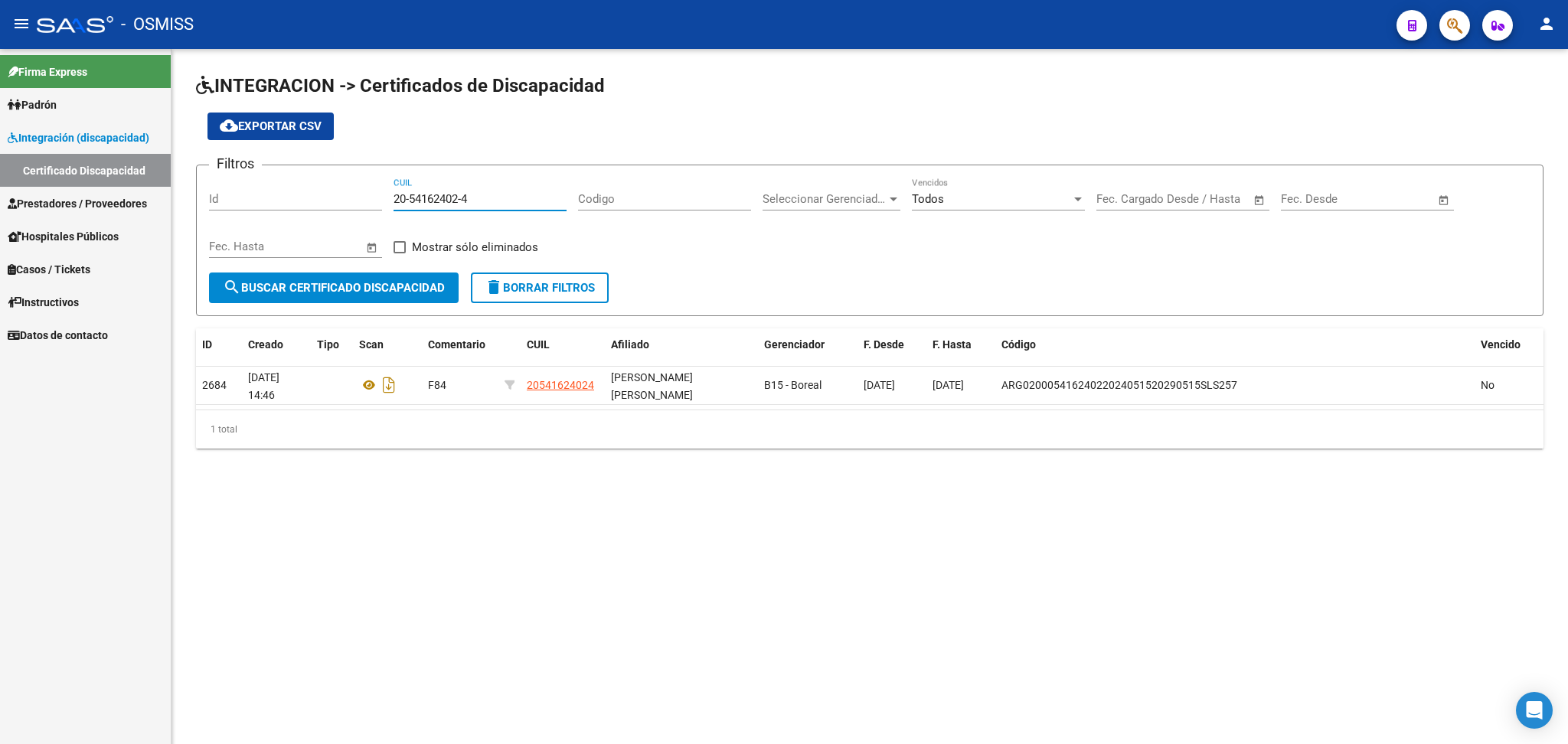
type input "20-54162402-4"
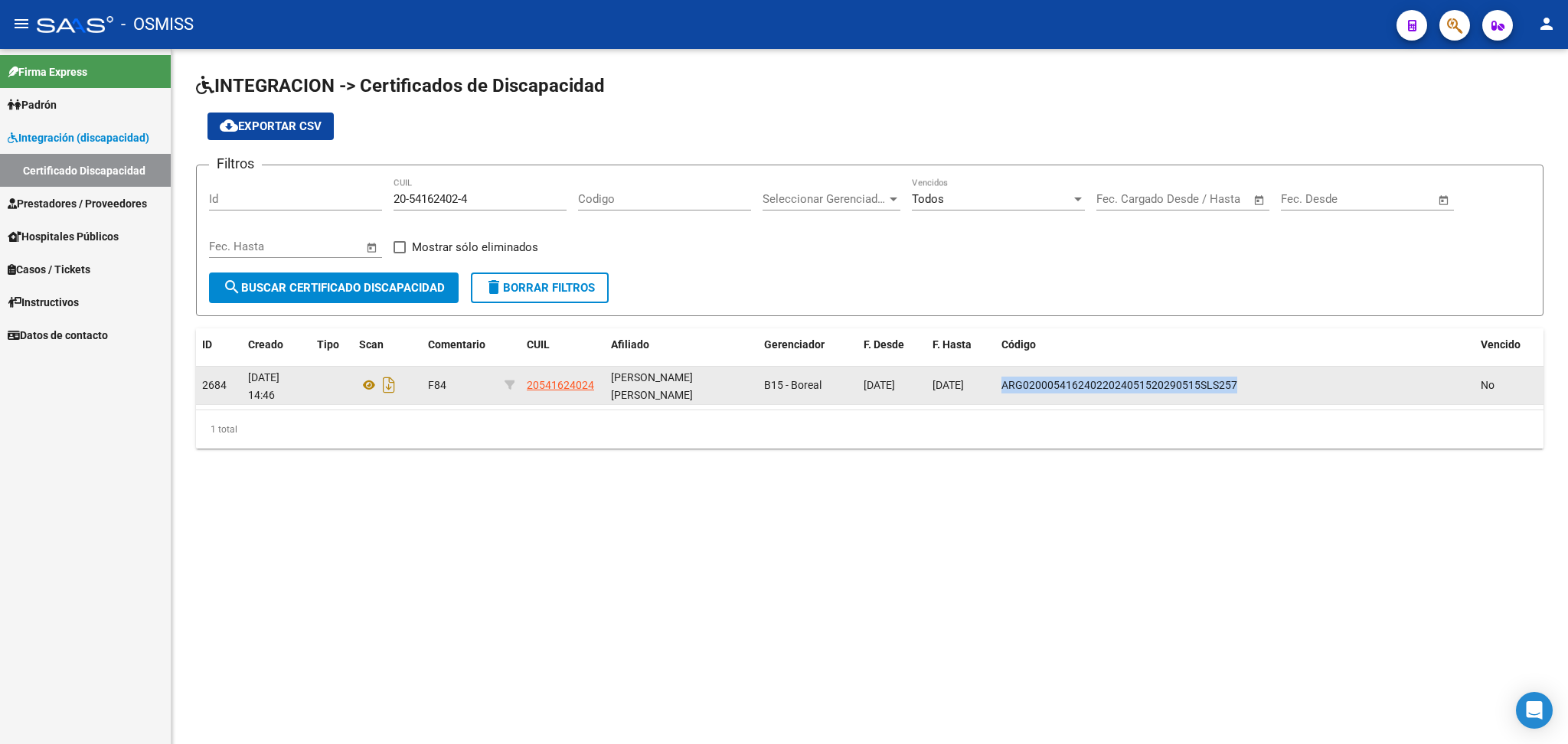
drag, startPoint x: 1001, startPoint y: 384, endPoint x: 1220, endPoint y: 391, distance: 219.1
click at [802, 385] on div "ARG02000541624022024051520290515SLS257" at bounding box center [1235, 385] width 467 height 17
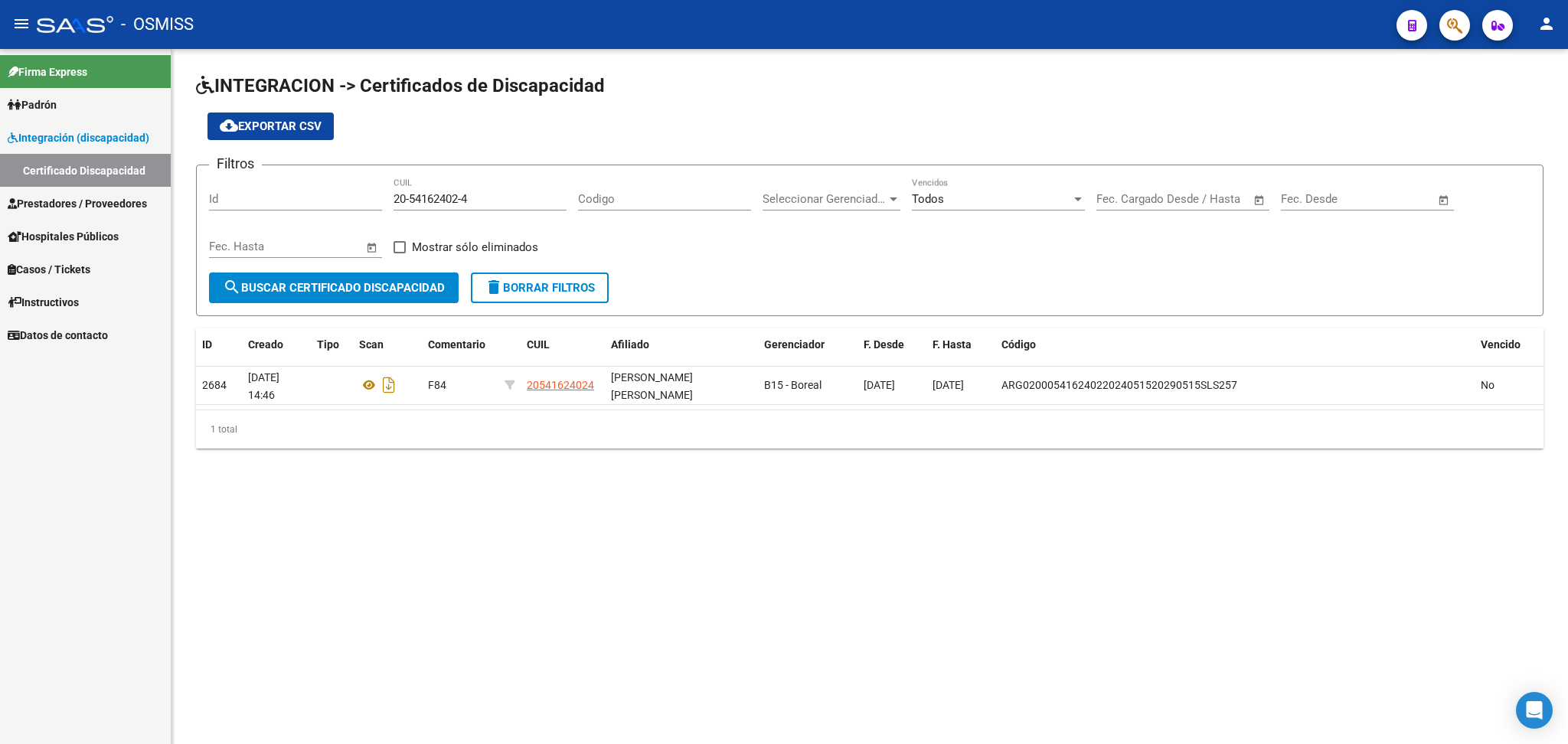
click at [419, 225] on div "Filtros Id 20-54162402-4 CUIL Codigo Seleccionar Gerenciador Seleccionar Gerenc…" at bounding box center [870, 225] width 1322 height 95
drag, startPoint x: 397, startPoint y: 196, endPoint x: 515, endPoint y: 198, distance: 118.0
click at [515, 198] on input "20-54162402-4" at bounding box center [480, 199] width 173 height 14
paste input "20-45690020-9"
type input "20-45690020-9"
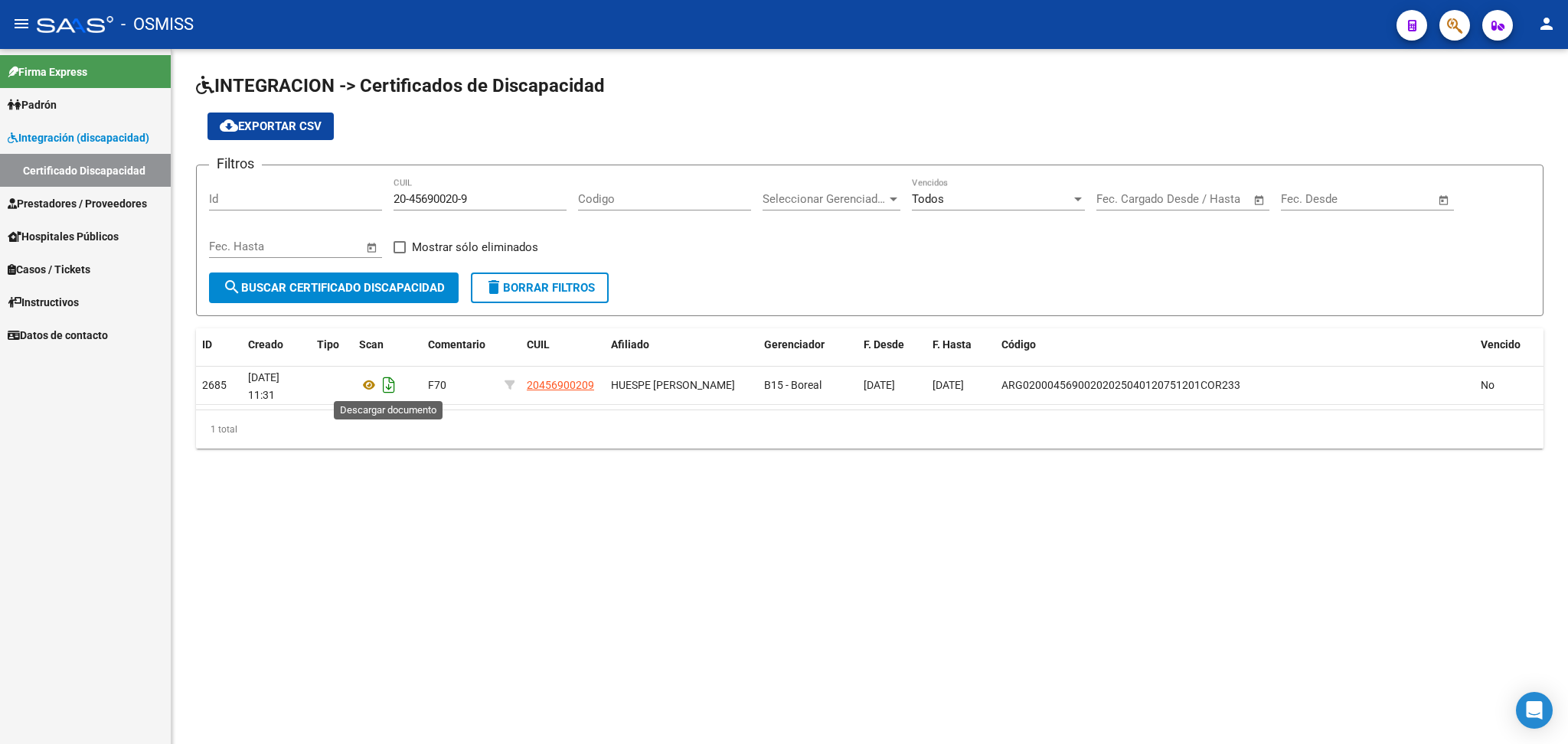
click at [389, 382] on icon "Descargar documento" at bounding box center [388, 385] width 20 height 24
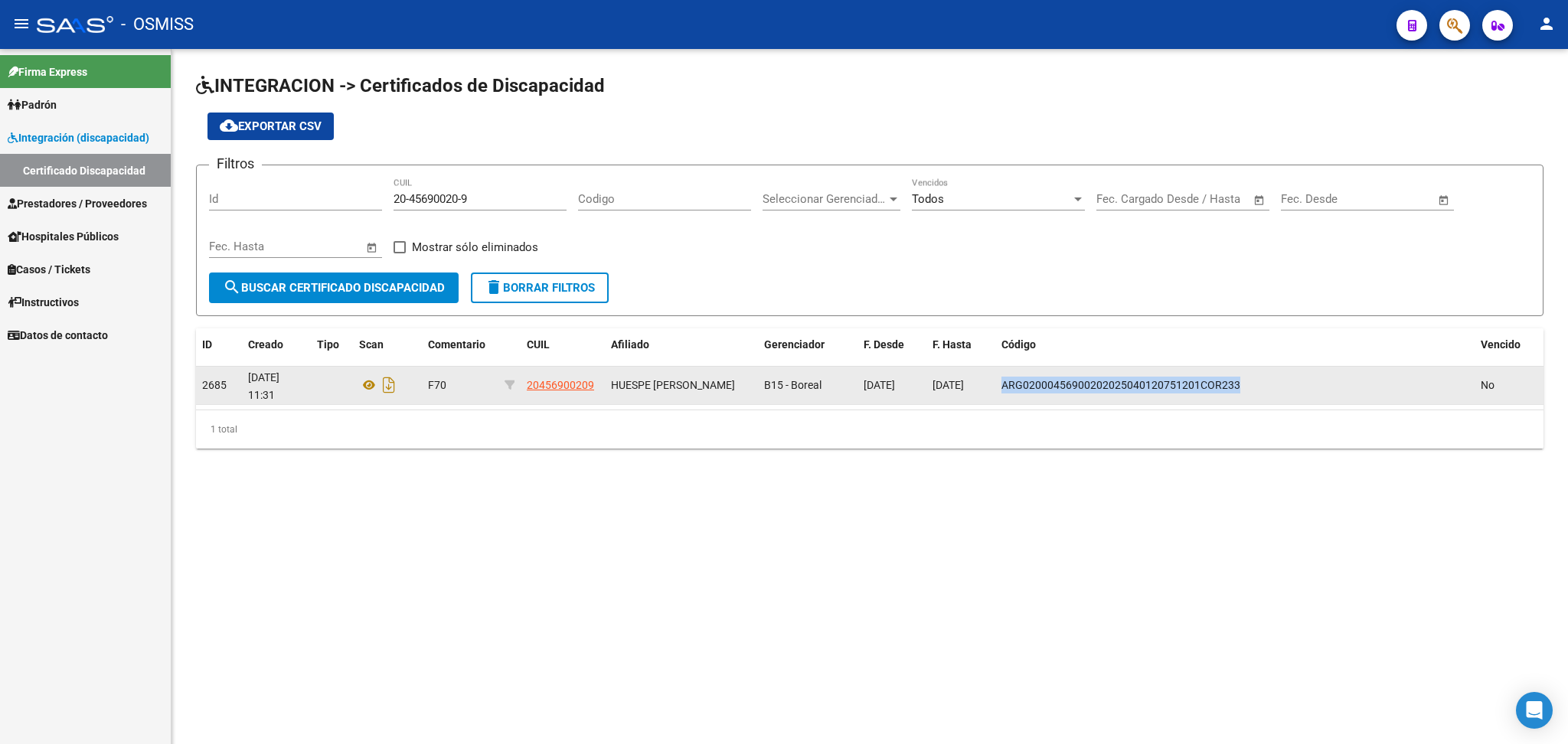
drag, startPoint x: 1002, startPoint y: 384, endPoint x: 1274, endPoint y: 384, distance: 272.0
click at [802, 384] on div "ARG02000456900202025040120751201COR233" at bounding box center [1235, 385] width 467 height 17
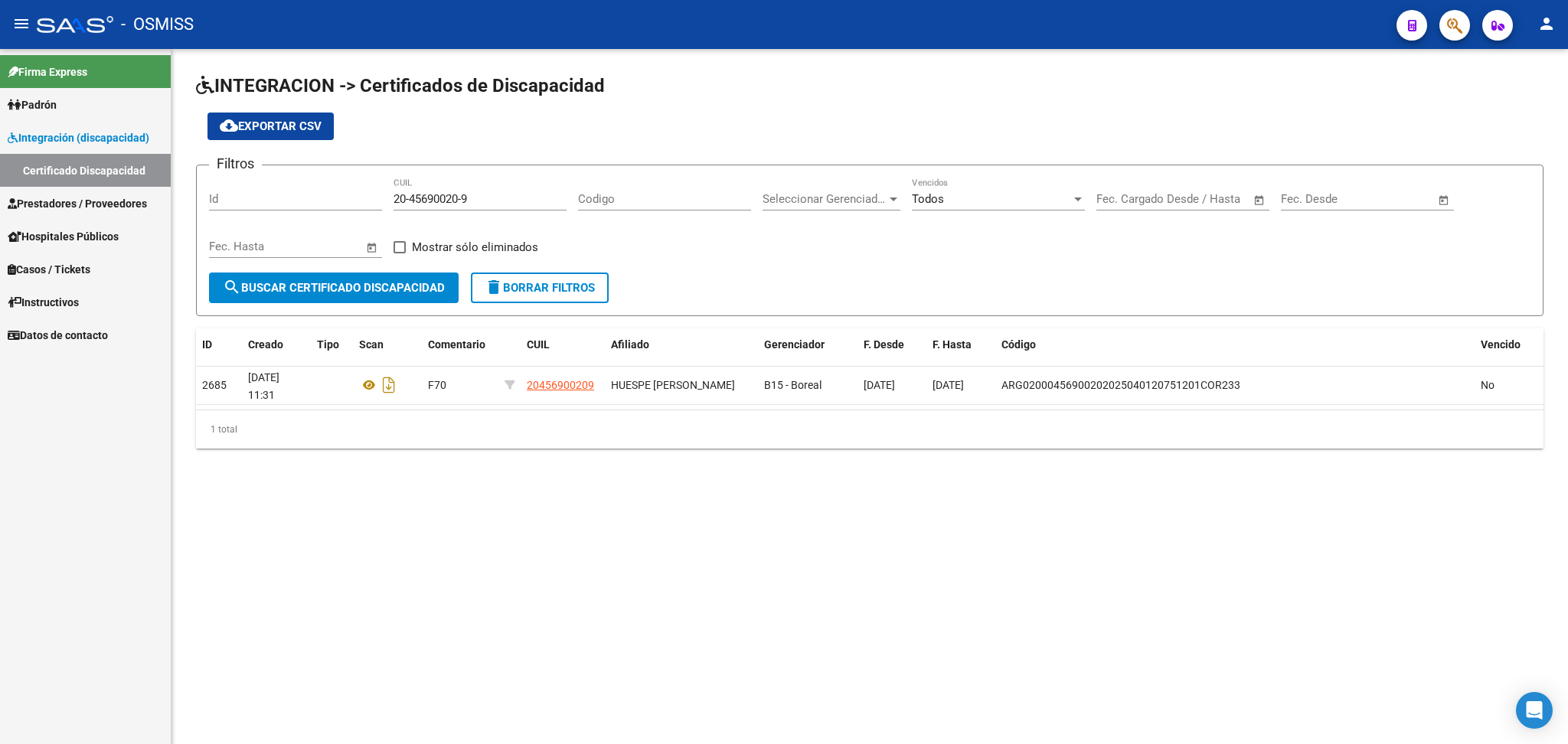
drag, startPoint x: 1256, startPoint y: 487, endPoint x: 1245, endPoint y: 481, distance: 12.5
click at [802, 487] on div "INTEGRACION -> Certificados de Discapacidad cloud_download Exportar CSV Filtros…" at bounding box center [870, 272] width 1396 height 448
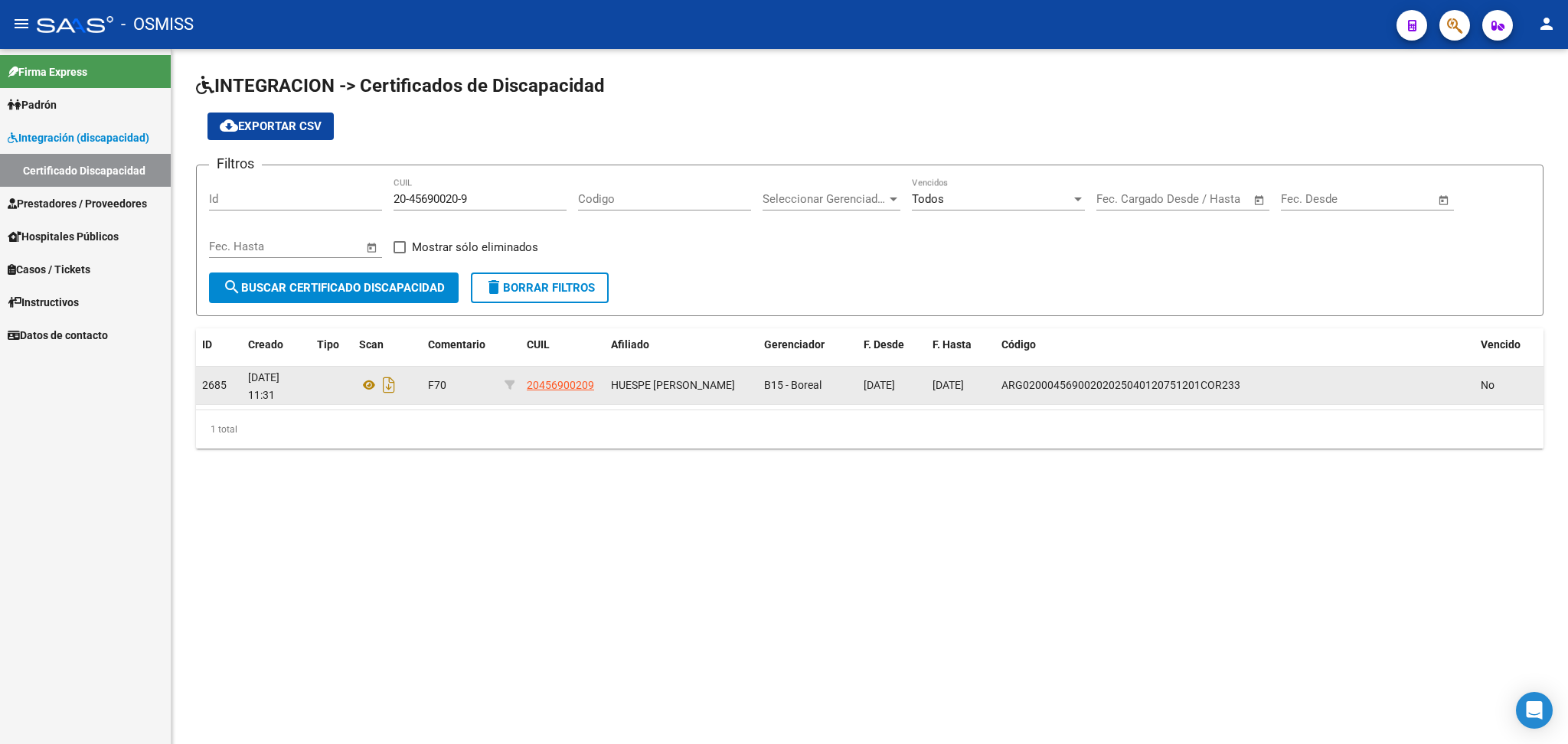
drag, startPoint x: 1081, startPoint y: 403, endPoint x: 1057, endPoint y: 392, distance: 26.4
click at [802, 402] on datatable-selection "2685 [DATE] 11:31 F70 20456900209 HUESPE LAUTARO [PERSON_NAME] B15 - Boreal [DA…" at bounding box center [870, 401] width 1348 height 14
drag, startPoint x: 1005, startPoint y: 380, endPoint x: 1241, endPoint y: 384, distance: 236.0
click at [802, 384] on div "ARG02000456900202025040120751201COR233" at bounding box center [1235, 385] width 467 height 17
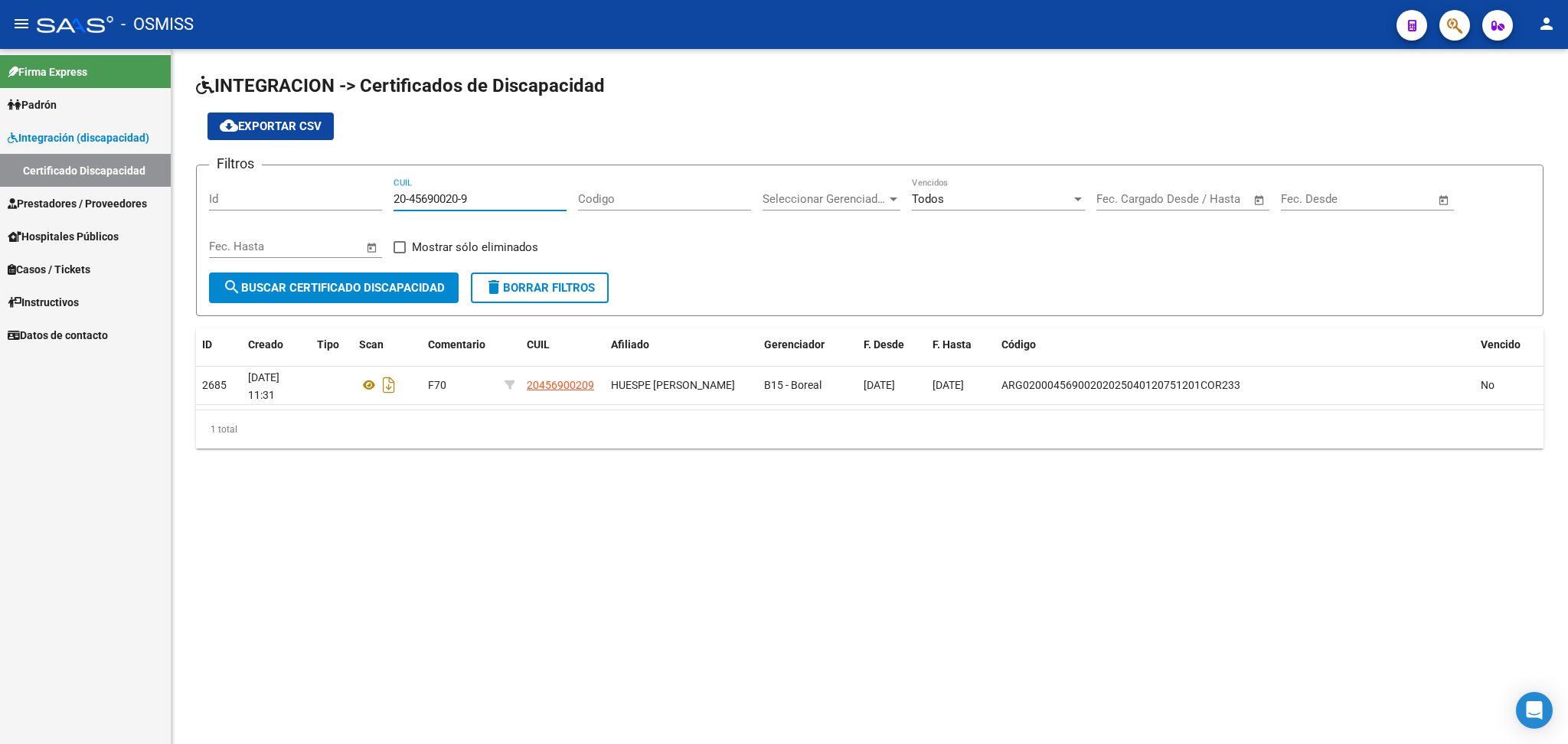
drag, startPoint x: 394, startPoint y: 195, endPoint x: 473, endPoint y: 195, distance: 79.0
click at [473, 195] on input "20-45690020-9" at bounding box center [480, 199] width 173 height 14
paste input "27-51164944-2"
type input "27-51164944-2"
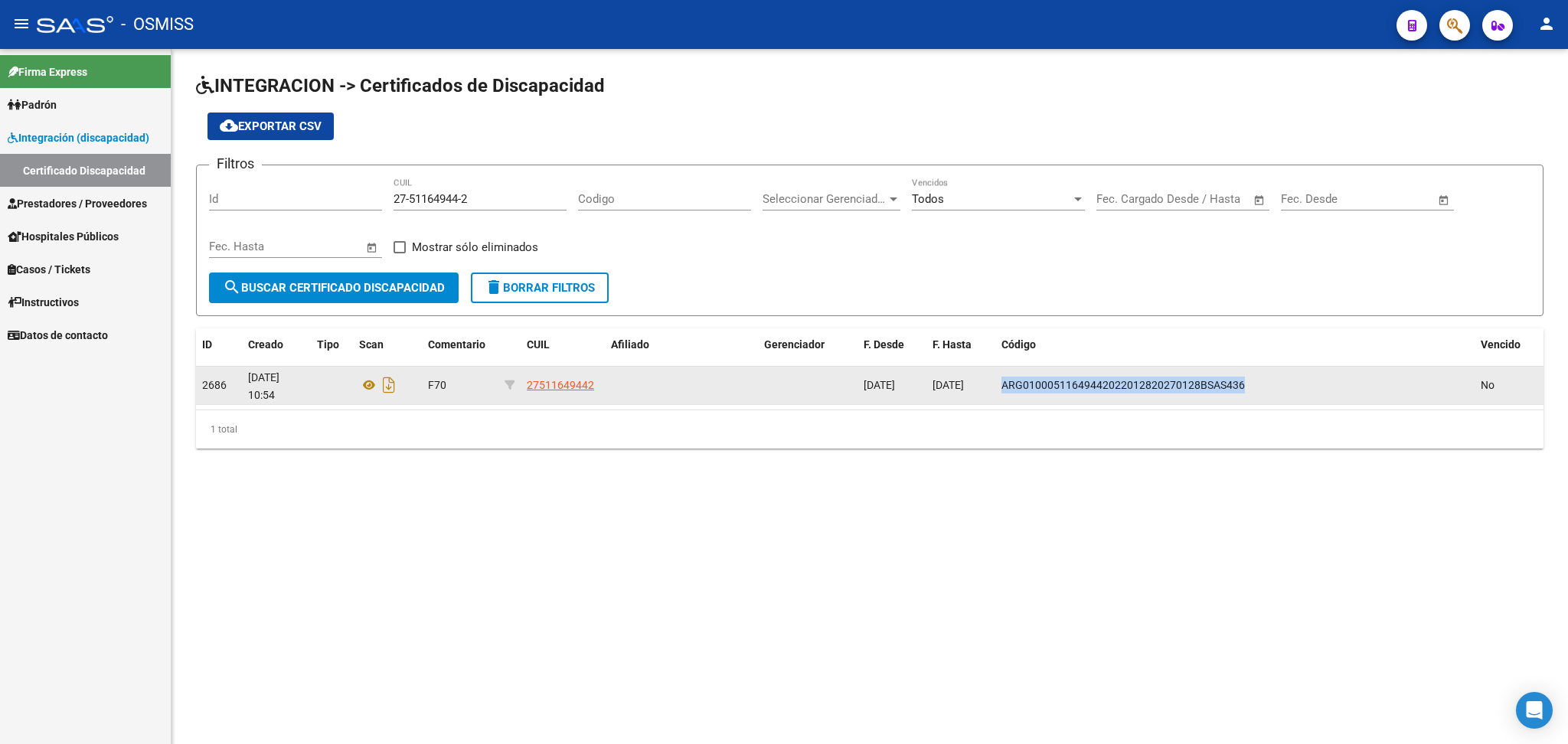
drag, startPoint x: 1001, startPoint y: 379, endPoint x: 1291, endPoint y: 379, distance: 290.0
click at [802, 379] on div "ARG01000511649442022012820270128BSAS436" at bounding box center [1235, 385] width 467 height 17
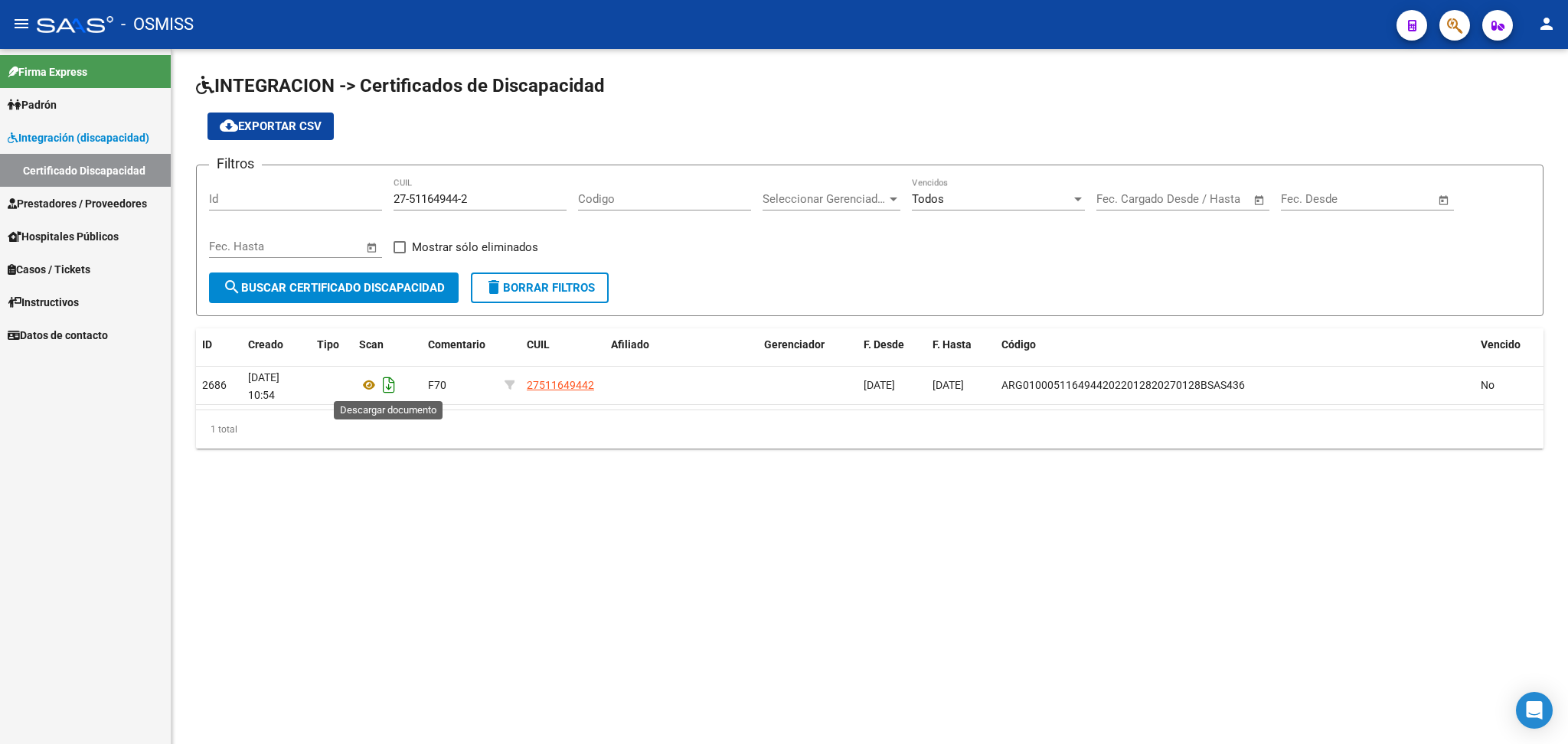
click at [387, 383] on icon "Descargar documento" at bounding box center [388, 385] width 20 height 24
drag, startPoint x: 395, startPoint y: 195, endPoint x: 481, endPoint y: 194, distance: 86.0
click at [481, 194] on input "27-51164944-2" at bounding box center [480, 199] width 173 height 14
paste input "20-58844113-0"
type input "20-58844113-0"
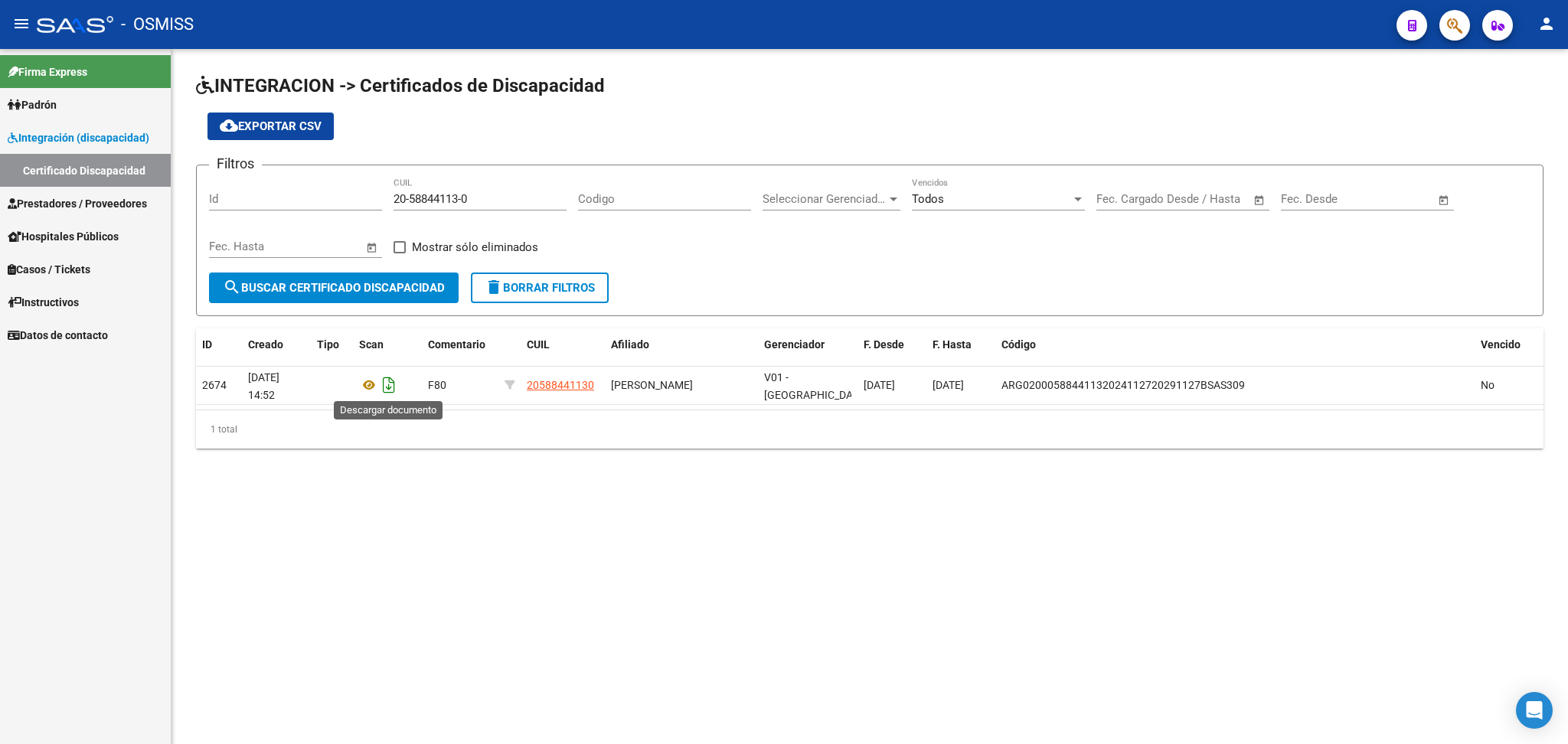
click at [388, 384] on icon "Descargar documento" at bounding box center [388, 385] width 20 height 24
drag, startPoint x: 397, startPoint y: 196, endPoint x: 461, endPoint y: 196, distance: 64.0
click at [461, 196] on input "20-58844113-0" at bounding box center [480, 199] width 173 height 14
drag, startPoint x: 394, startPoint y: 195, endPoint x: 522, endPoint y: 200, distance: 128.1
click at [522, 200] on input "20-58844113-0" at bounding box center [480, 199] width 173 height 14
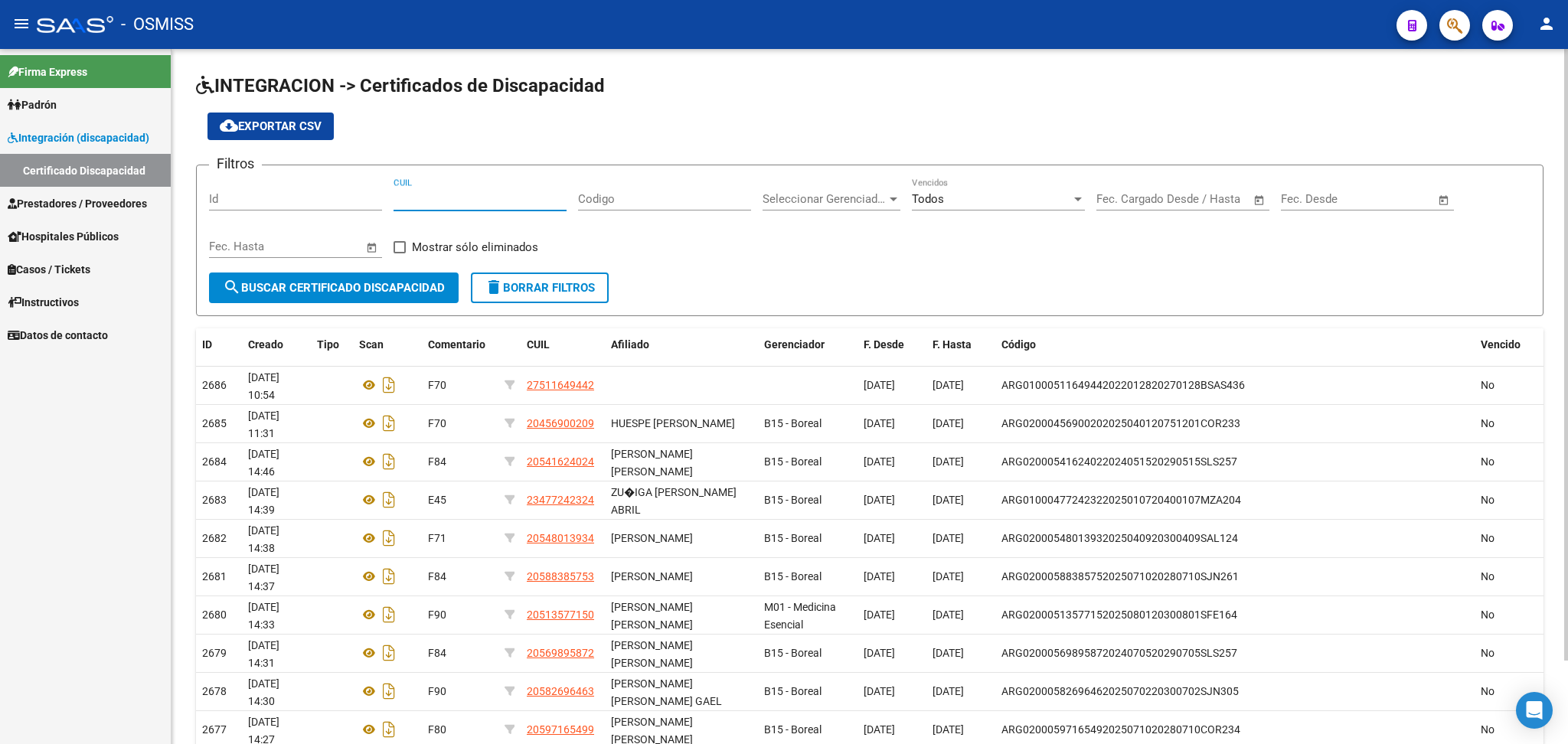
paste input "20-59093429-2"
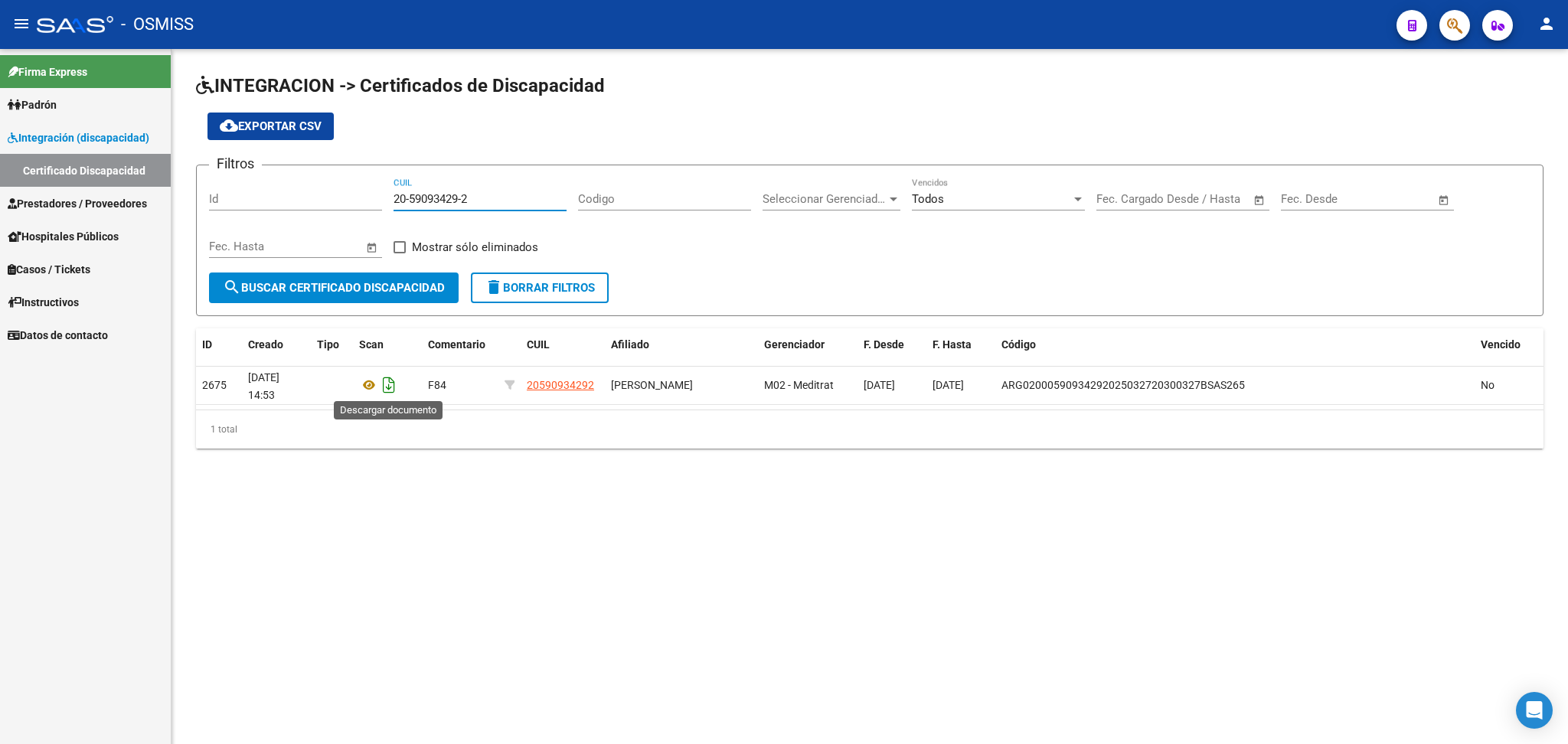
type input "20-59093429-2"
click at [392, 385] on icon "Descargar documento" at bounding box center [388, 385] width 20 height 24
drag, startPoint x: 393, startPoint y: 199, endPoint x: 495, endPoint y: 198, distance: 102.0
click at [495, 198] on input "20-59093429-2" at bounding box center [480, 199] width 173 height 14
paste input "20-58906478-0"
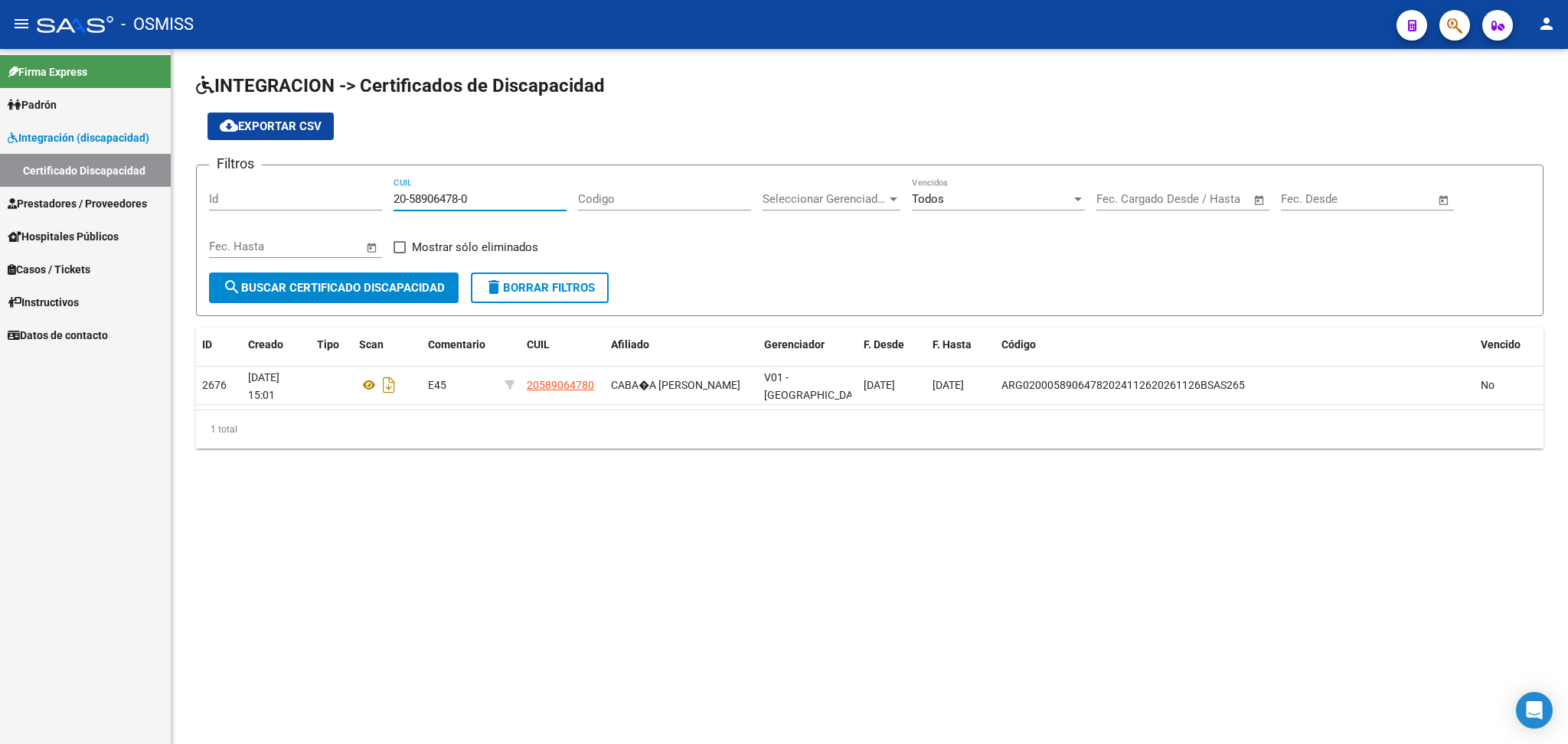
type input "20-58906478-0"
click at [390, 385] on icon "Descargar documento" at bounding box center [388, 385] width 20 height 24
click at [384, 385] on icon "Descargar documento" at bounding box center [388, 385] width 20 height 24
drag, startPoint x: 397, startPoint y: 198, endPoint x: 491, endPoint y: 197, distance: 94.0
click at [491, 197] on input "20-58906478-0" at bounding box center [480, 199] width 173 height 14
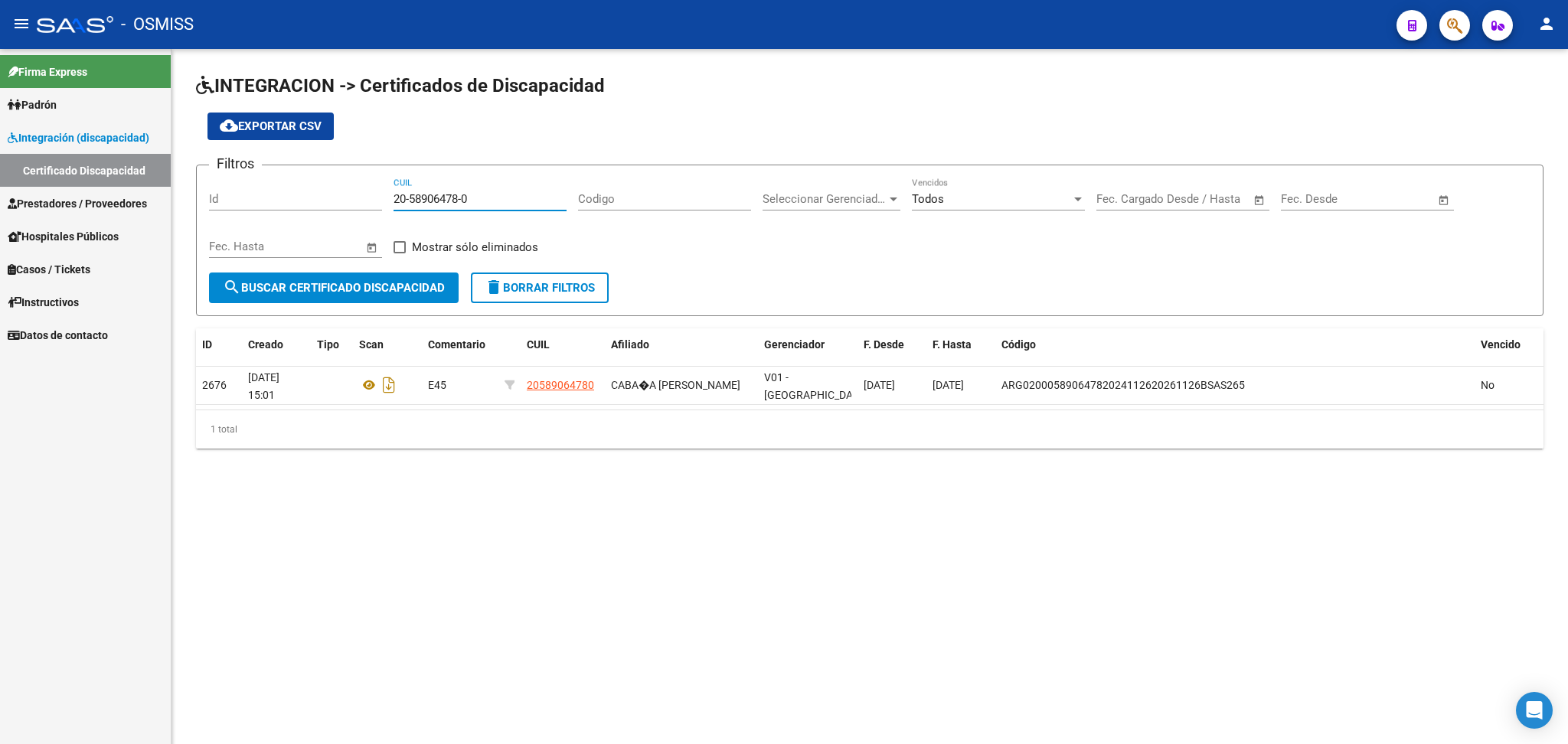
drag, startPoint x: 394, startPoint y: 200, endPoint x: 504, endPoint y: 198, distance: 110.0
click at [504, 198] on input "20-58906478-0" at bounding box center [480, 199] width 173 height 14
paste input "20-59716549-9"
type input "20-59716549-9"
click at [385, 375] on icon "Descargar documento" at bounding box center [388, 385] width 20 height 24
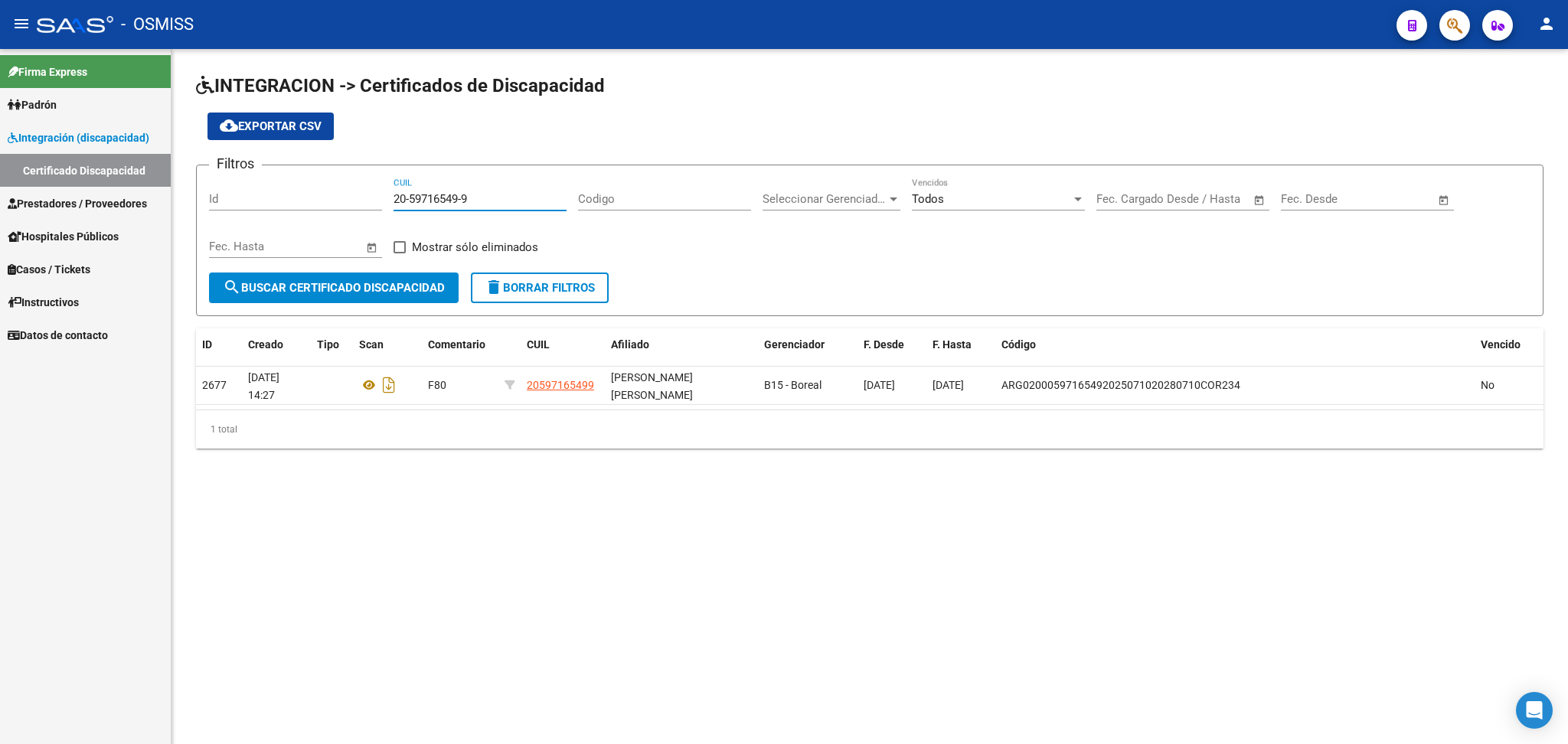
drag, startPoint x: 394, startPoint y: 196, endPoint x: 525, endPoint y: 196, distance: 131.0
click at [525, 196] on input "20-59716549-9" at bounding box center [480, 199] width 173 height 14
paste input "20-58269646-3"
click at [390, 381] on icon "Descargar documento" at bounding box center [388, 385] width 20 height 24
click at [802, 672] on mat-sidenav-content "INTEGRACION -> Certificados de Discapacidad cloud_download Exportar CSV Filtros…" at bounding box center [870, 396] width 1396 height 694
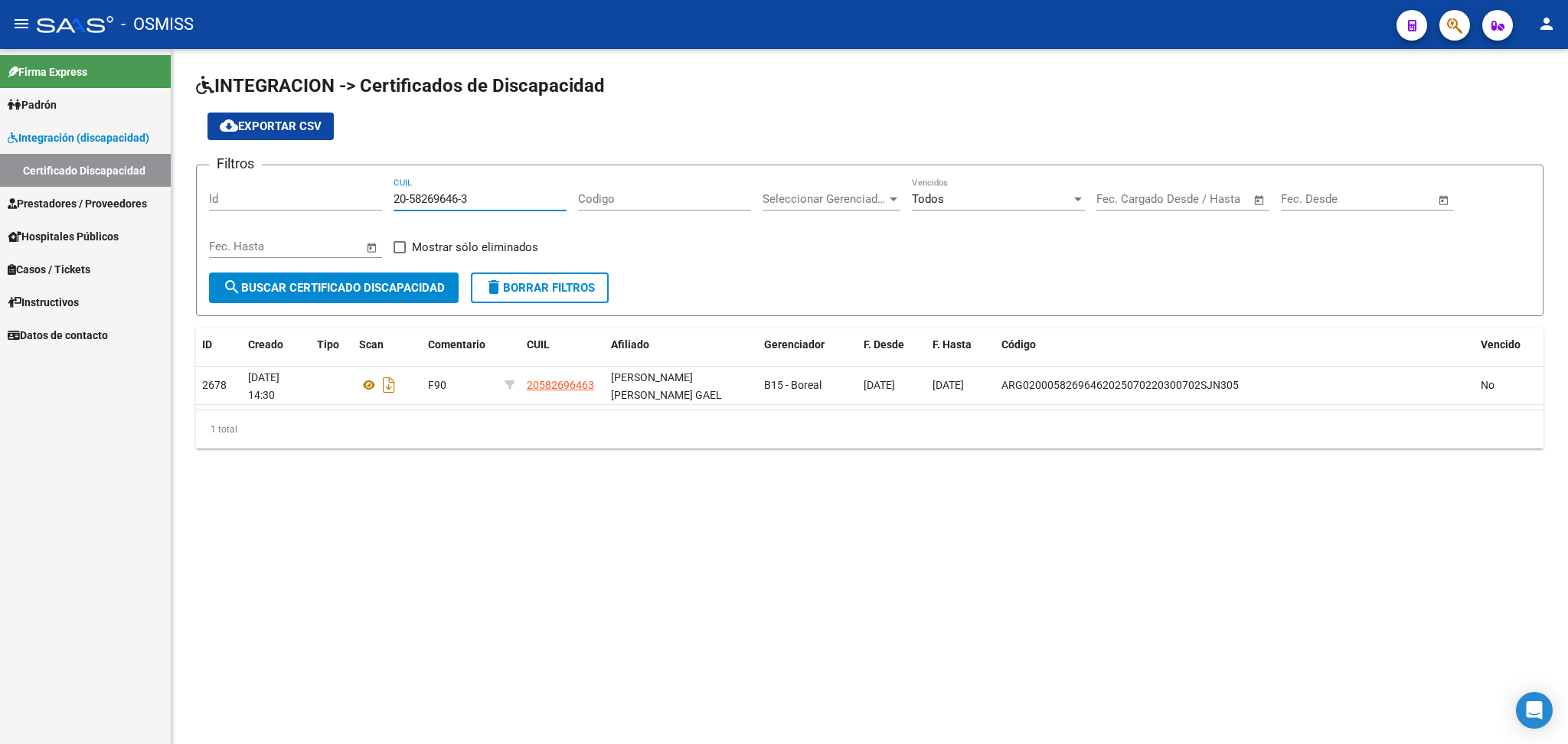
drag, startPoint x: 397, startPoint y: 195, endPoint x: 522, endPoint y: 198, distance: 125.0
click at [519, 200] on input "20-58269646-3" at bounding box center [480, 199] width 173 height 14
type input "2"
paste input "20-56989587-2"
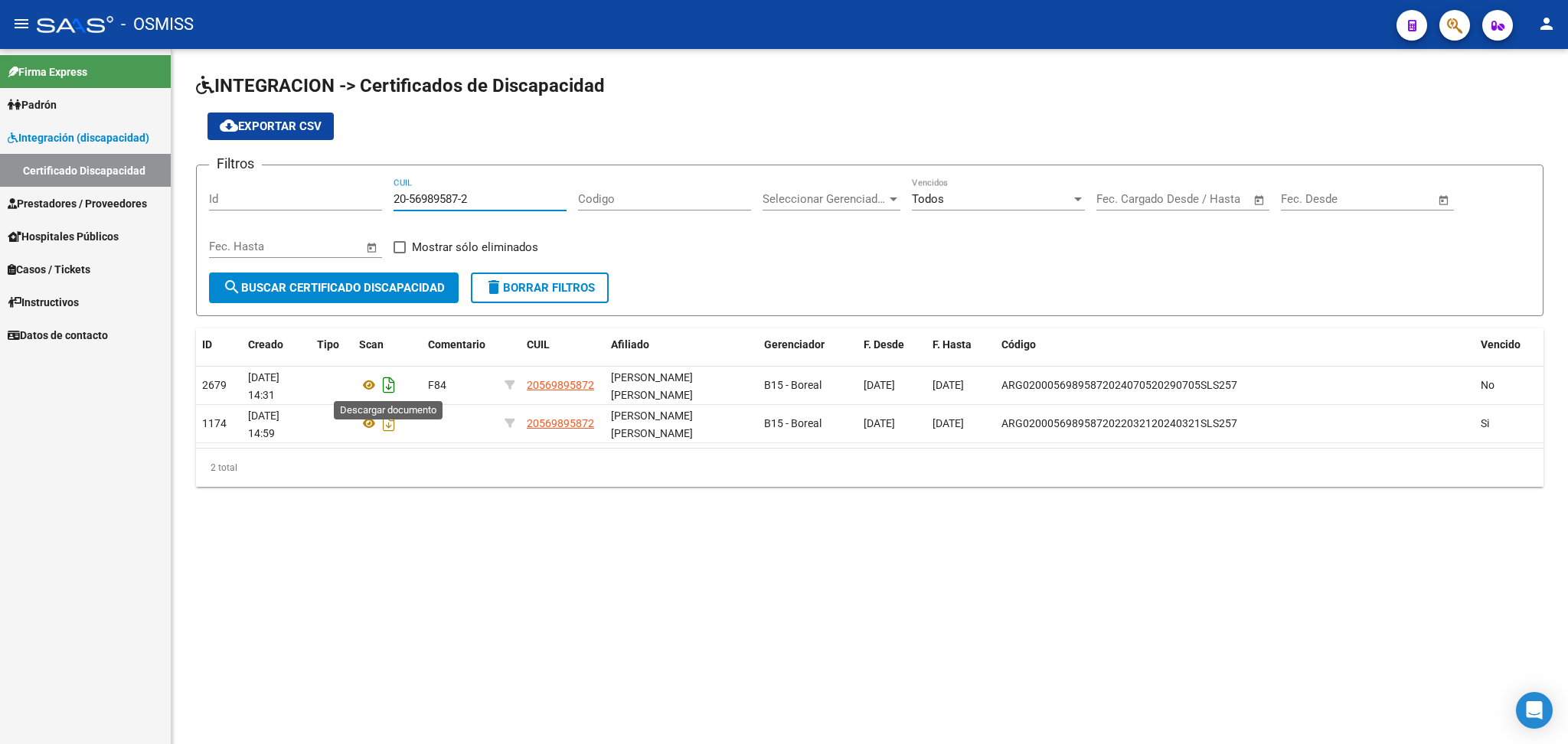
type input "20-56989587-2"
click at [385, 382] on icon "Descargar documento" at bounding box center [388, 385] width 20 height 24
click at [802, 615] on mat-sidenav-content "INTEGRACION -> Certificados de Discapacidad cloud_download Exportar CSV Filtros…" at bounding box center [870, 396] width 1396 height 694
drag, startPoint x: 394, startPoint y: 196, endPoint x: 509, endPoint y: 188, distance: 115.3
click at [509, 188] on div "20-56989587-2 CUIL" at bounding box center [480, 194] width 173 height 33
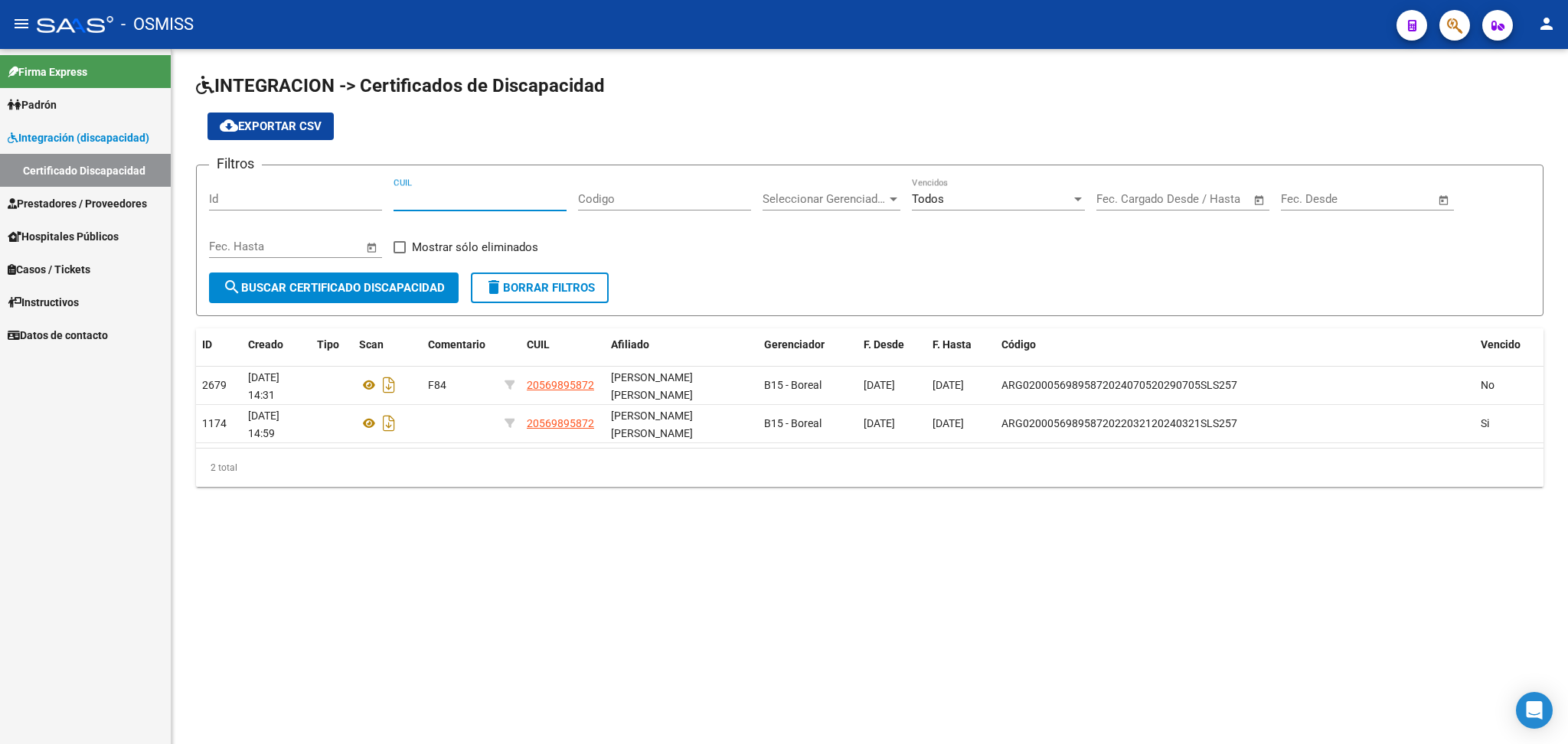
paste input "20-51357715-0"
type input "20-51357715-0"
click at [381, 390] on icon "Descargar documento" at bounding box center [388, 385] width 20 height 24
drag, startPoint x: 573, startPoint y: 188, endPoint x: 555, endPoint y: 191, distance: 18.2
click at [573, 188] on div "Filtros Id 20-51357715-0 CUIL Codigo Seleccionar Gerenciador Seleccionar Gerenc…" at bounding box center [870, 225] width 1322 height 95
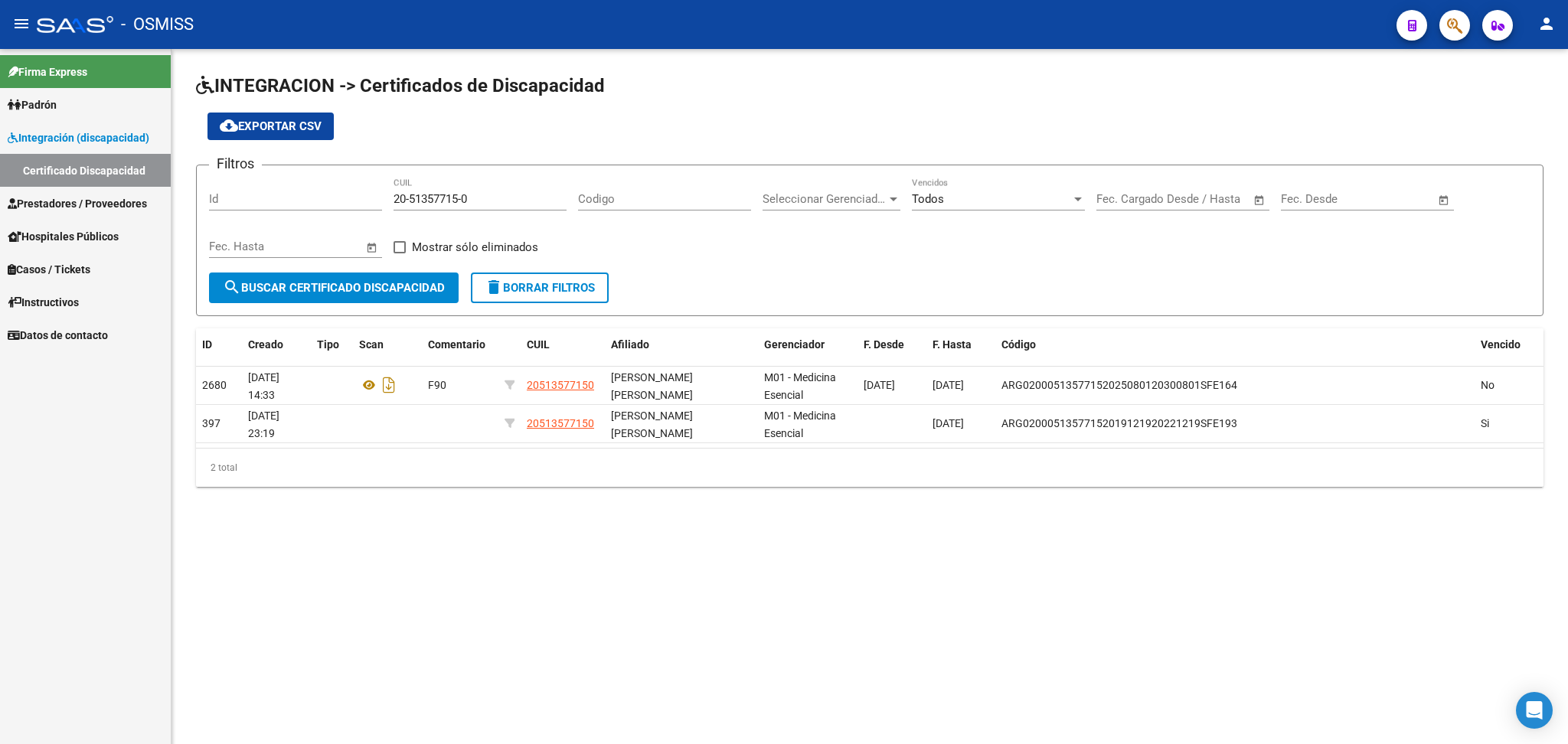
click at [398, 196] on input "20-51357715-0" at bounding box center [480, 199] width 173 height 14
drag, startPoint x: 397, startPoint y: 195, endPoint x: 519, endPoint y: 194, distance: 122.0
click at [519, 194] on input "20-51357715-0" at bounding box center [480, 199] width 173 height 14
paste input "20-58838575-3"
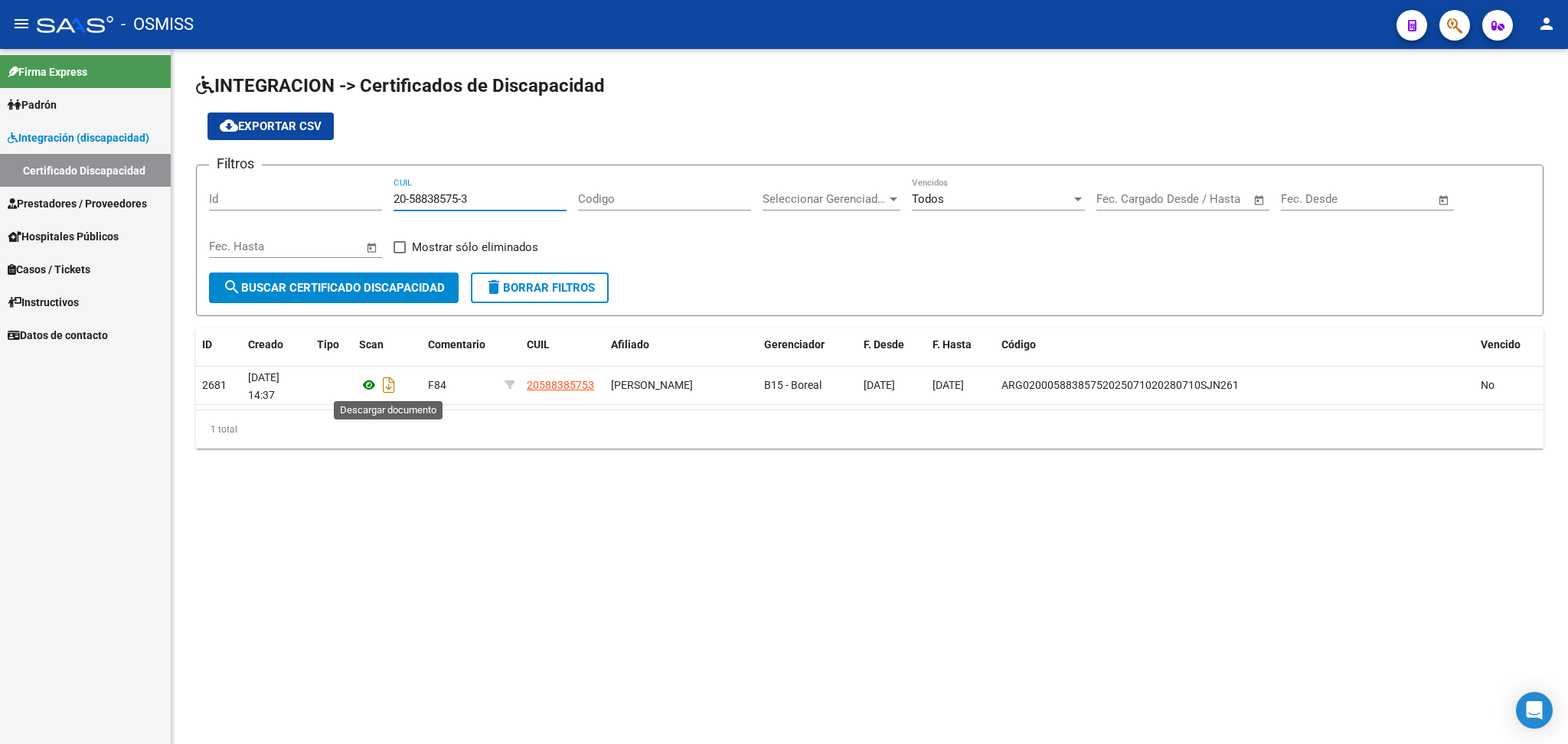
type input "20-58838575-3"
click at [377, 387] on icon at bounding box center [368, 385] width 20 height 18
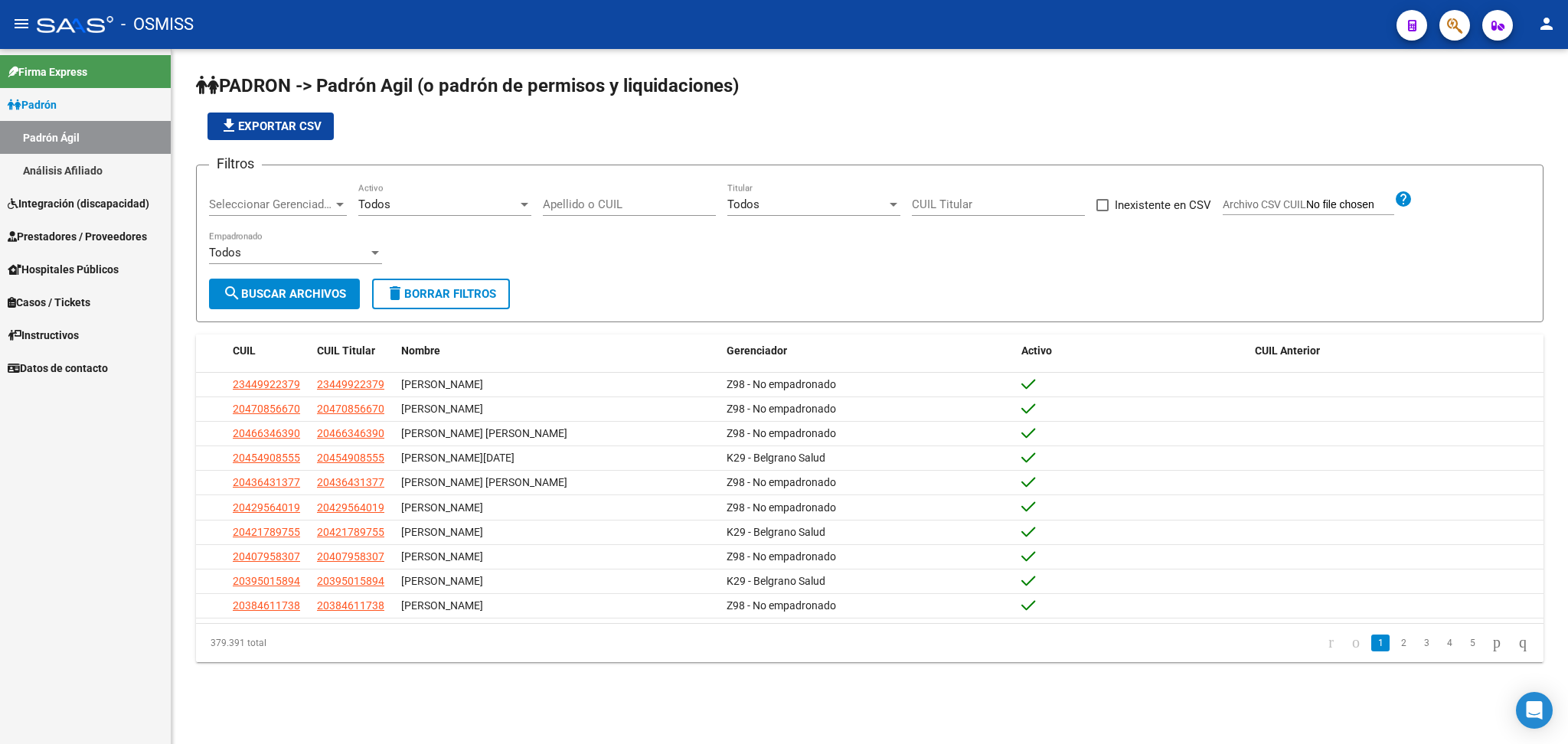
click at [118, 210] on span "Integración (discapacidad)" at bounding box center [78, 203] width 142 height 17
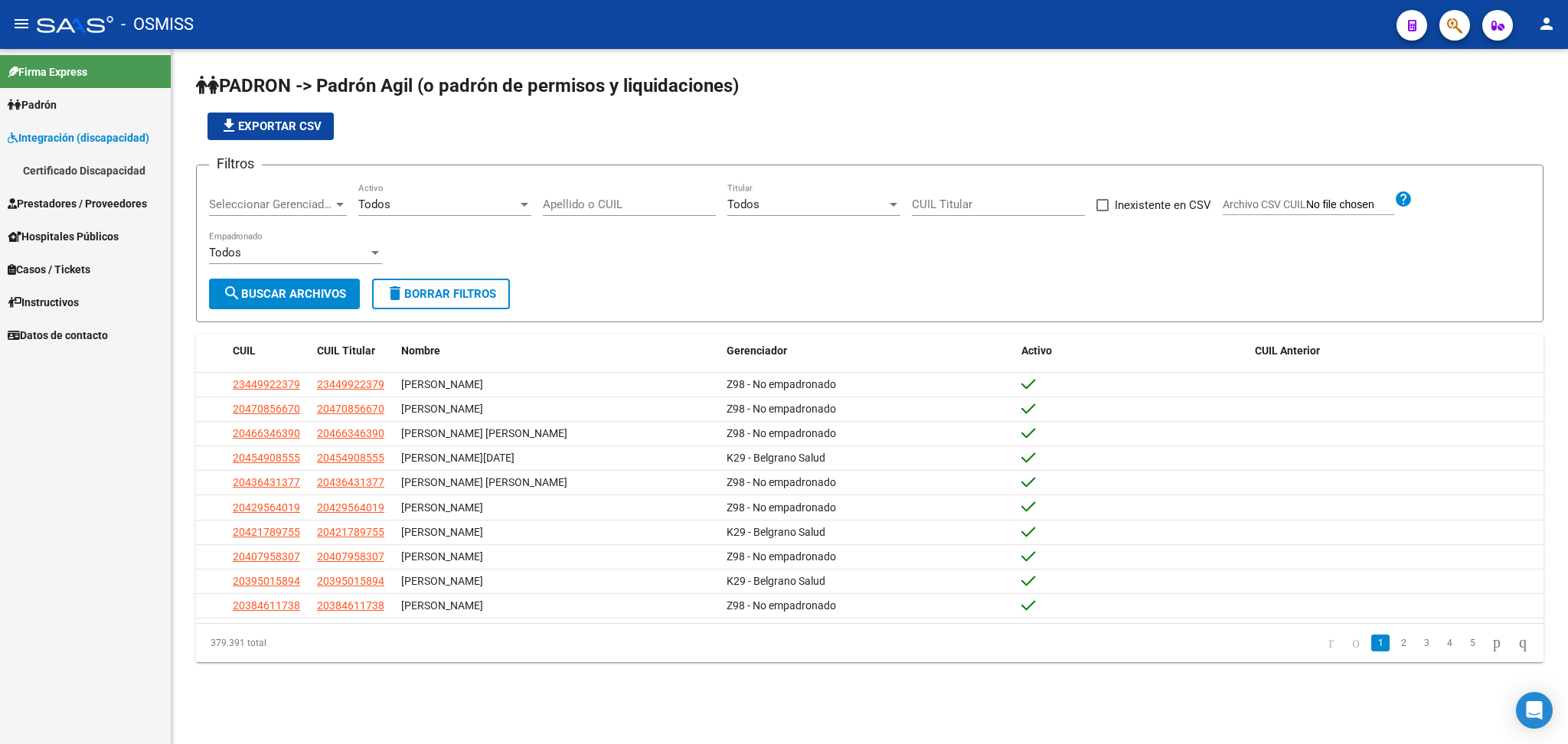
click at [105, 163] on link "Certificado Discapacidad" at bounding box center [85, 171] width 171 height 33
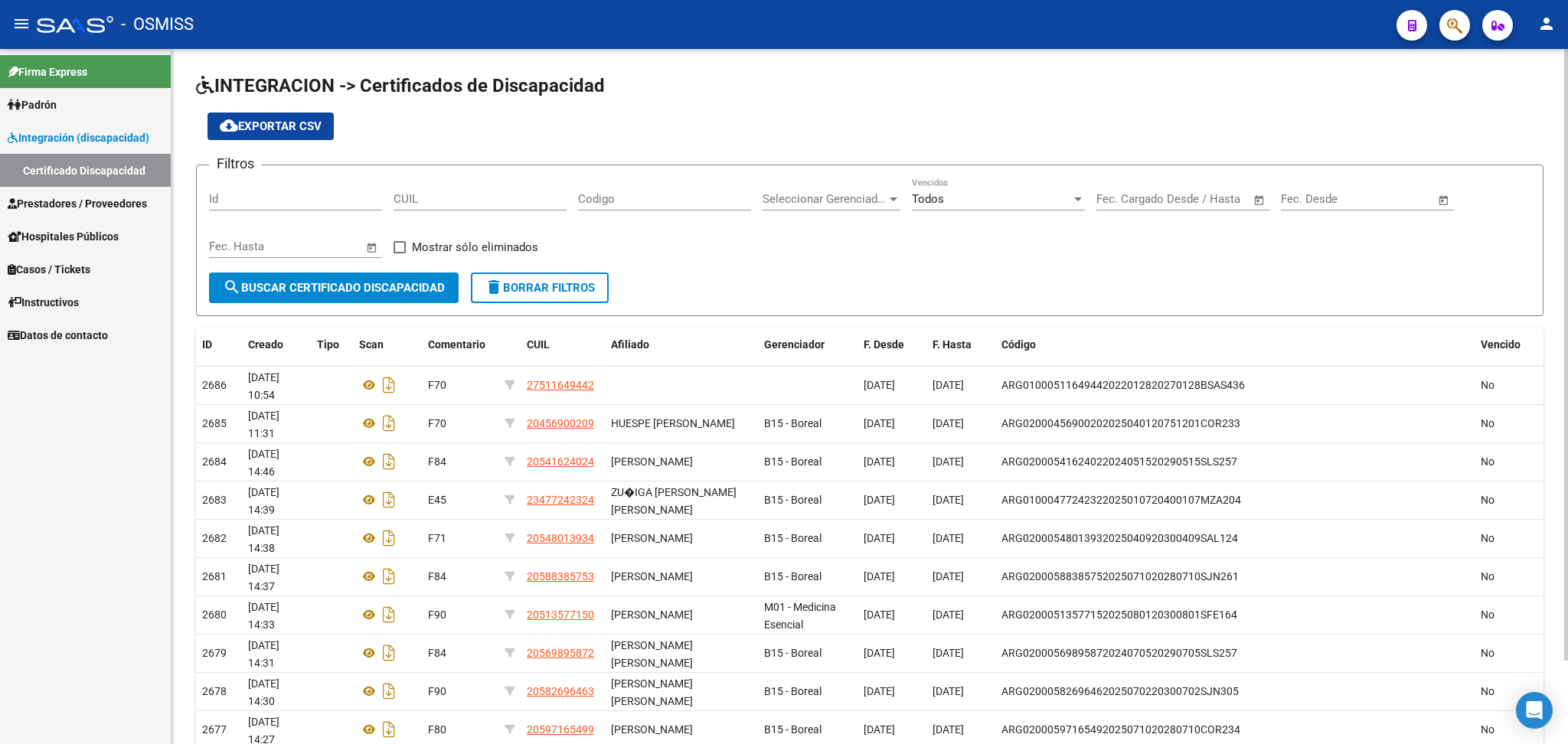
click at [1196, 67] on div "INTEGRACION -> Certificados de Discapacidad cloud_download Exportar CSV Filtros…" at bounding box center [870, 445] width 1396 height 793
